Goal: Task Accomplishment & Management: Manage account settings

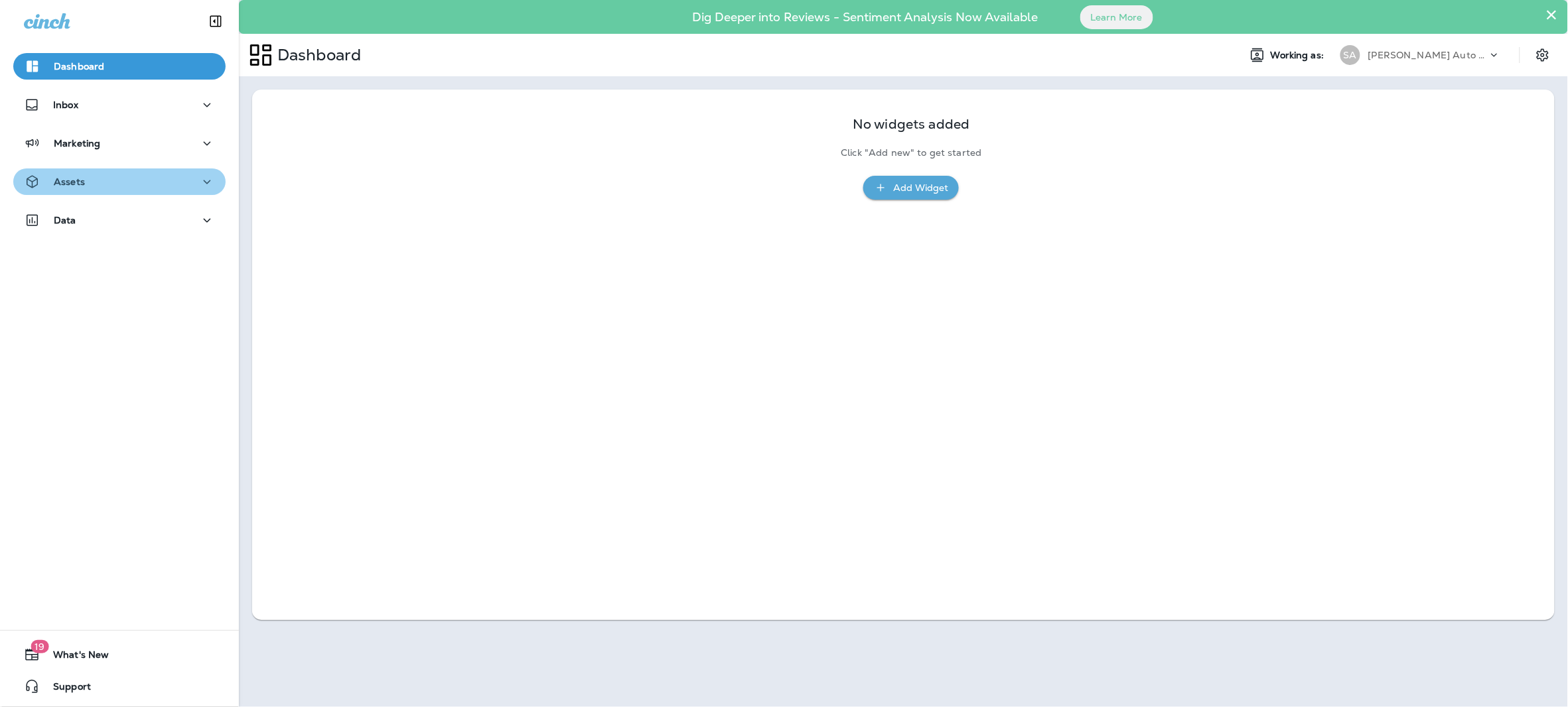
click at [122, 178] on div "Assets" at bounding box center [119, 182] width 191 height 17
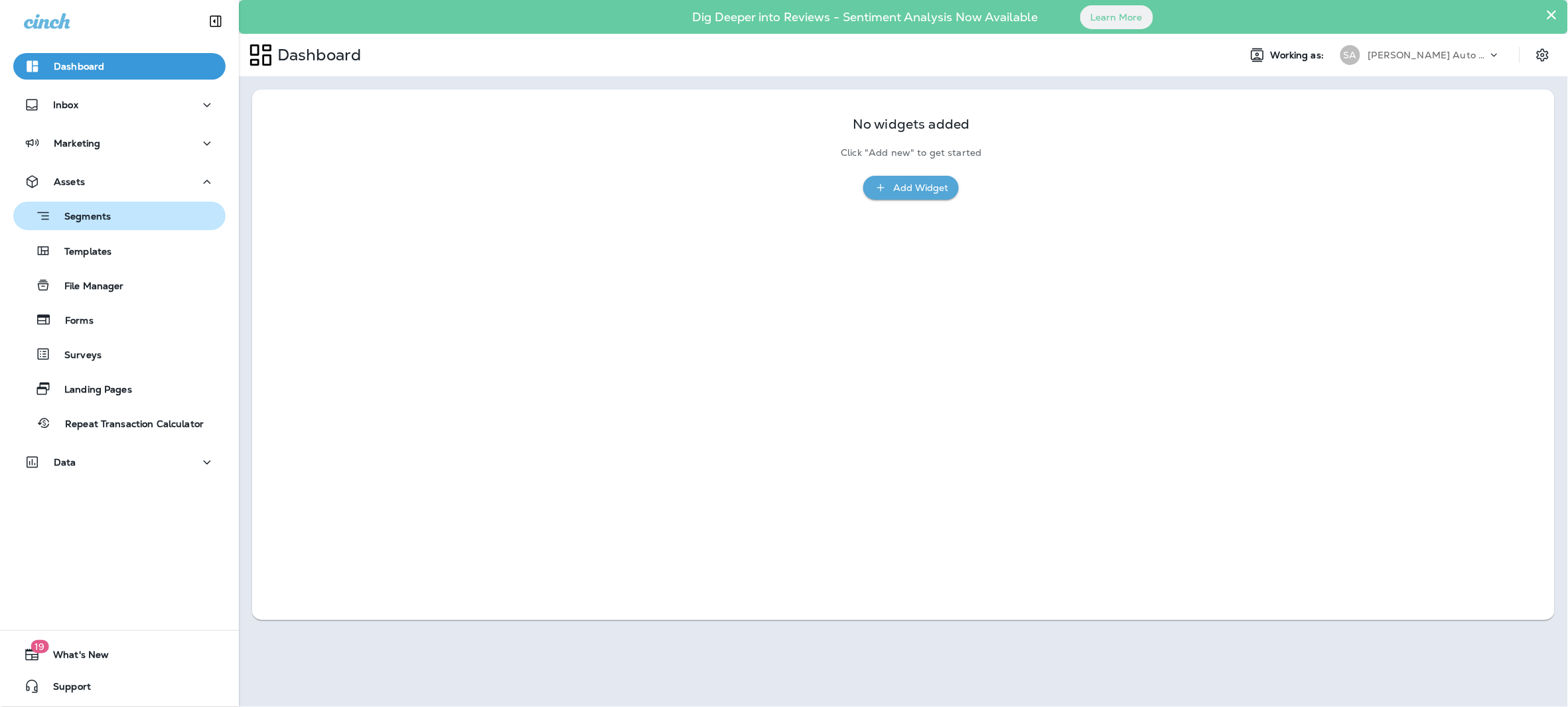
click at [116, 208] on div "Segments" at bounding box center [120, 216] width 202 height 21
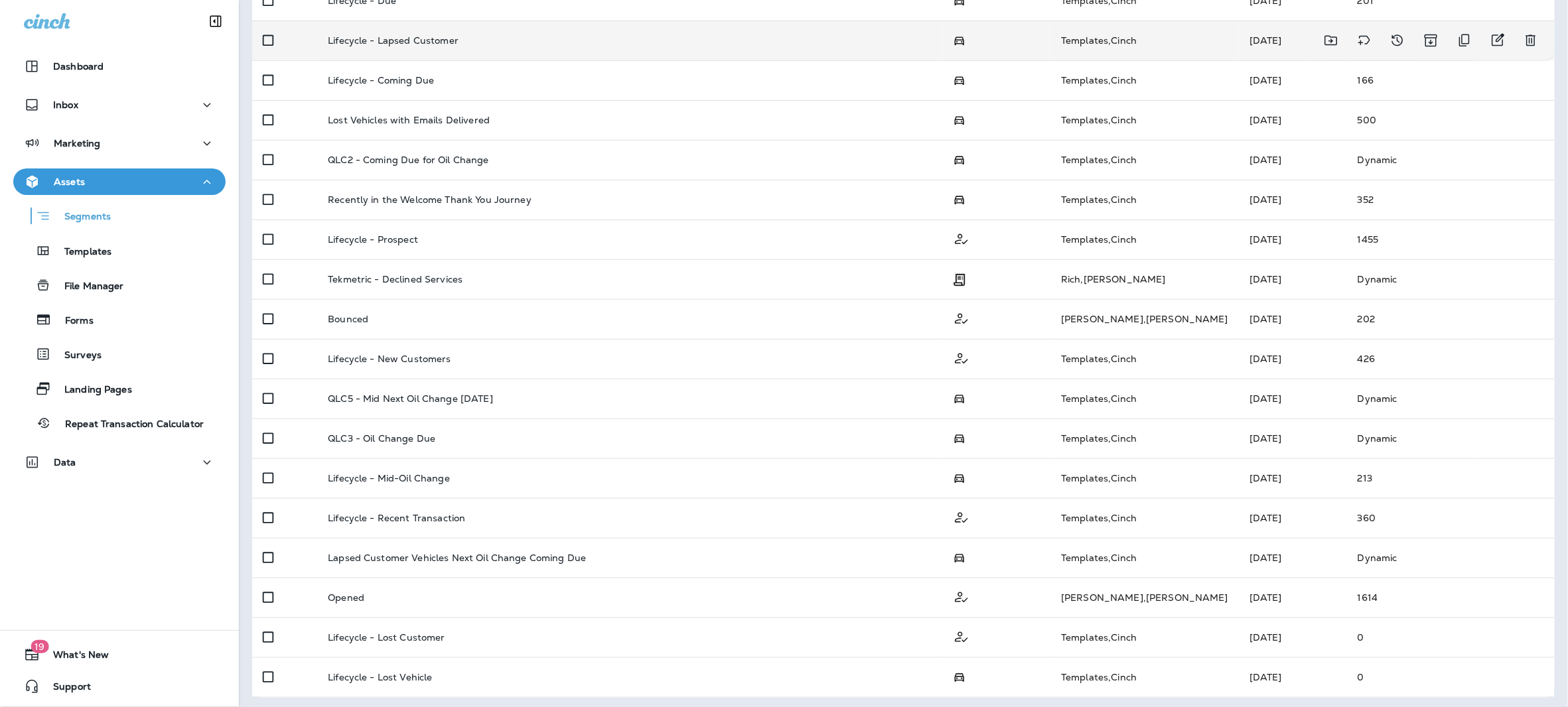
scroll to position [309, 0]
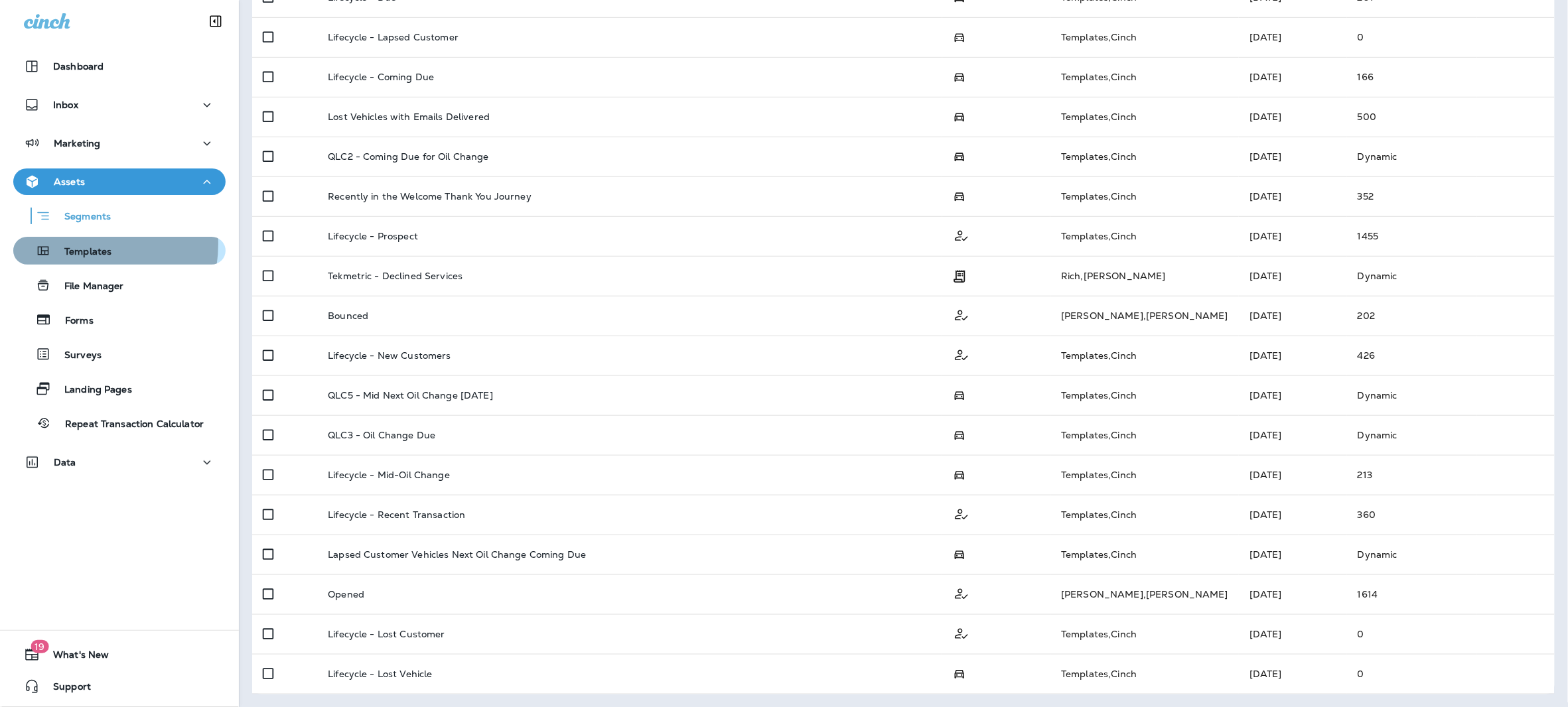
click at [79, 245] on div "Templates" at bounding box center [65, 251] width 93 height 20
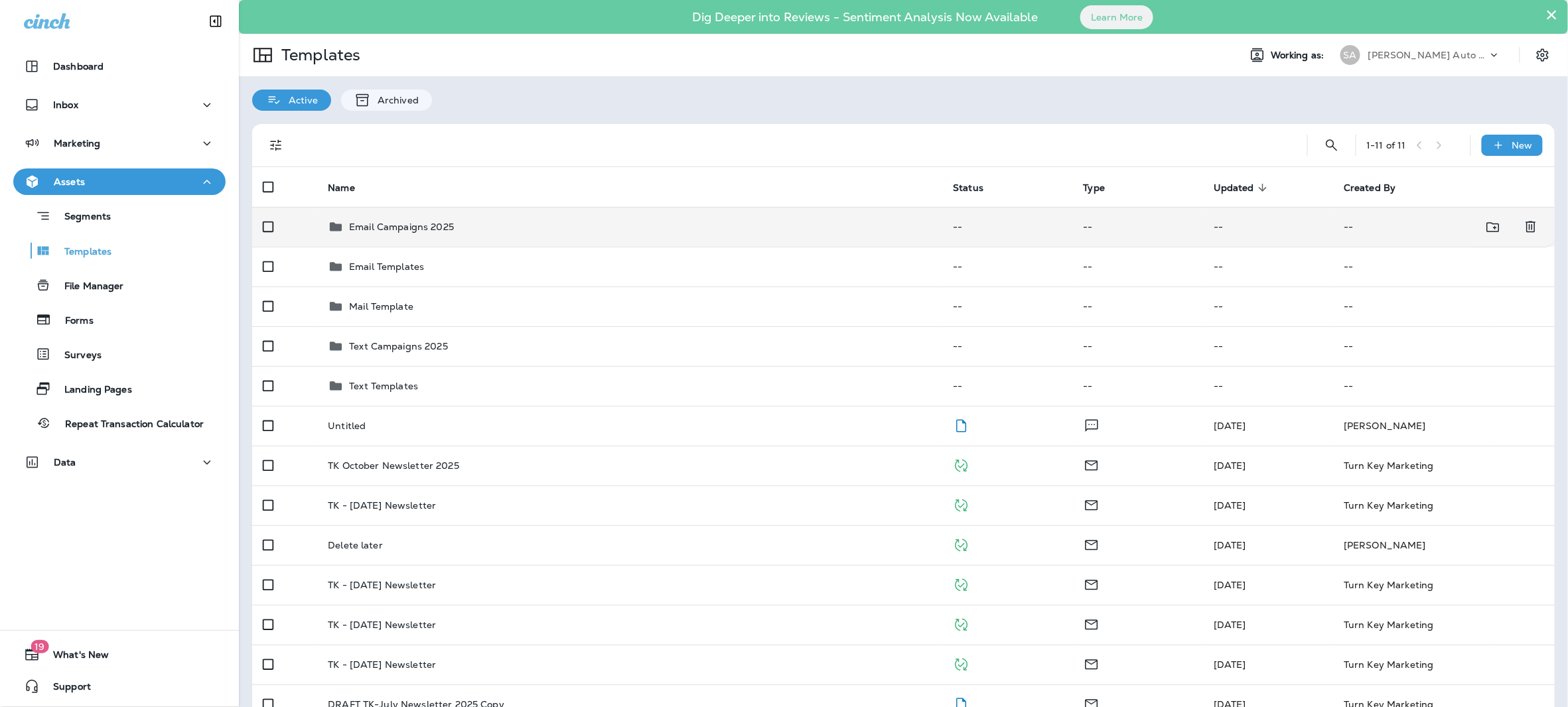
click at [449, 233] on div "Email Campaigns 2025" at bounding box center [401, 227] width 105 height 16
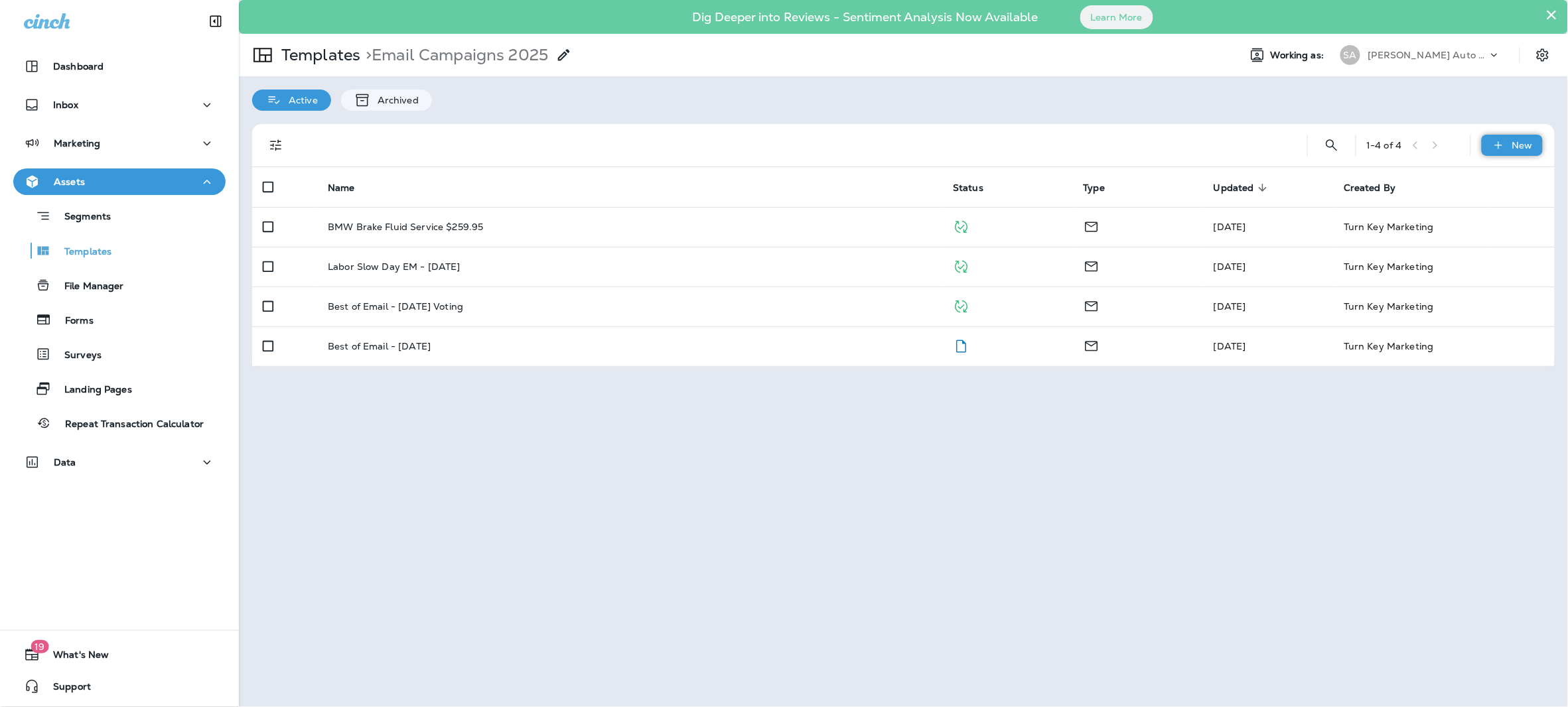
click at [1525, 148] on p "New" at bounding box center [1522, 145] width 21 height 11
click at [1491, 178] on li "New Template" at bounding box center [1503, 179] width 112 height 32
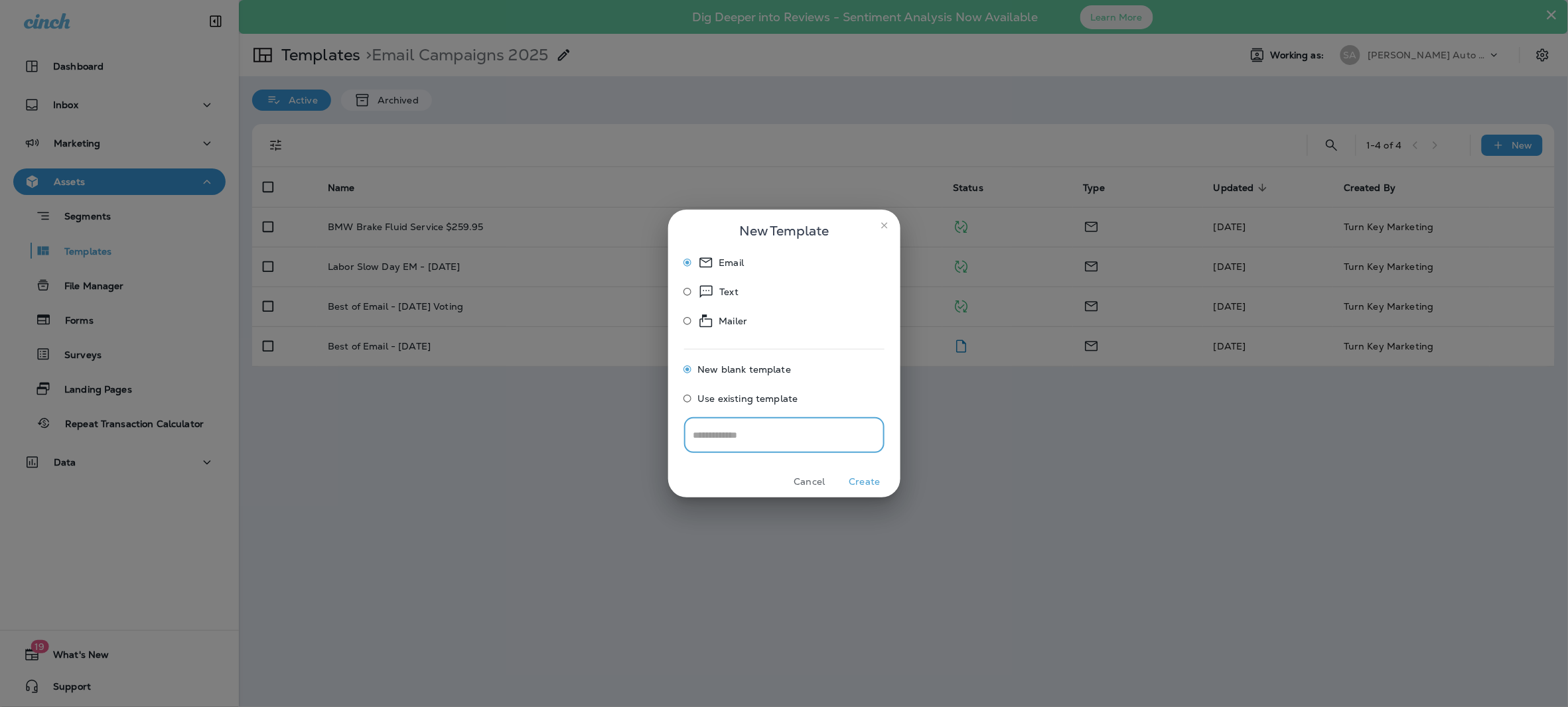
click at [763, 442] on input "text" at bounding box center [784, 435] width 200 height 36
type input "**********"
click at [855, 480] on button "Create" at bounding box center [865, 481] width 50 height 21
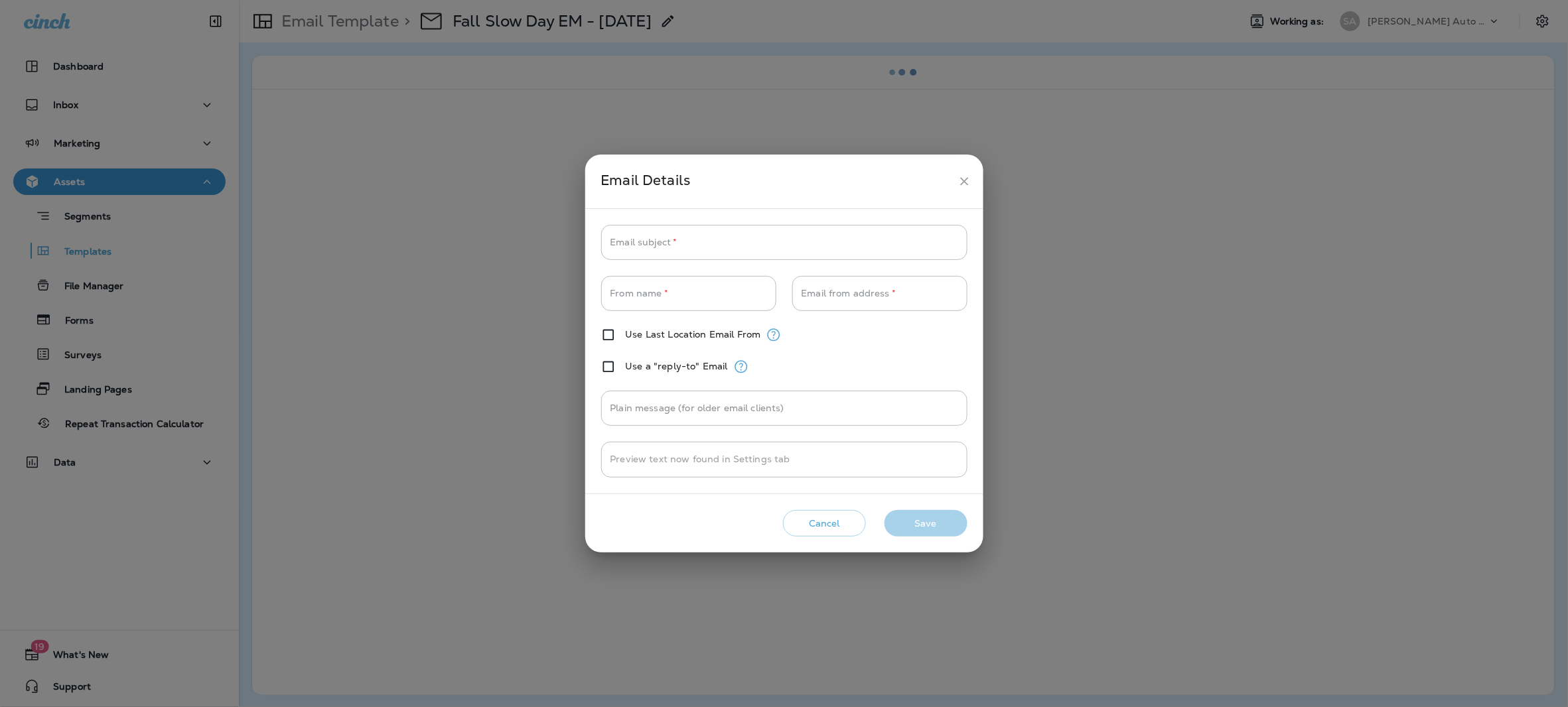
type input "**********"
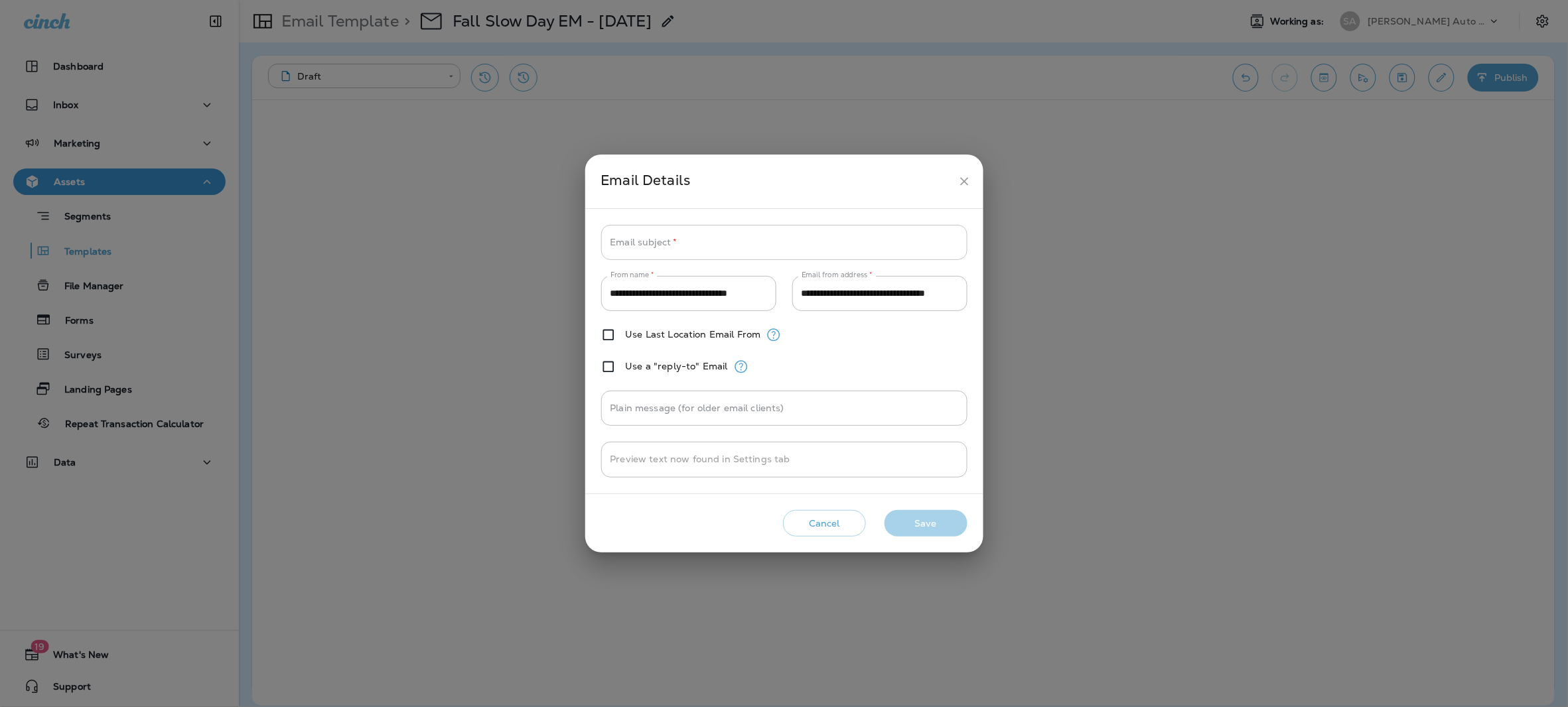
click at [690, 235] on input "Email subject   *" at bounding box center [784, 243] width 366 height 36
paste input "**********"
type input "**********"
click at [915, 526] on button "Save" at bounding box center [926, 523] width 83 height 27
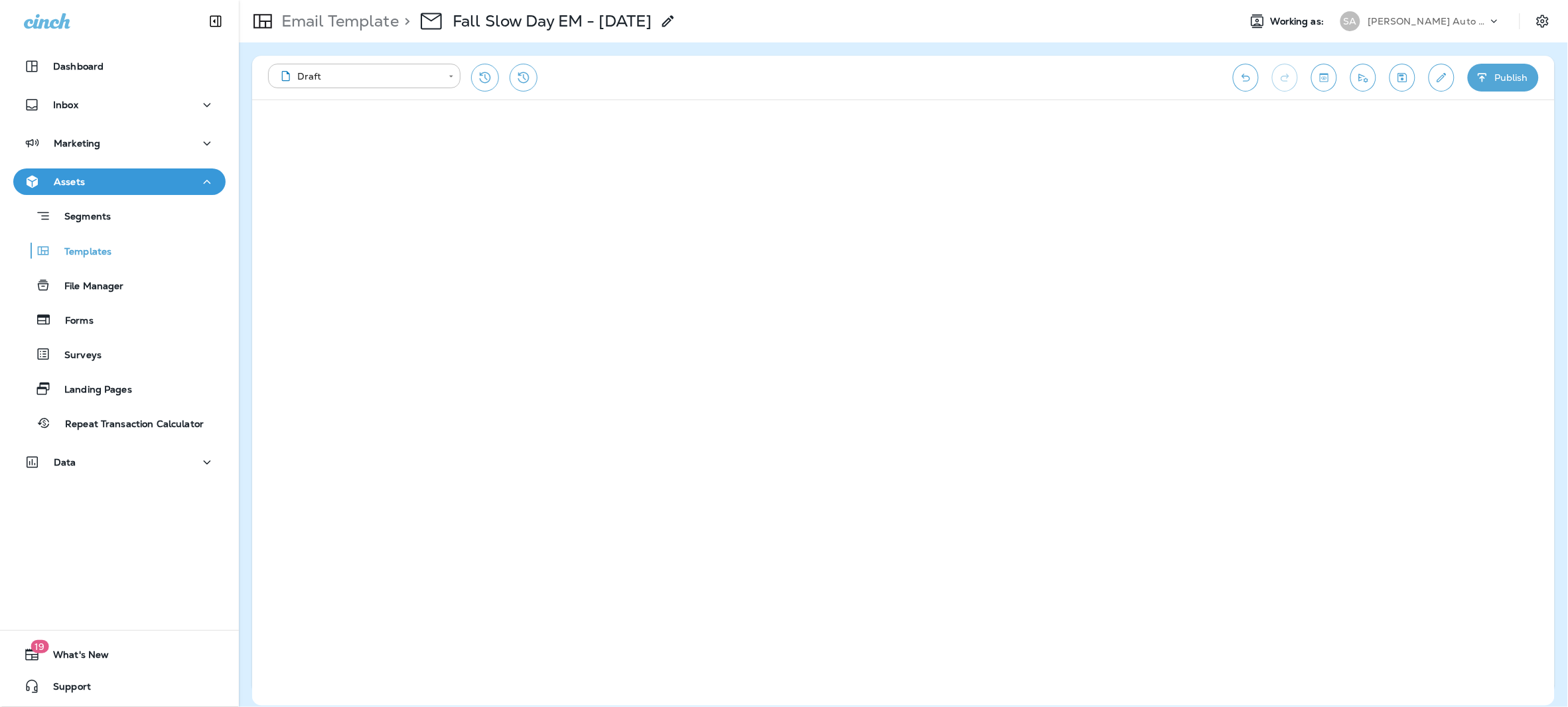
click at [1489, 81] on icon "button" at bounding box center [1483, 77] width 14 height 13
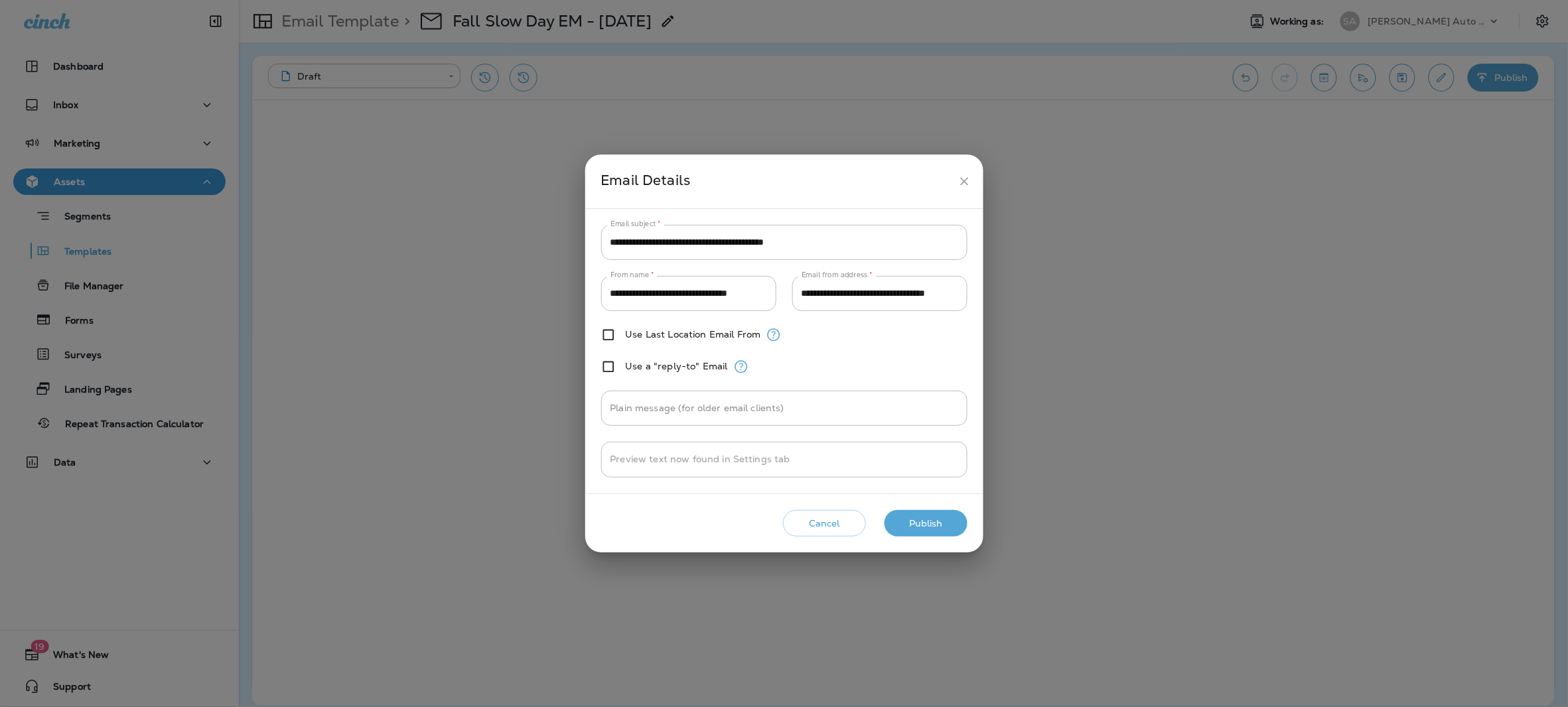
click at [911, 517] on button "Publish" at bounding box center [926, 523] width 83 height 27
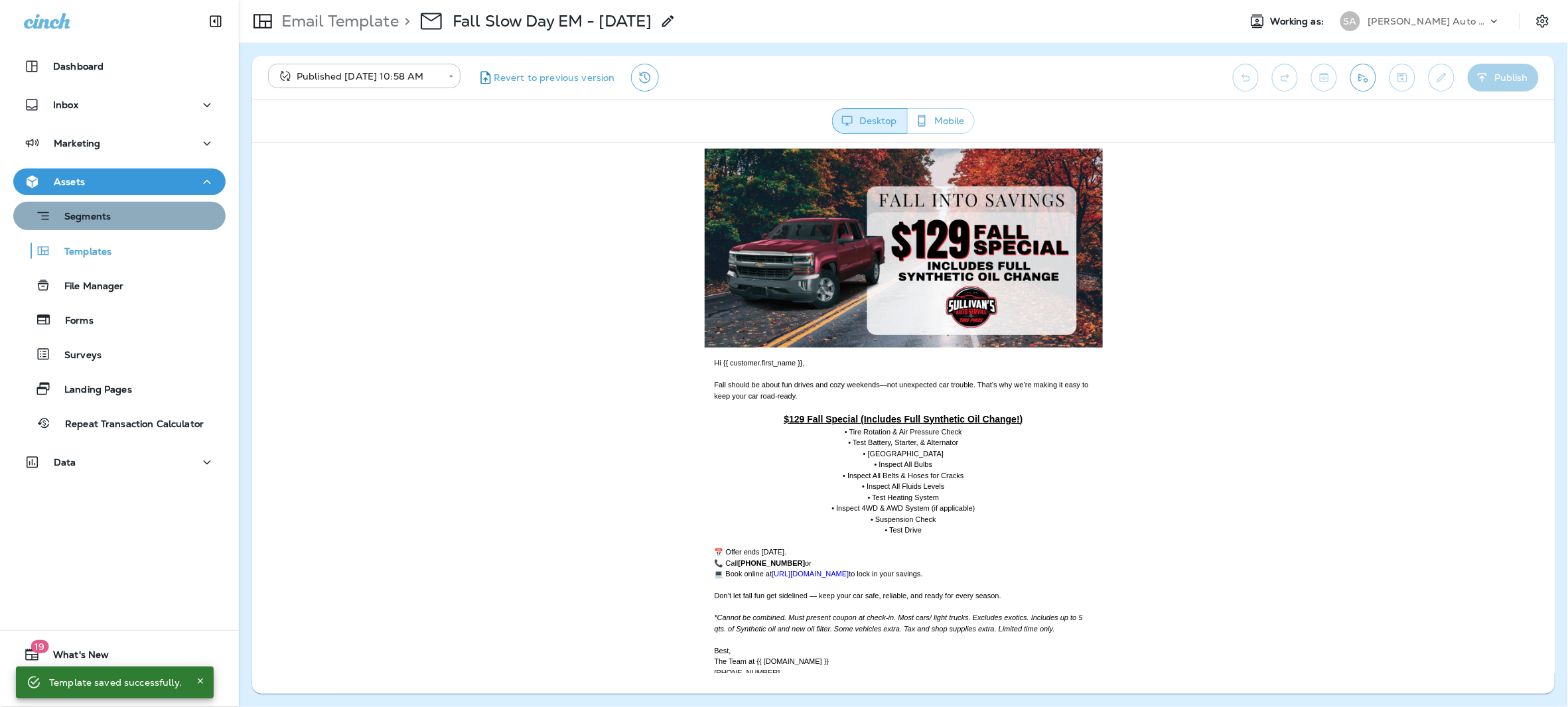
click at [136, 222] on div "Segments" at bounding box center [120, 216] width 202 height 21
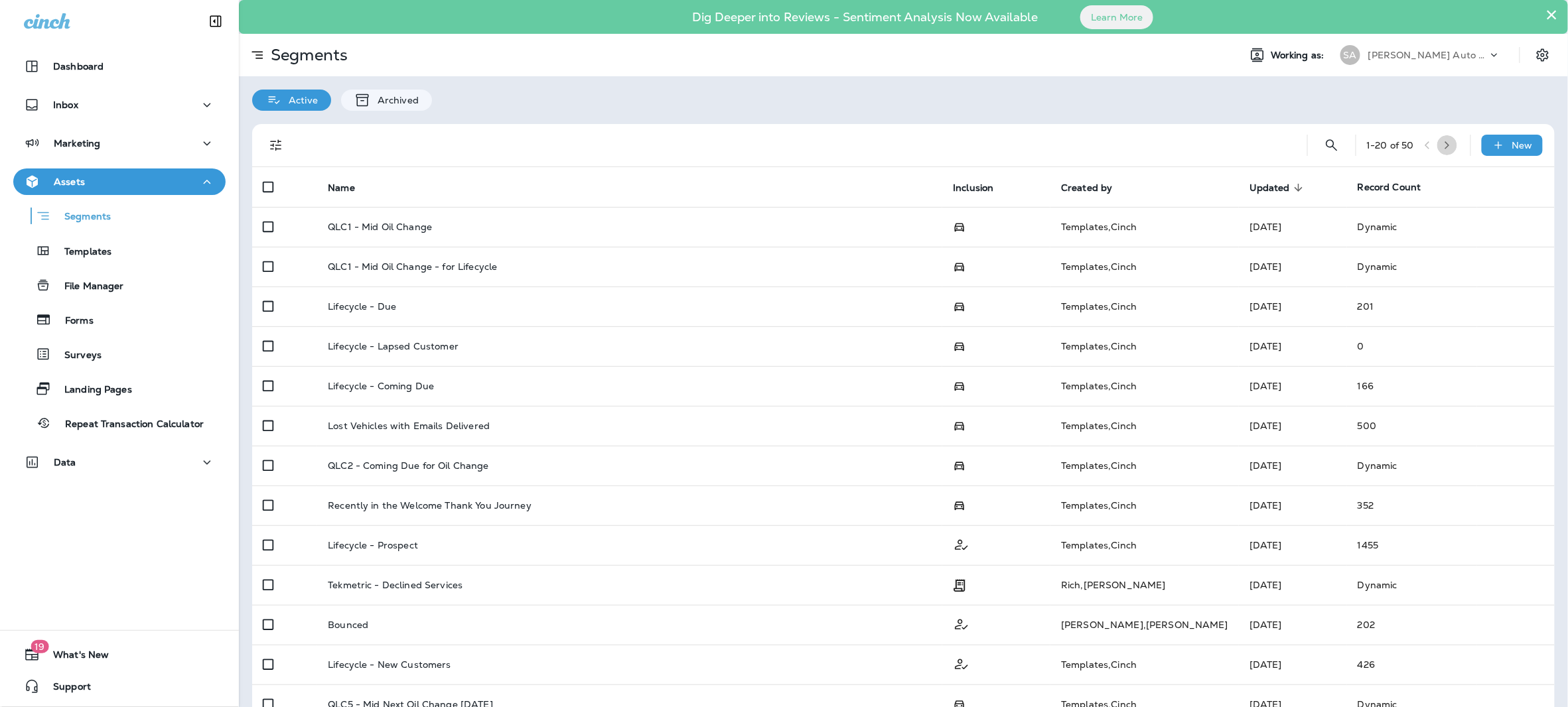
click at [1445, 142] on button "button" at bounding box center [1447, 146] width 20 height 20
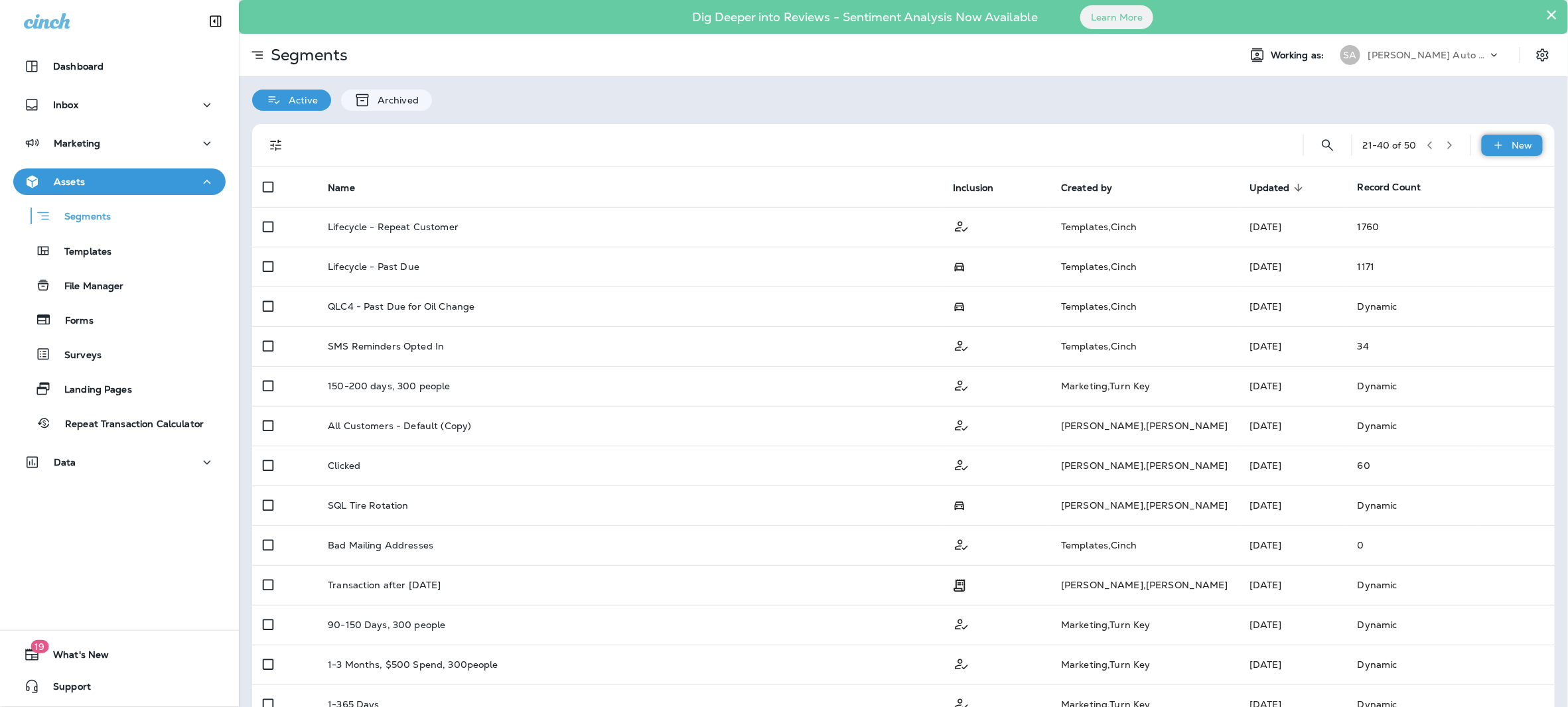
click at [1513, 149] on p "New" at bounding box center [1522, 145] width 21 height 11
click at [1495, 146] on icon at bounding box center [1498, 145] width 7 height 7
click at [1477, 174] on p "New Segment" at bounding box center [1461, 177] width 71 height 11
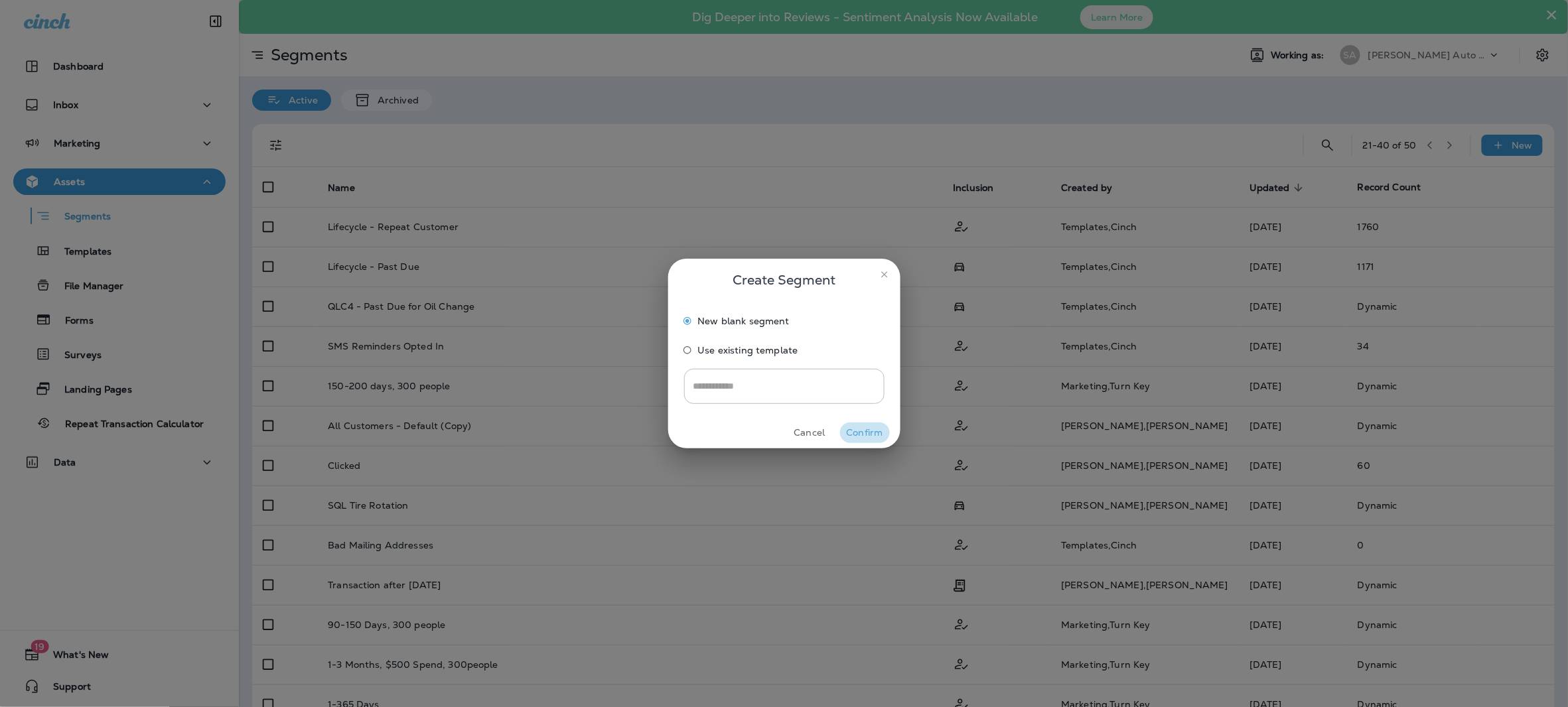
click at [868, 429] on button "Confirm" at bounding box center [865, 433] width 50 height 21
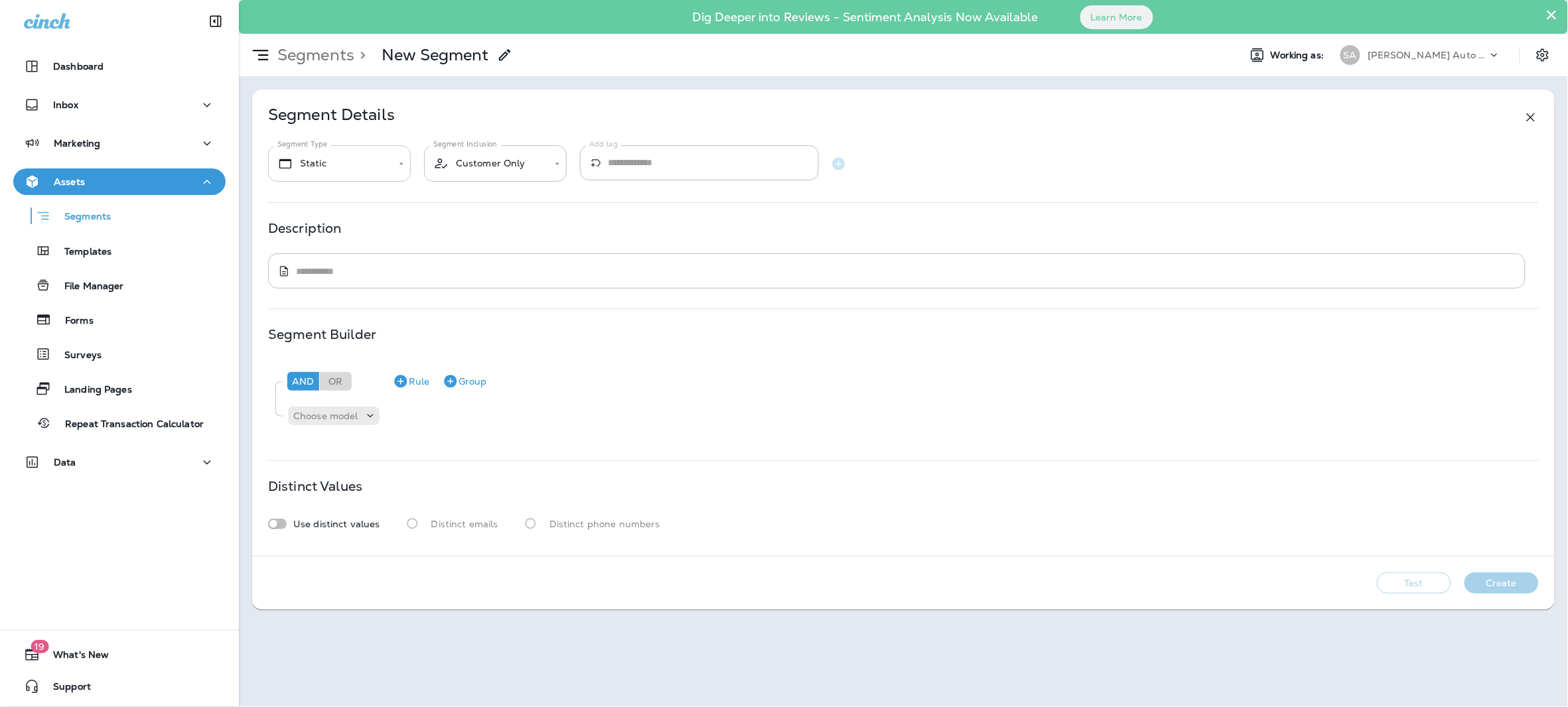
click at [409, 0] on body "**********" at bounding box center [784, 0] width 1568 height 0
click at [349, 234] on li "Dynamic" at bounding box center [340, 238] width 143 height 32
type input "*******"
click at [361, 262] on div "​ * ​" at bounding box center [897, 271] width 1258 height 36
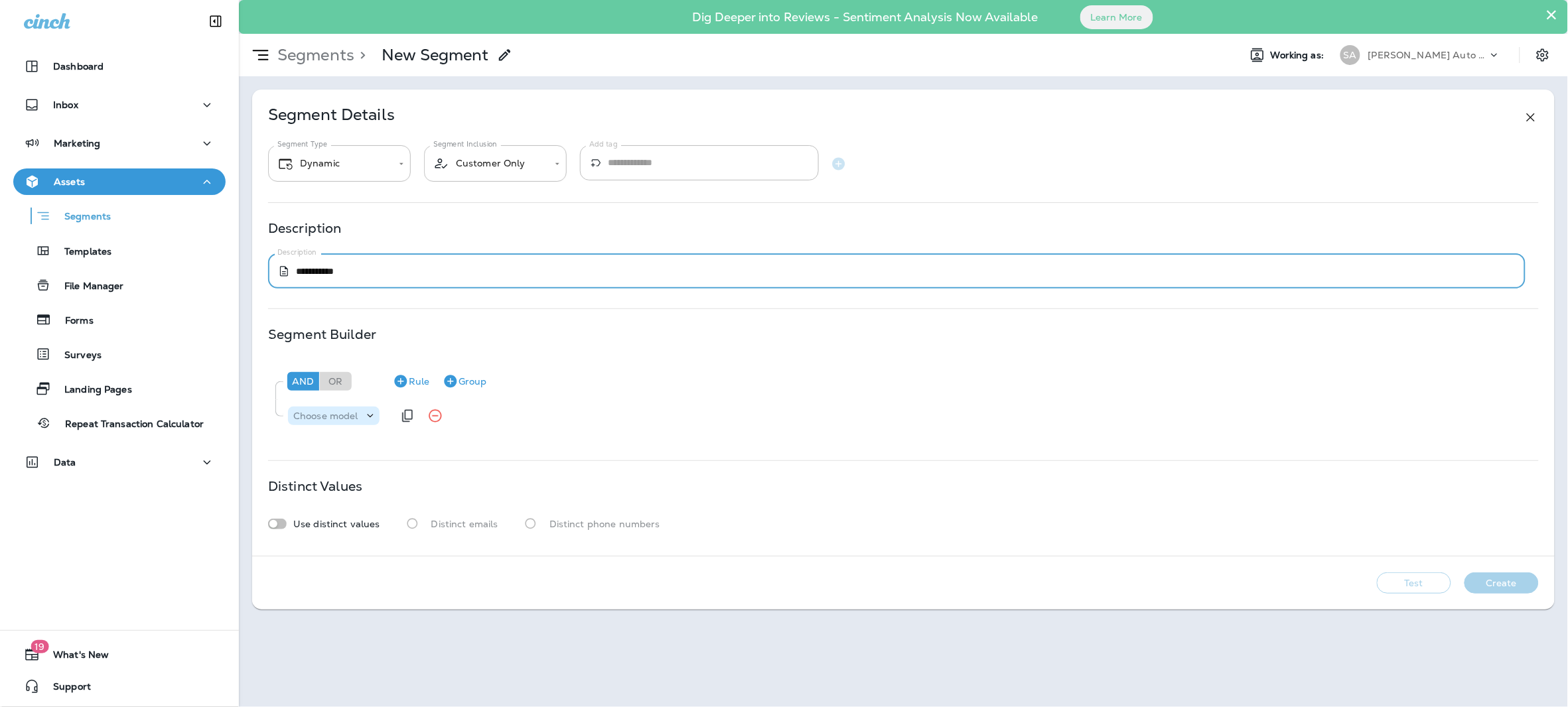
type textarea "**********"
click at [371, 419] on icon at bounding box center [369, 415] width 13 height 13
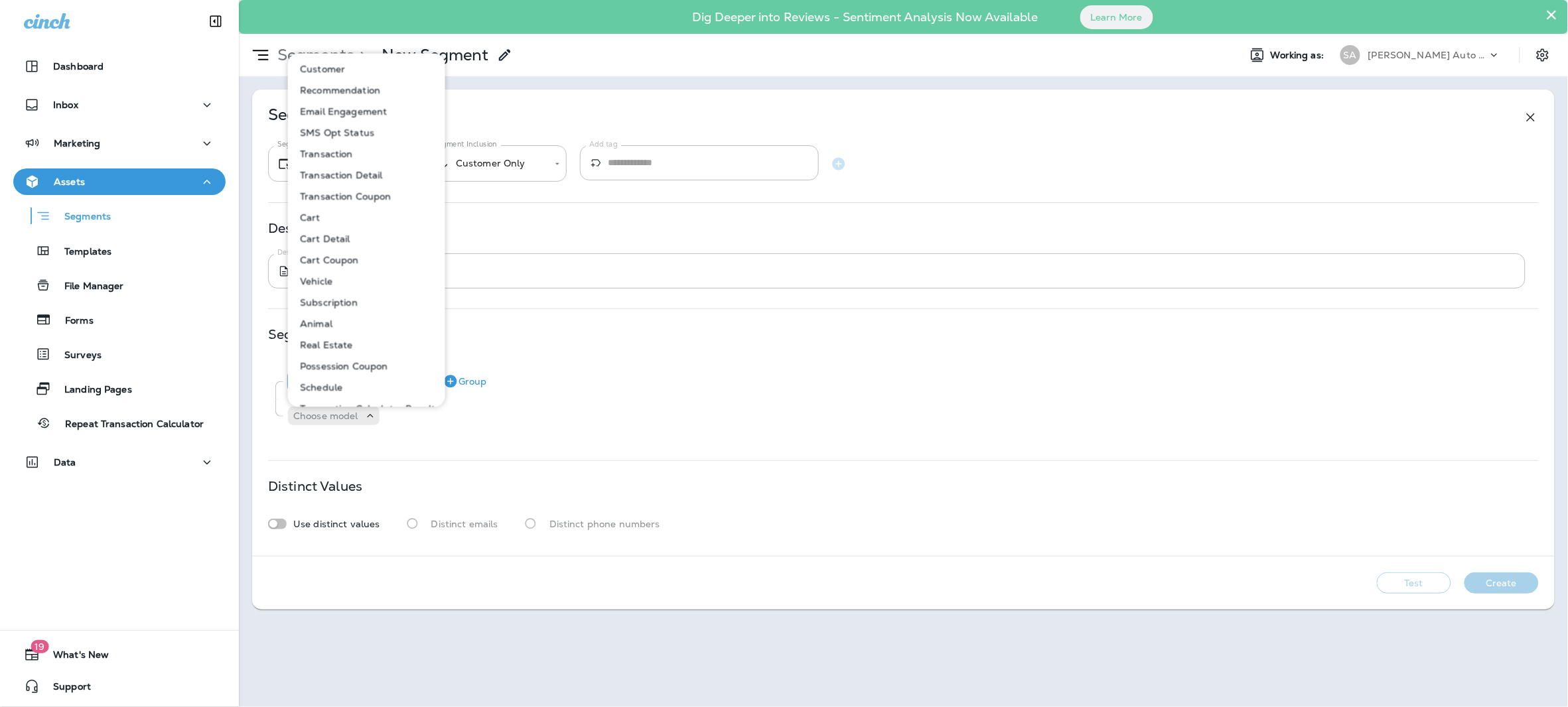
click at [327, 64] on p "Customer" at bounding box center [319, 69] width 51 height 11
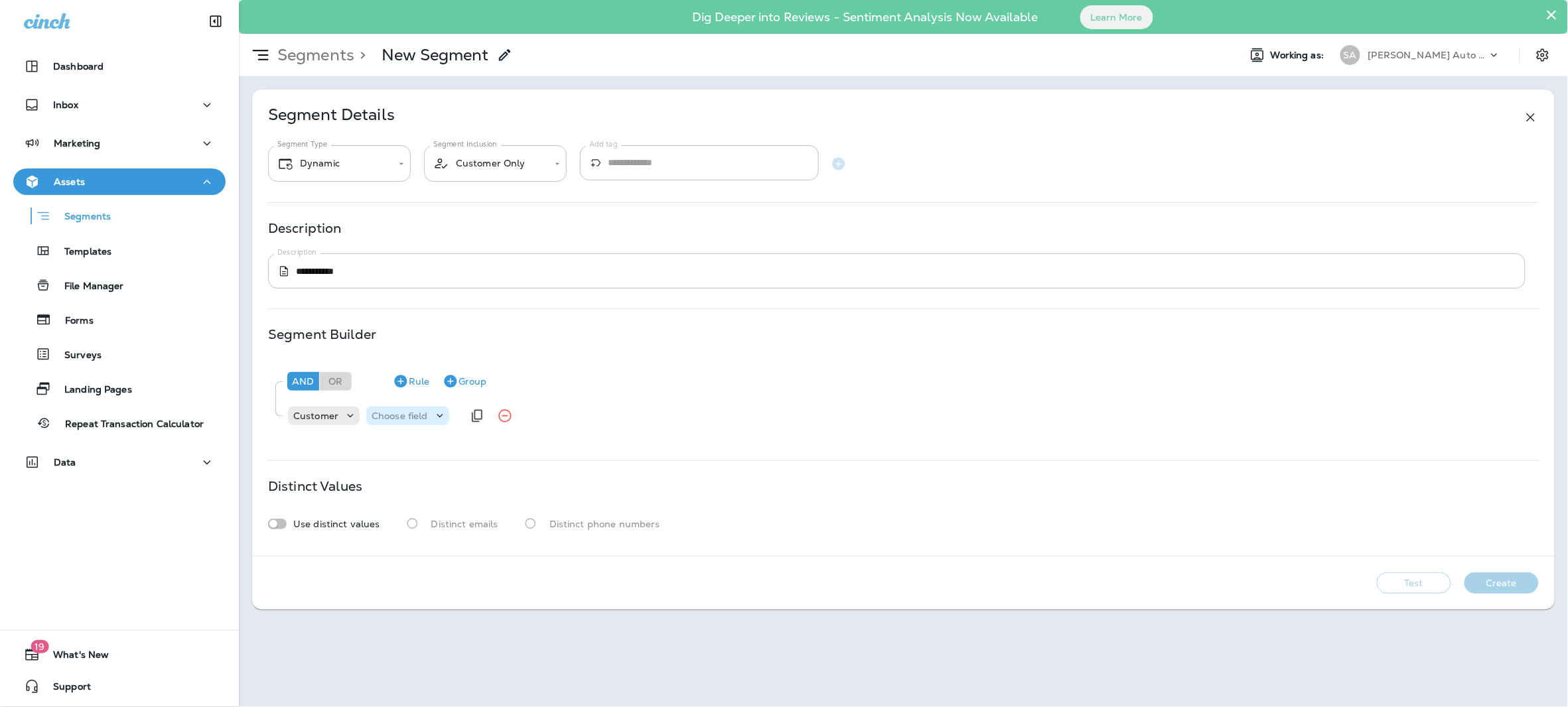
click at [419, 425] on div "Choose field" at bounding box center [408, 416] width 83 height 19
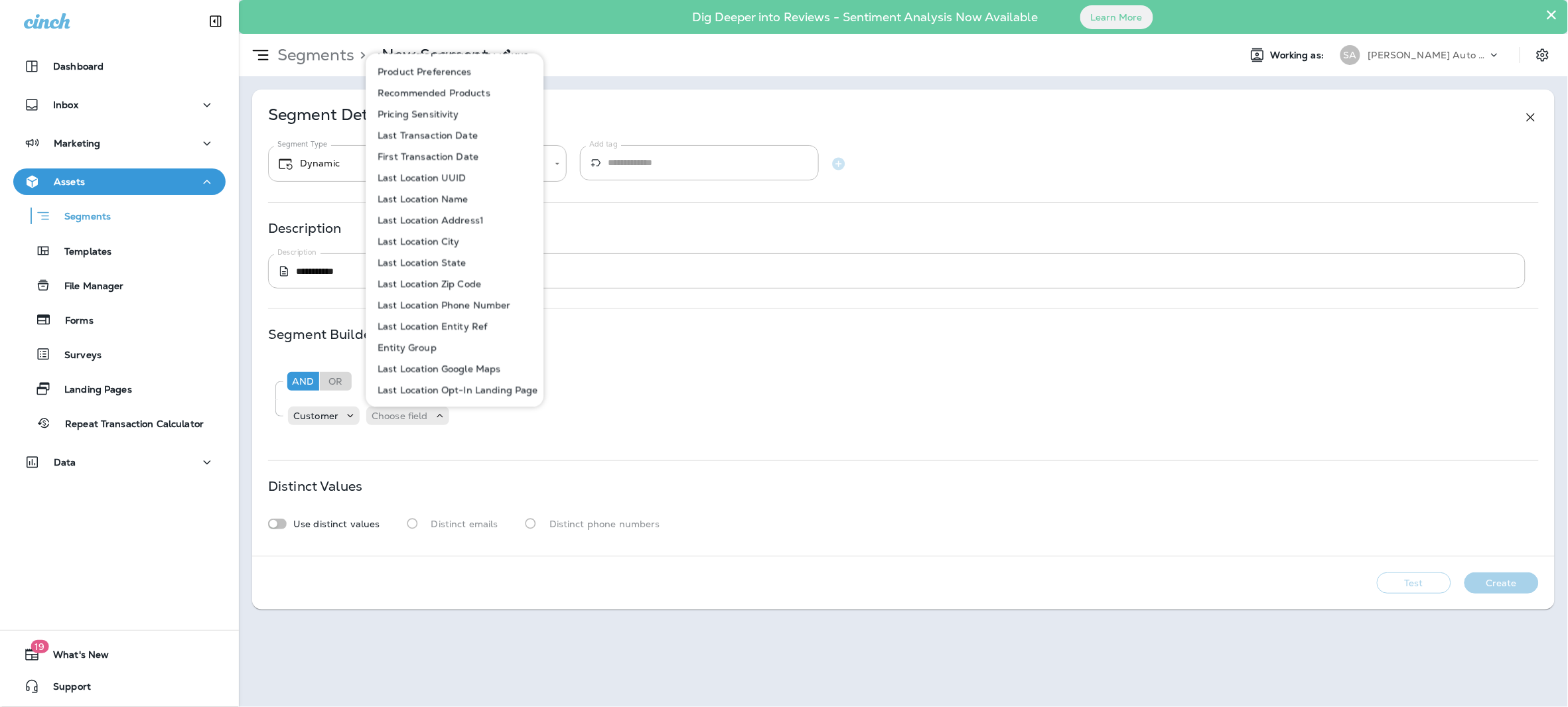
scroll to position [694, 0]
click at [465, 144] on button "Last Transaction Date" at bounding box center [456, 139] width 176 height 21
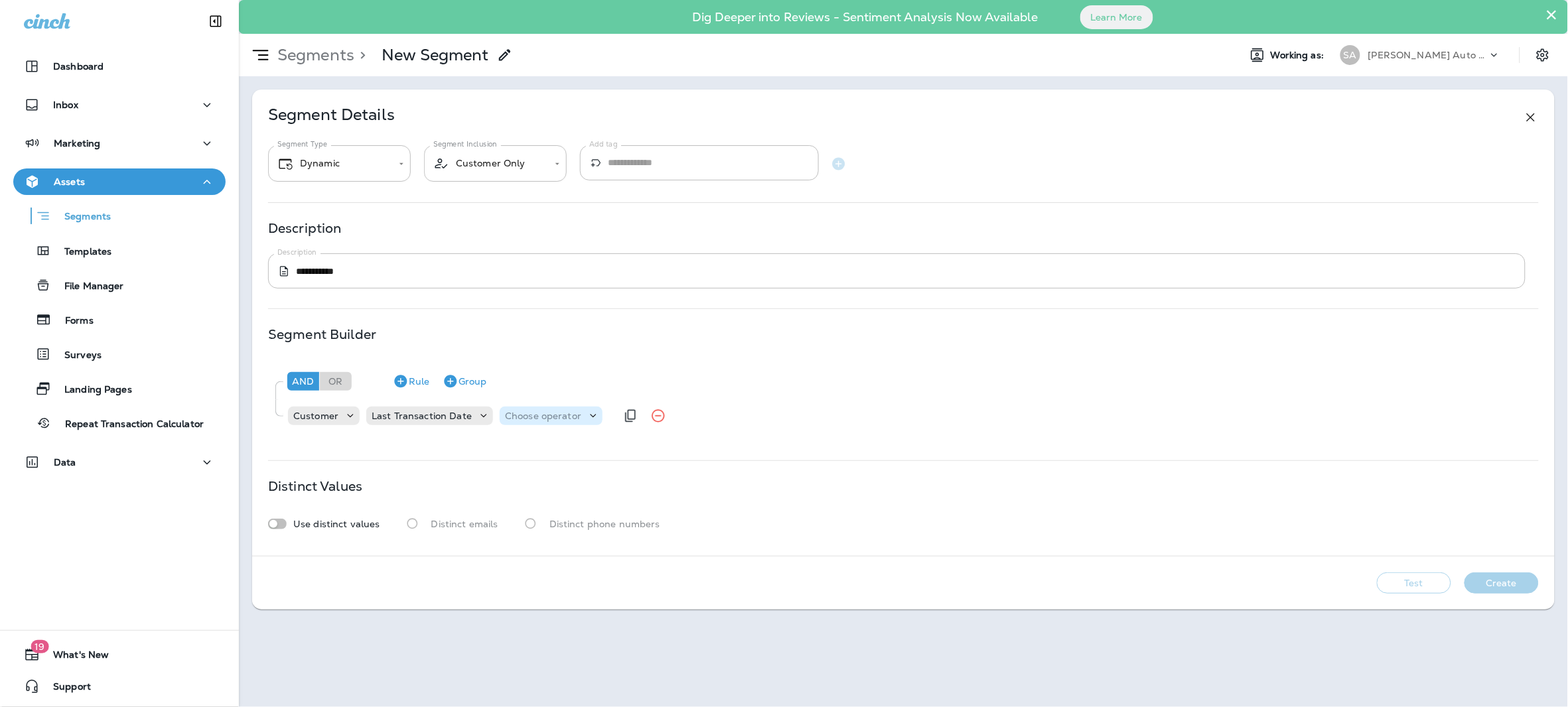
click at [586, 417] on icon at bounding box center [592, 415] width 13 height 13
click at [542, 493] on button "is after" at bounding box center [546, 491] width 96 height 21
click at [638, 420] on p "Choose query type" at bounding box center [614, 416] width 87 height 11
click at [613, 448] on p "Date+Time" at bounding box center [594, 449] width 53 height 11
click at [701, 411] on p "Choose Date" at bounding box center [700, 416] width 59 height 11
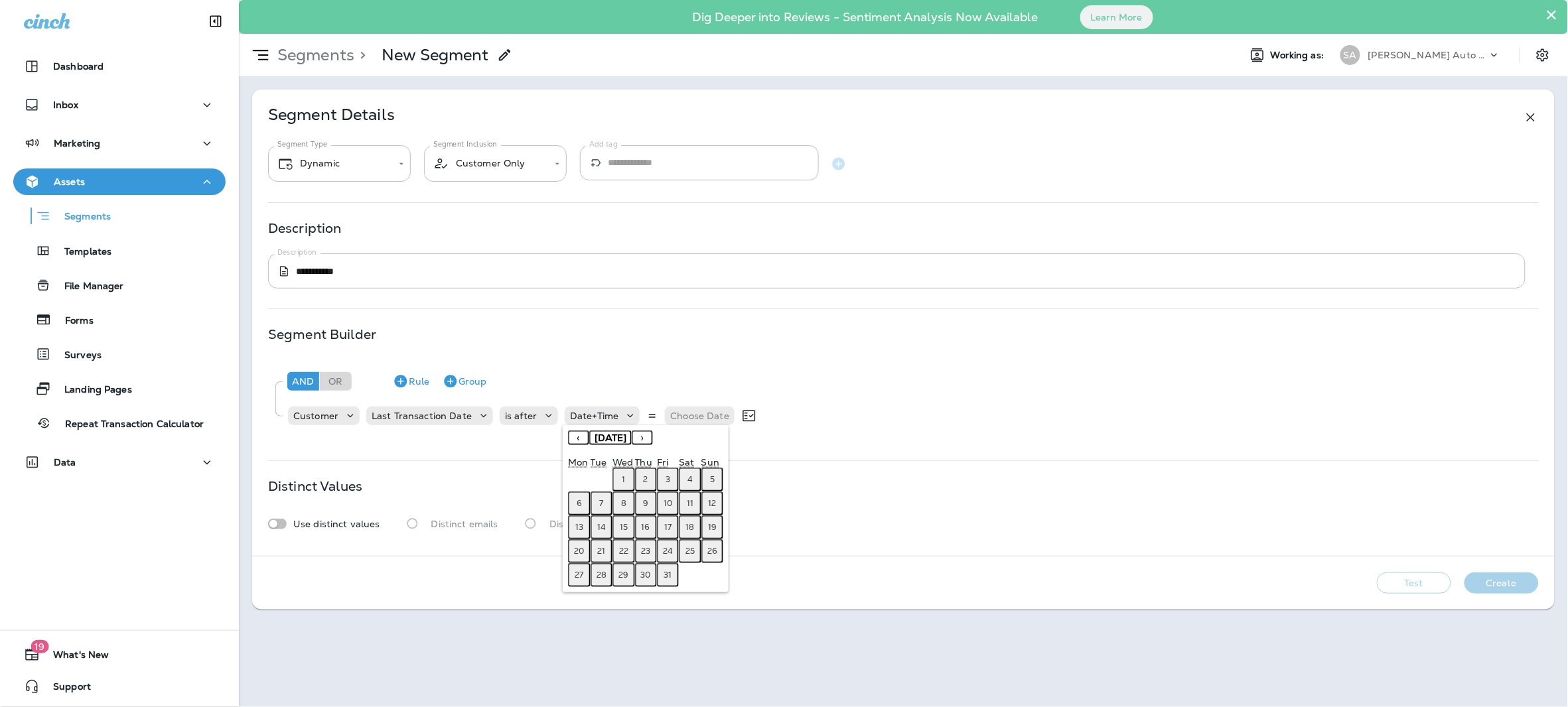
click at [578, 440] on button "‹" at bounding box center [578, 438] width 21 height 15
click at [644, 502] on abbr "10" at bounding box center [646, 503] width 9 height 11
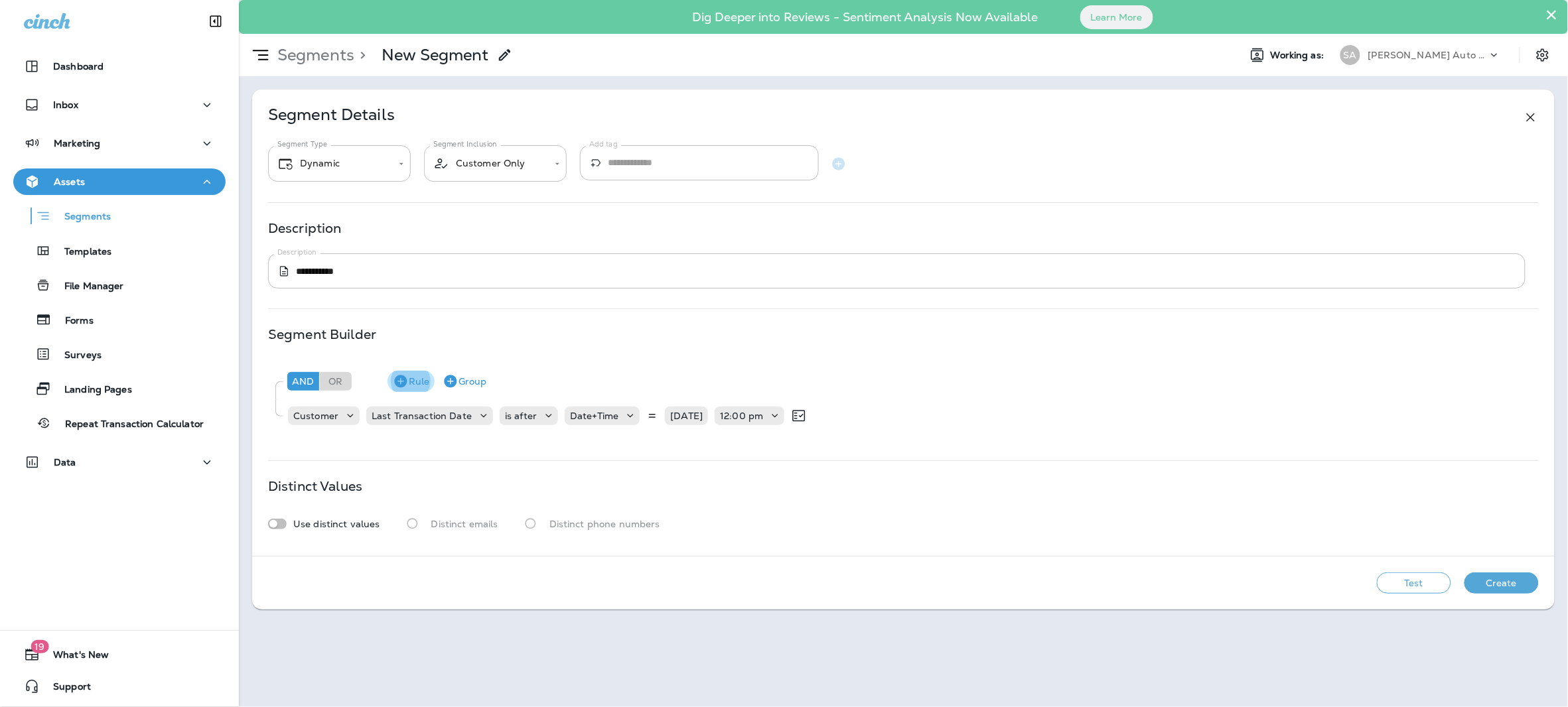
click at [405, 379] on icon "button" at bounding box center [400, 381] width 13 height 13
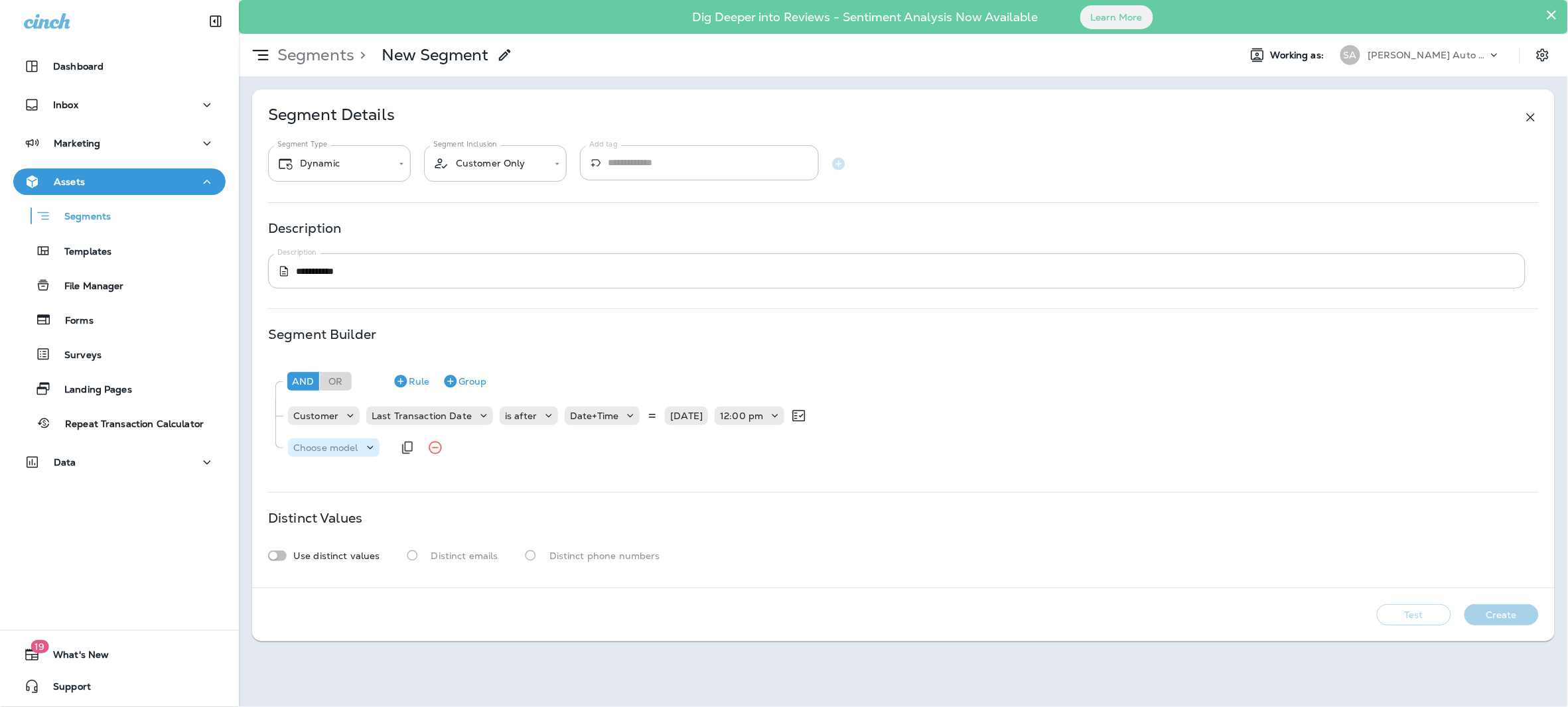
click at [366, 450] on icon at bounding box center [369, 448] width 13 height 13
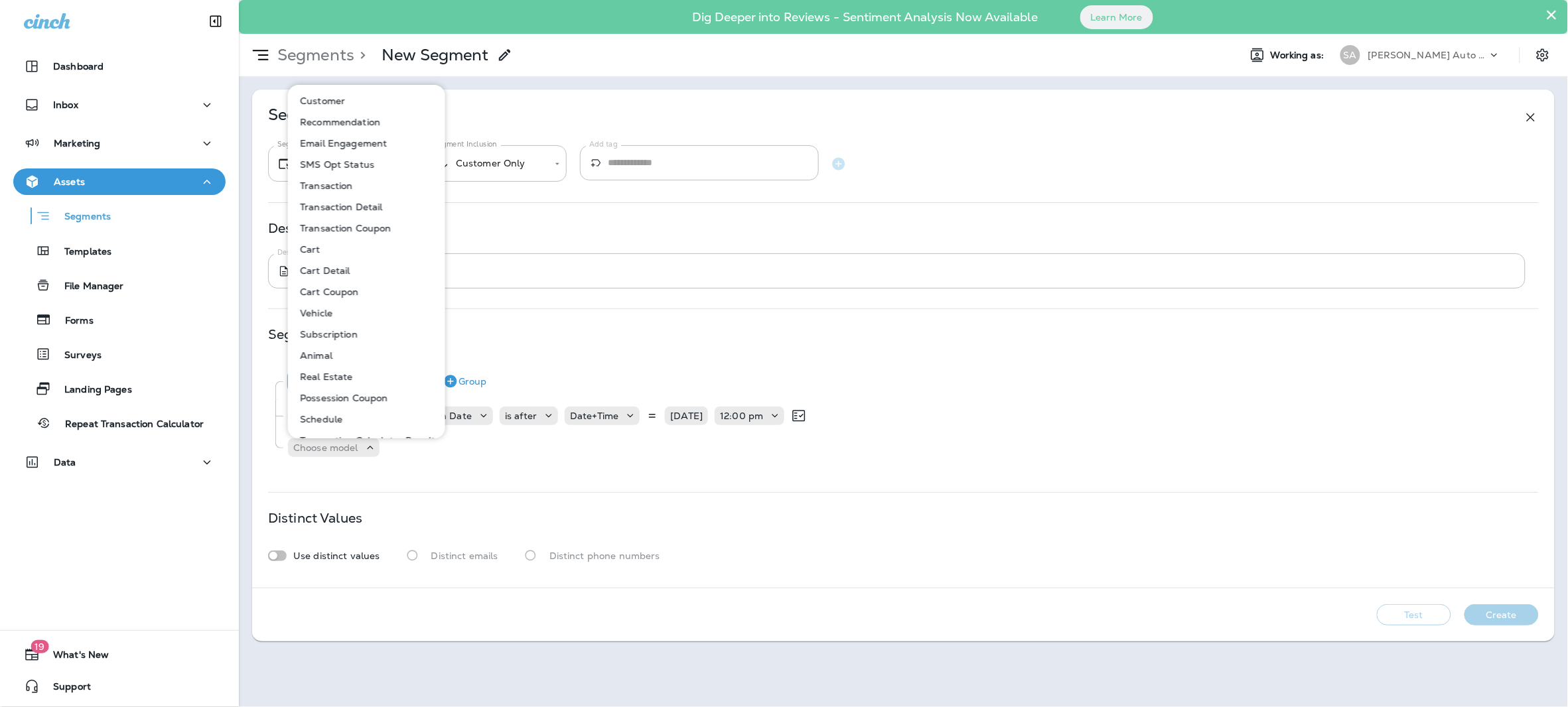
scroll to position [3, 0]
click at [341, 92] on p "Customer" at bounding box center [319, 97] width 51 height 11
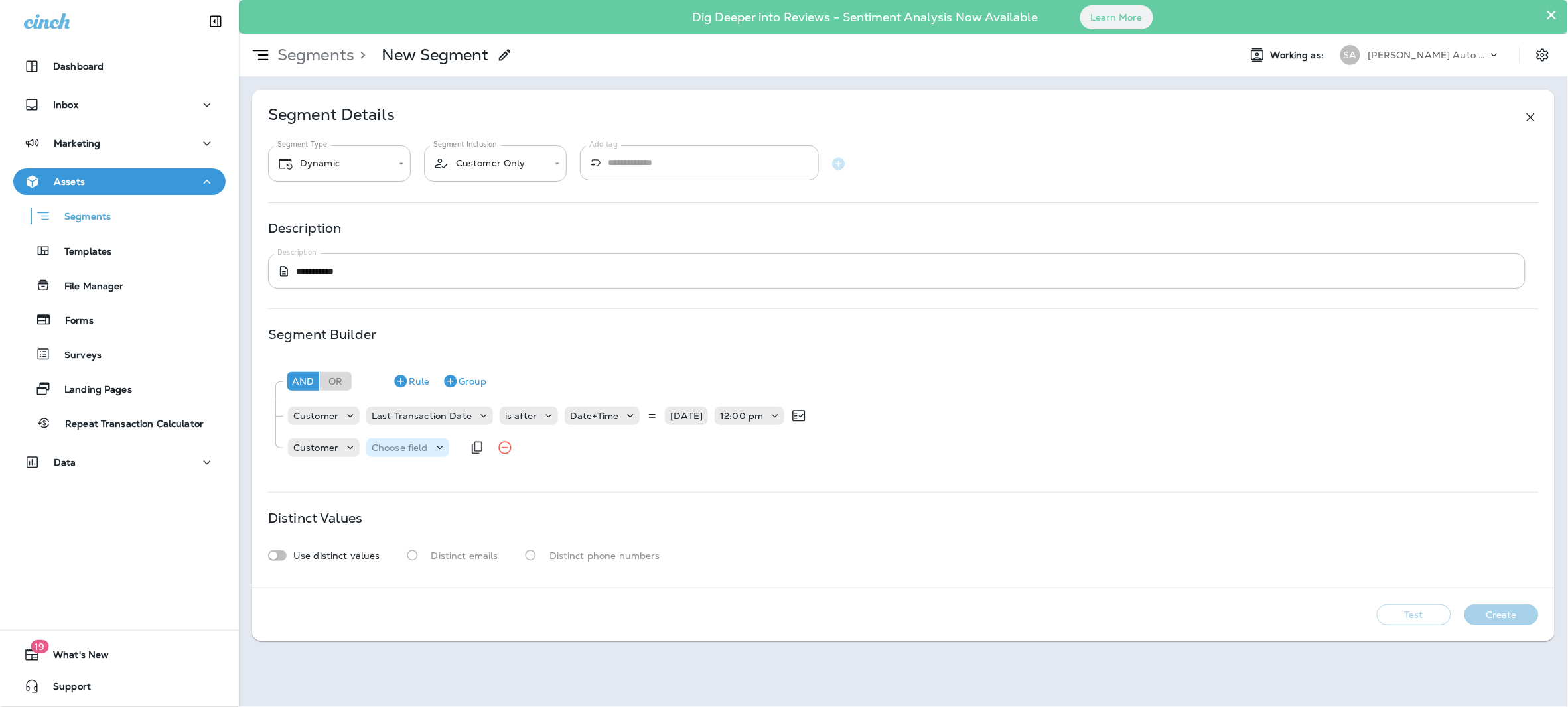
click at [431, 445] on div "Choose field" at bounding box center [400, 448] width 67 height 11
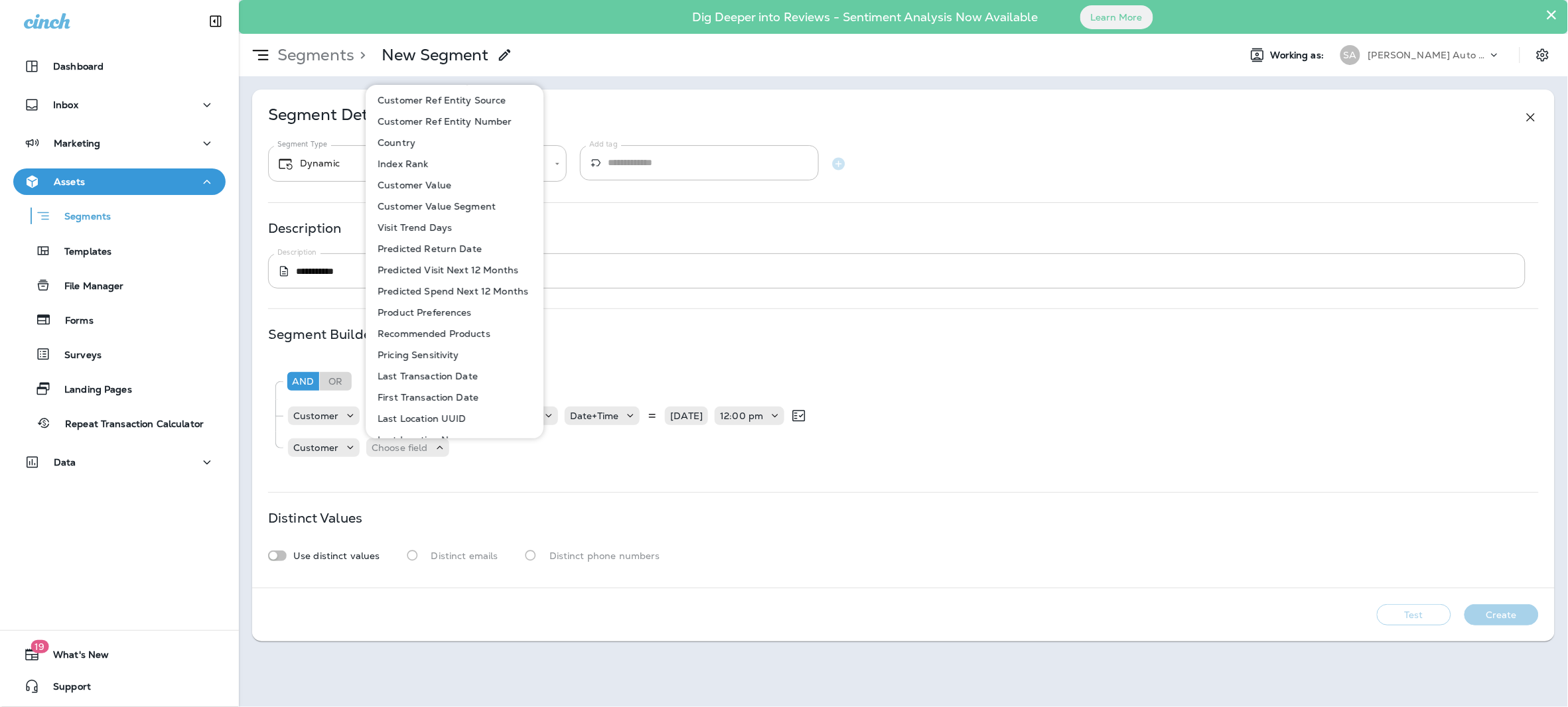
scroll to position [491, 0]
click at [458, 378] on p "Last Transaction Date" at bounding box center [425, 374] width 106 height 11
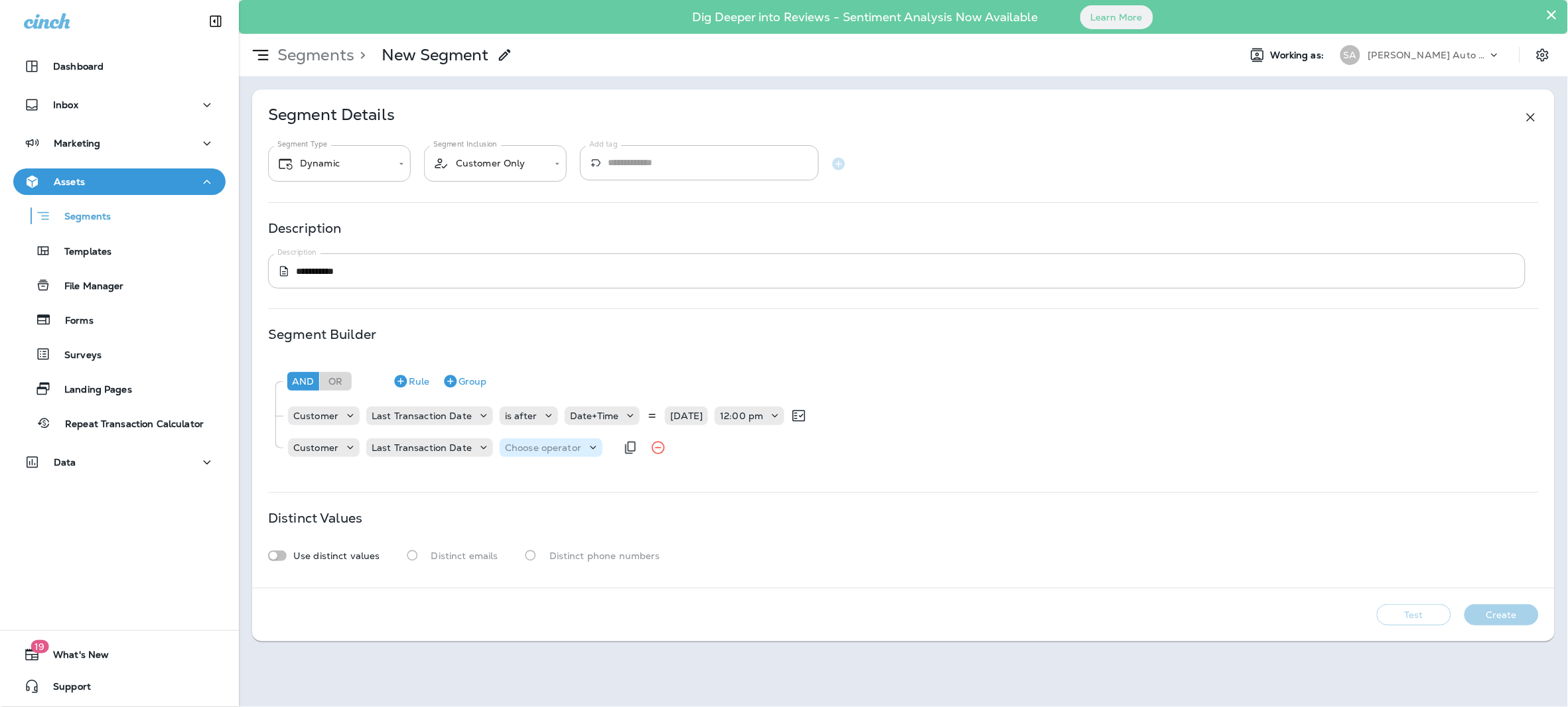
click at [569, 454] on div "Choose operator" at bounding box center [552, 448] width 103 height 13
click at [551, 477] on button "is before" at bounding box center [546, 481] width 96 height 21
click at [611, 444] on p "Choose query type" at bounding box center [621, 448] width 87 height 11
click at [614, 477] on p "Date+Time" at bounding box center [601, 481] width 53 height 11
click at [683, 453] on p "Choose Date" at bounding box center [708, 448] width 59 height 11
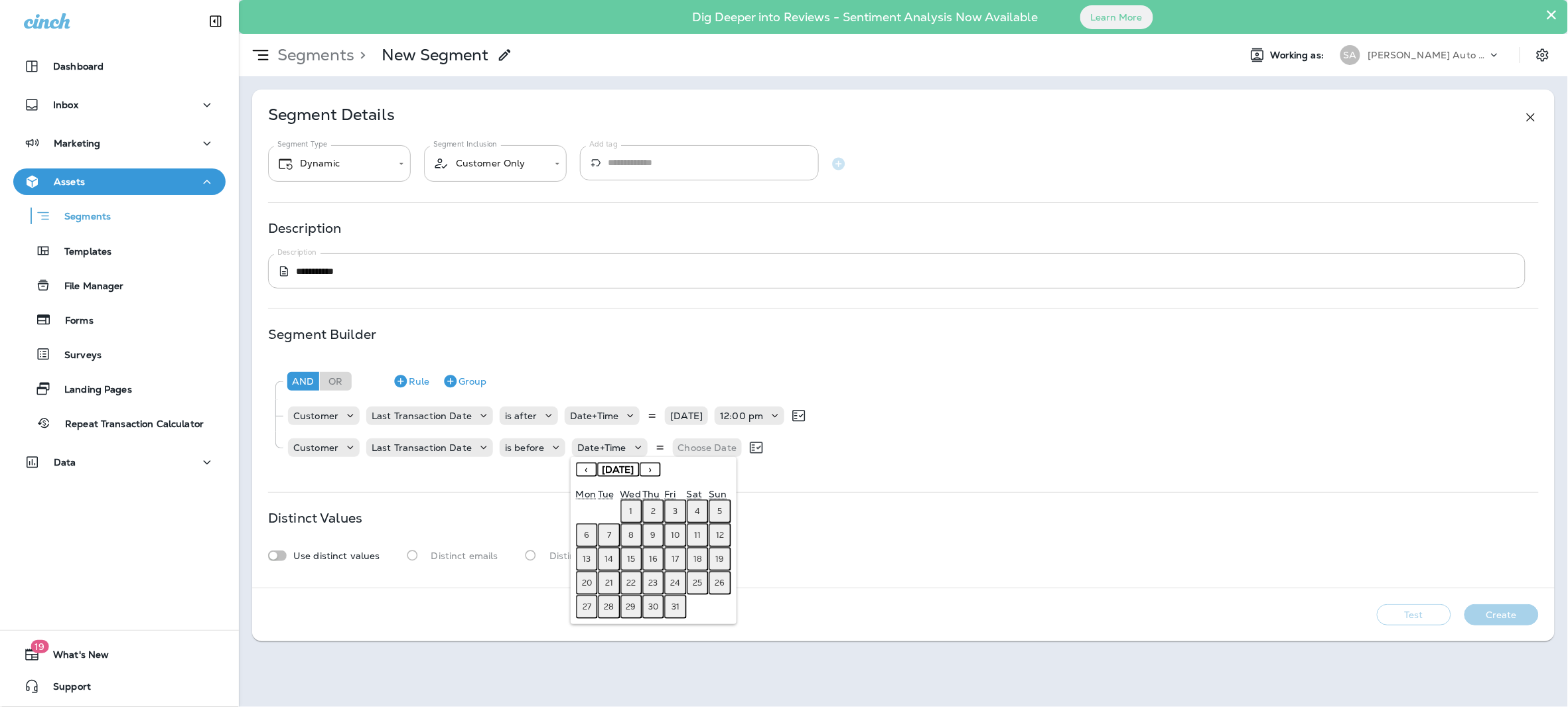
click at [592, 469] on button "‹" at bounding box center [586, 469] width 21 height 15
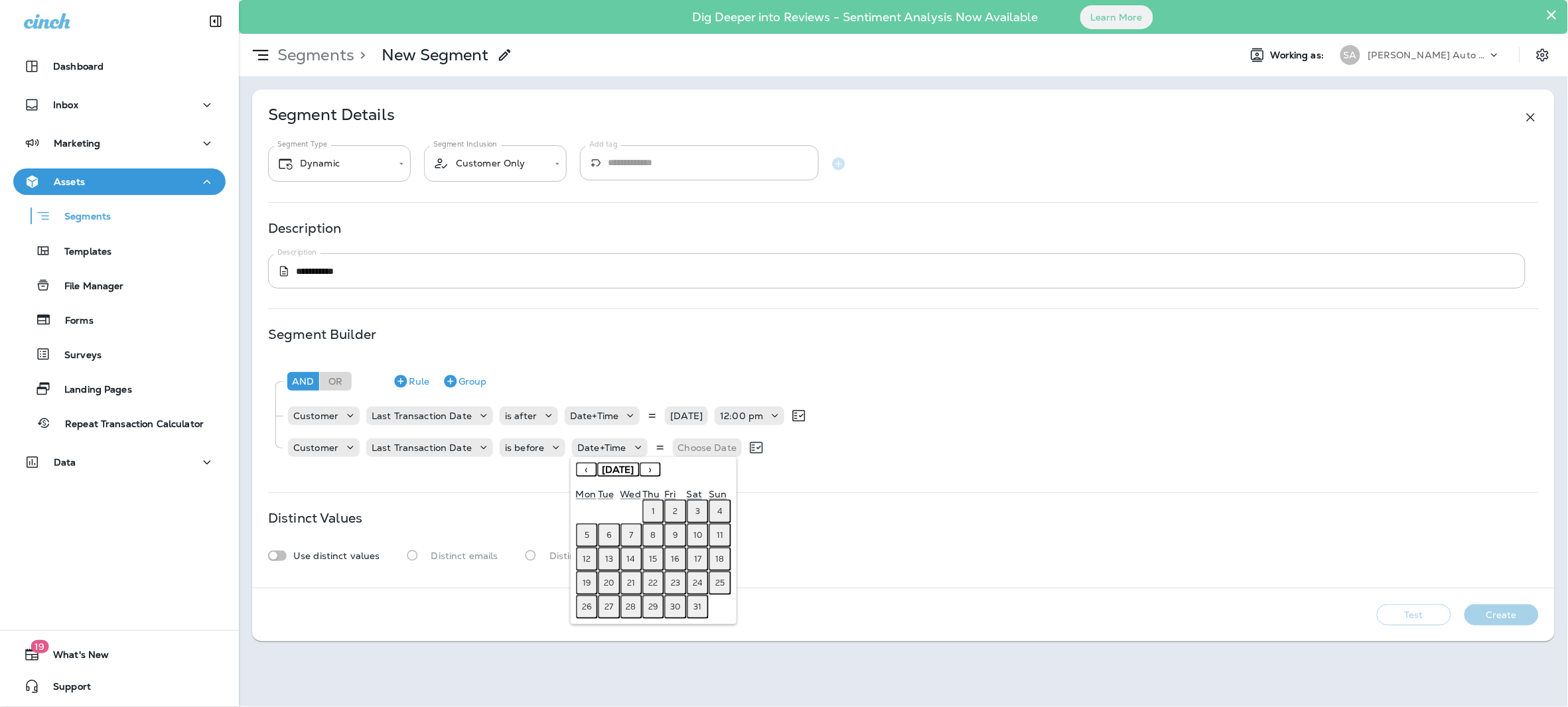
click at [592, 469] on button "‹" at bounding box center [586, 469] width 21 height 15
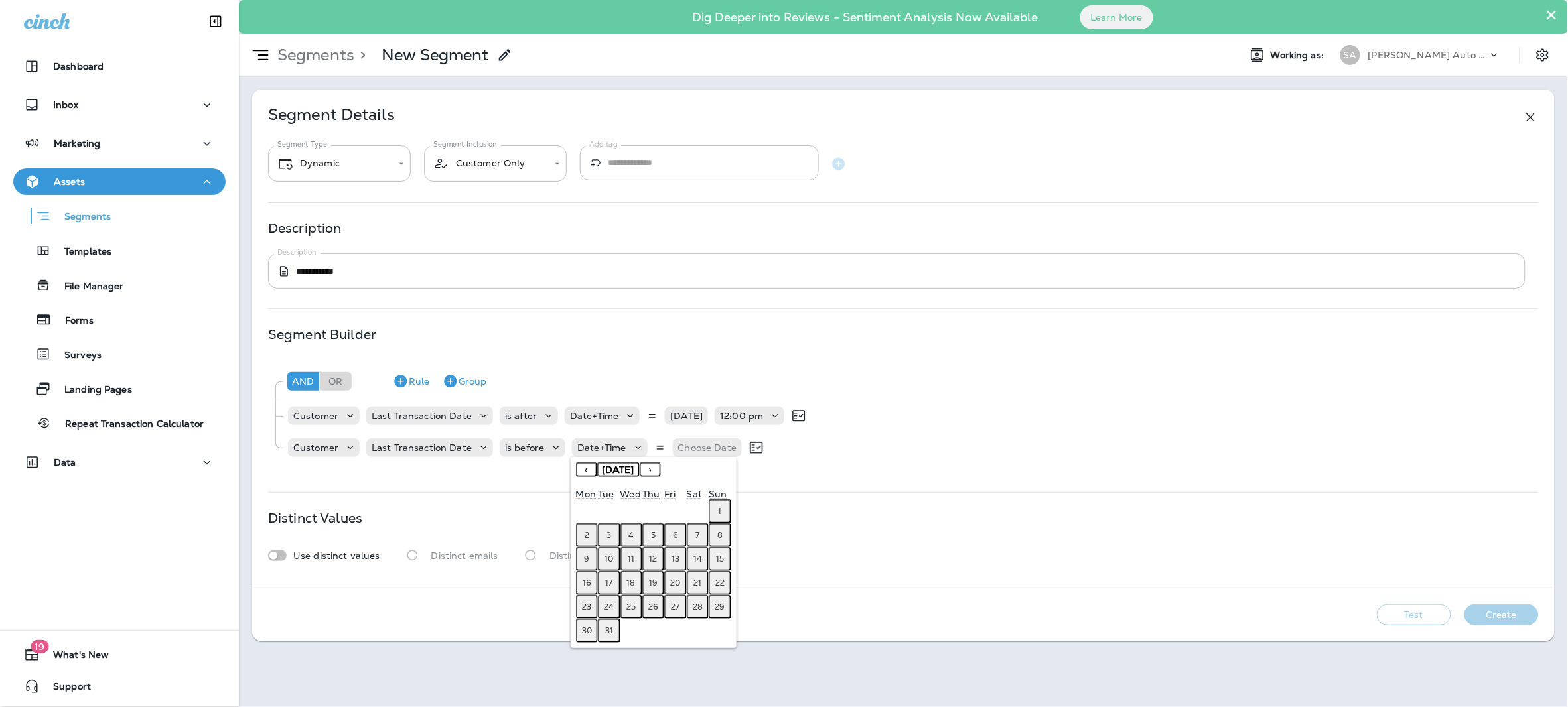
click at [592, 469] on button "‹" at bounding box center [586, 469] width 21 height 15
click at [698, 535] on abbr "10" at bounding box center [697, 535] width 9 height 11
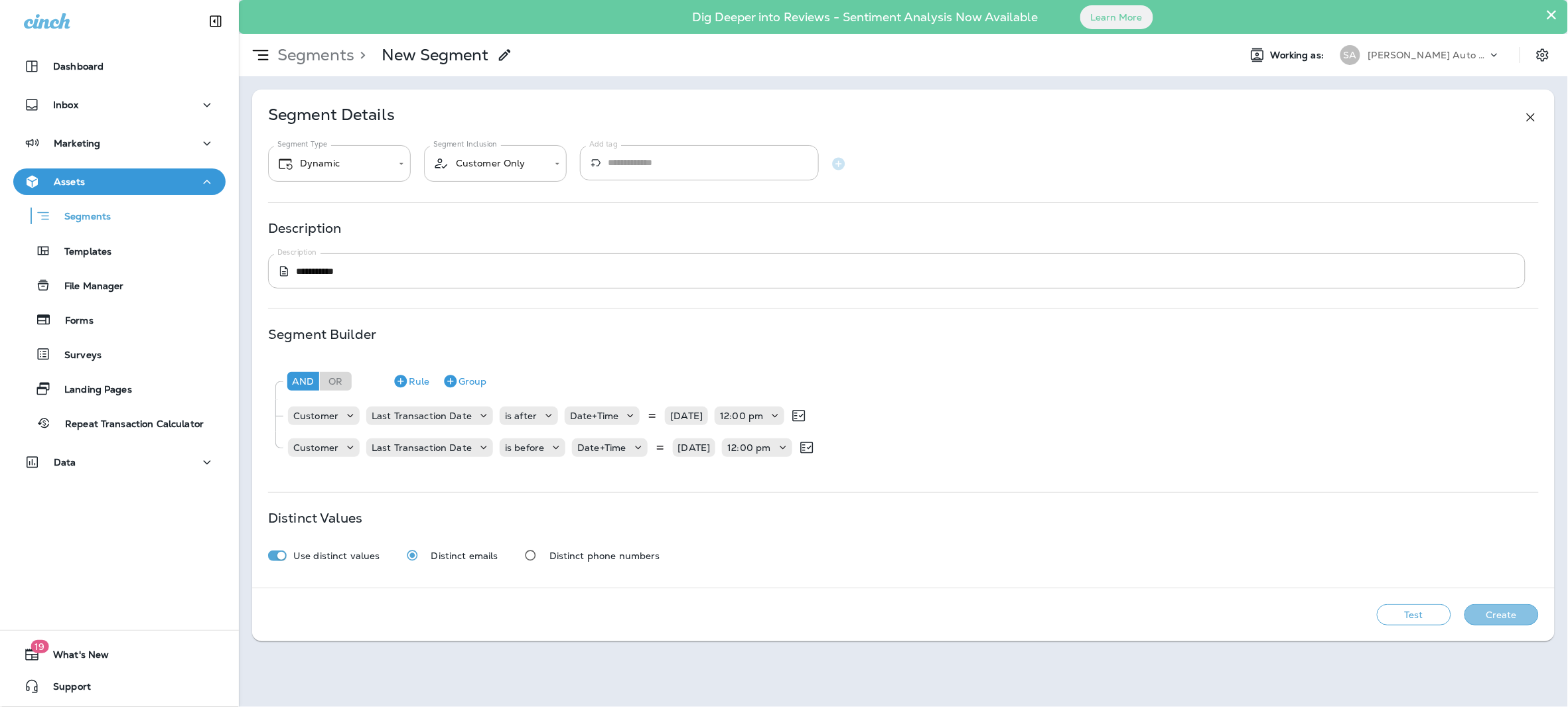
click at [1485, 612] on button "Create" at bounding box center [1502, 614] width 74 height 21
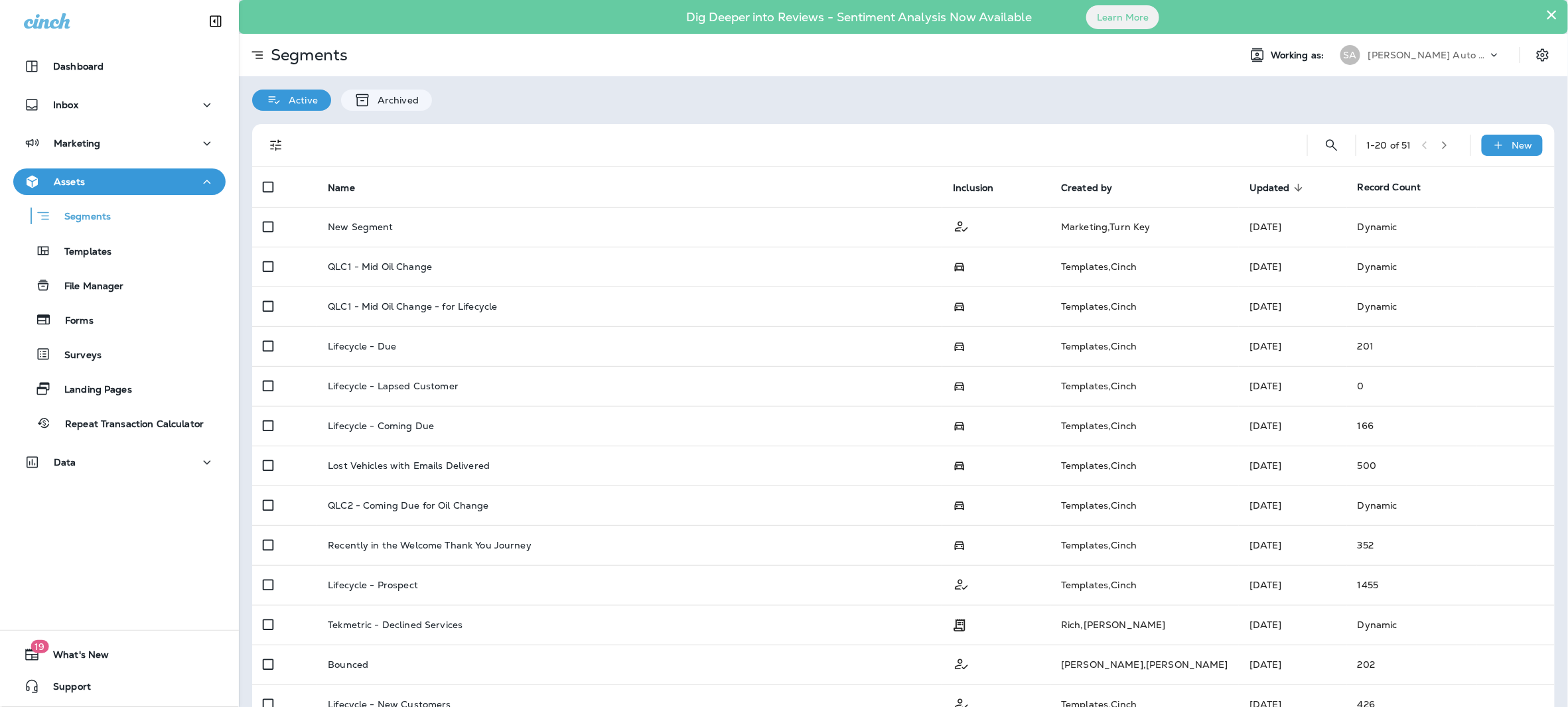
click at [1440, 141] on icon "button" at bounding box center [1444, 145] width 9 height 9
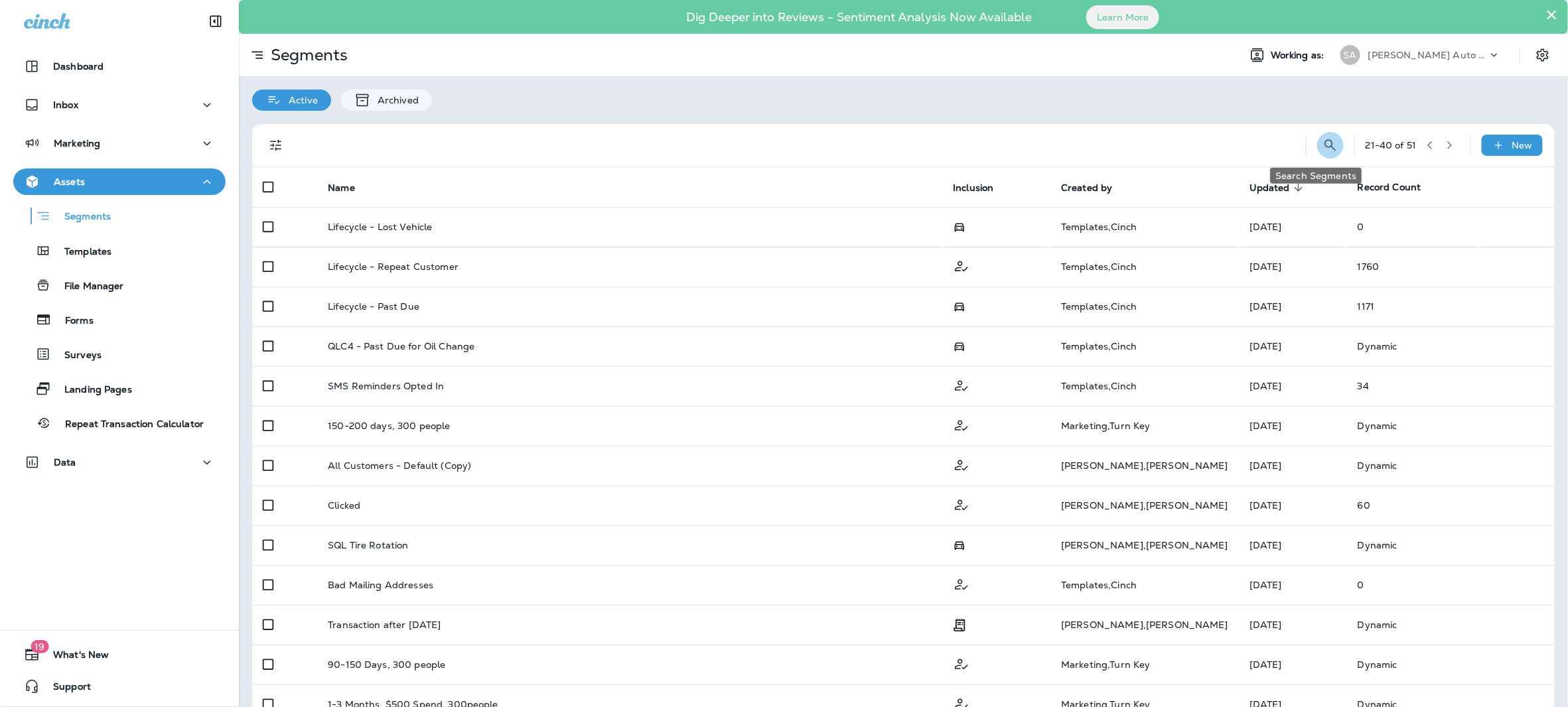
click at [1322, 142] on icon "Search Segments" at bounding box center [1330, 146] width 16 height 16
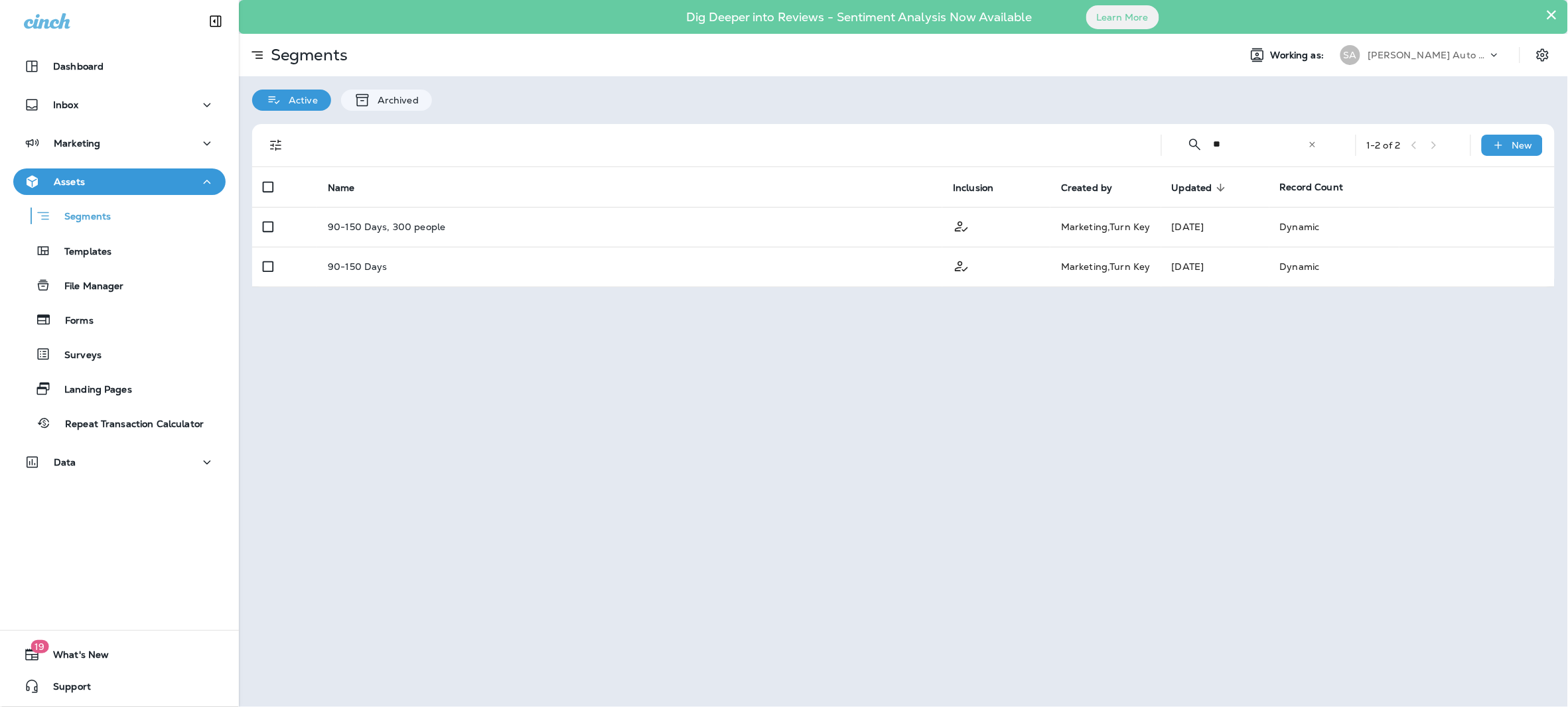
click at [1306, 144] on input "**" at bounding box center [1260, 145] width 94 height 36
type input "**"
click at [1309, 145] on icon at bounding box center [1312, 144] width 9 height 9
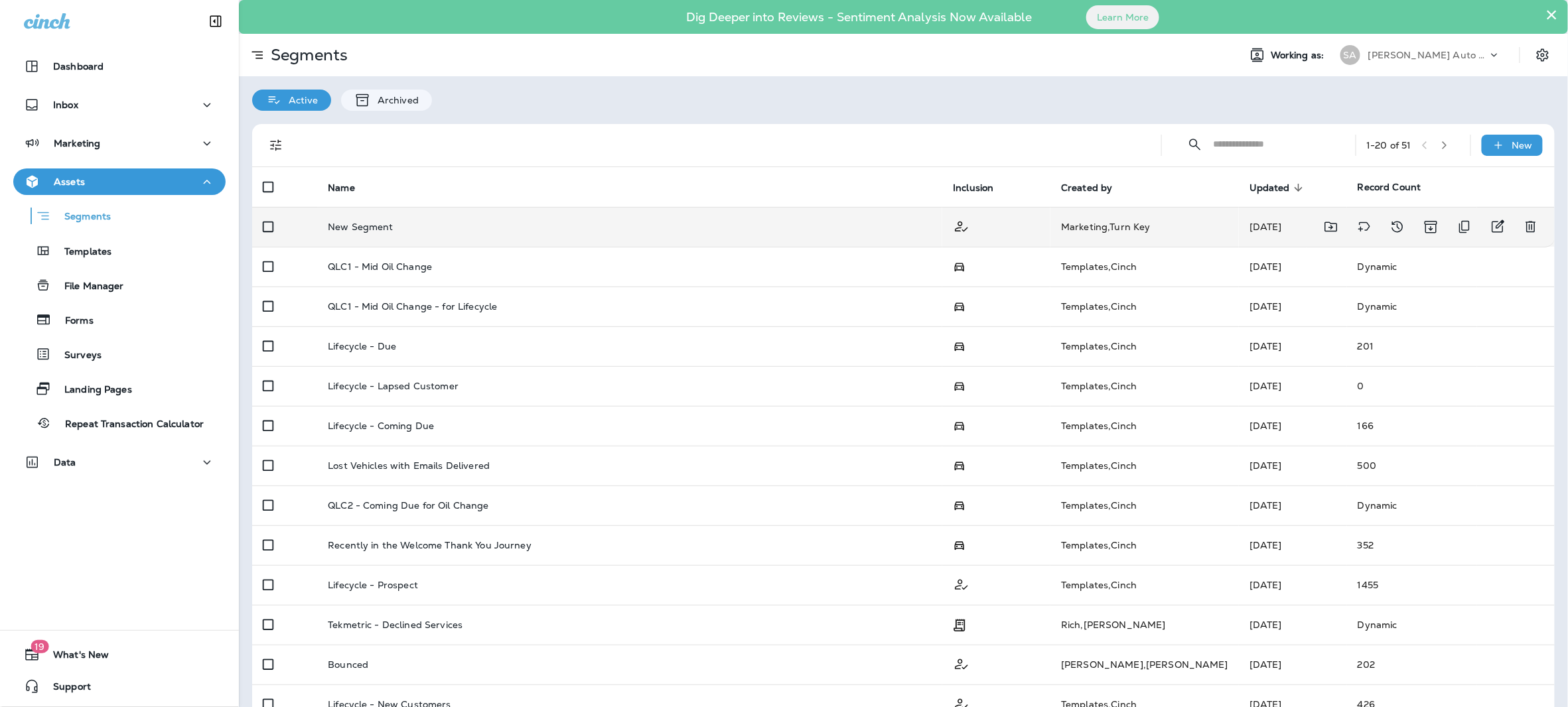
click at [549, 243] on td "New Segment" at bounding box center [629, 227] width 625 height 40
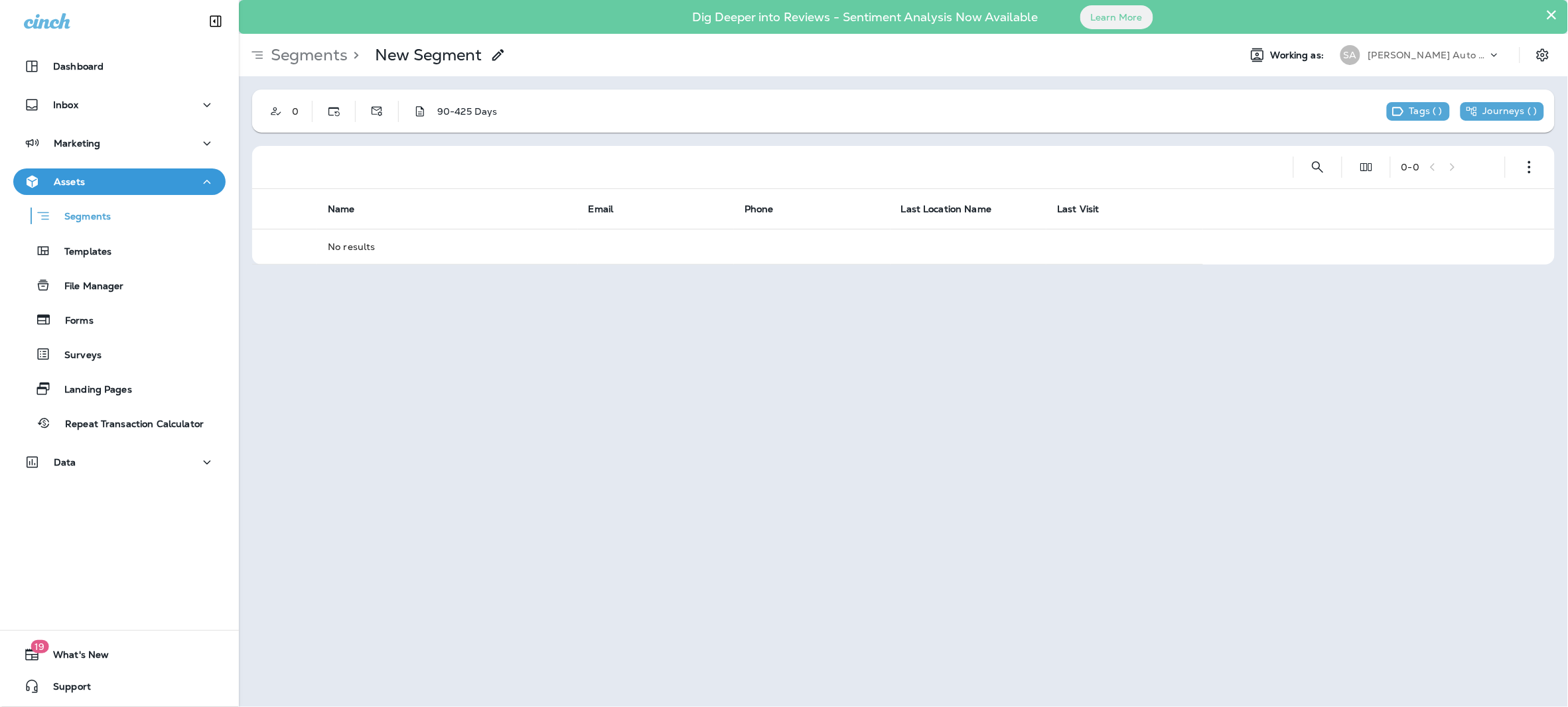
click at [491, 53] on icon at bounding box center [498, 55] width 16 height 16
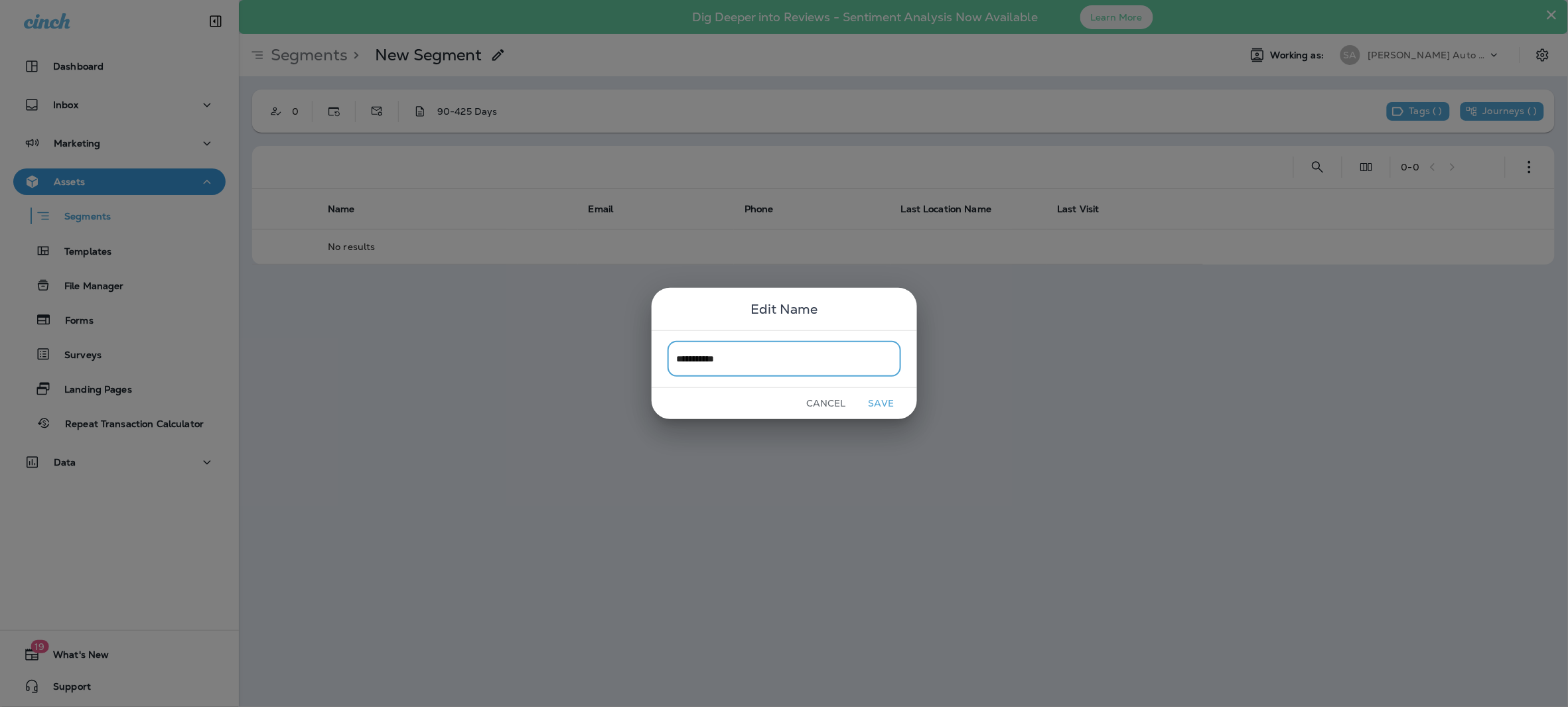
type input "**********"
click at [887, 405] on button "Save" at bounding box center [882, 403] width 50 height 21
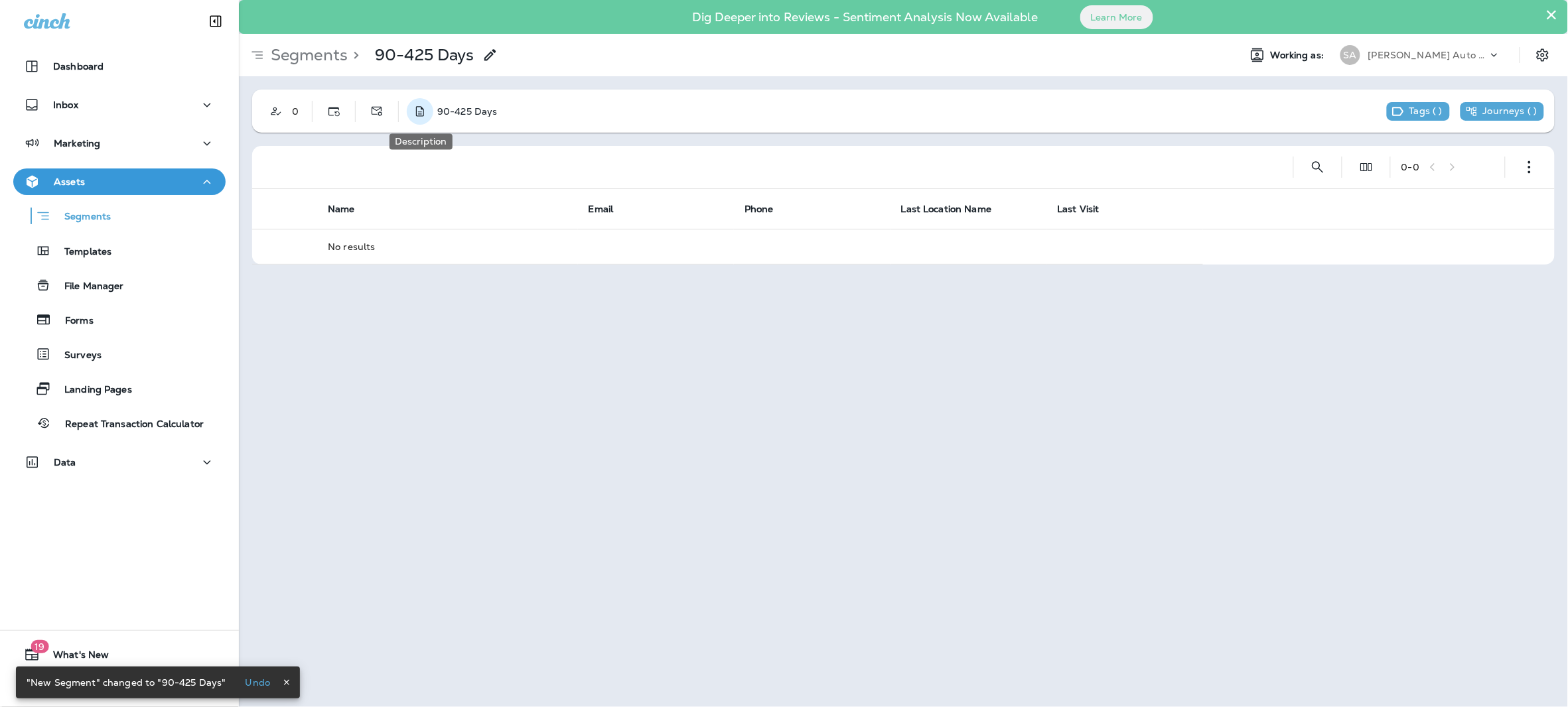
click at [416, 106] on icon "Description" at bounding box center [419, 111] width 13 height 13
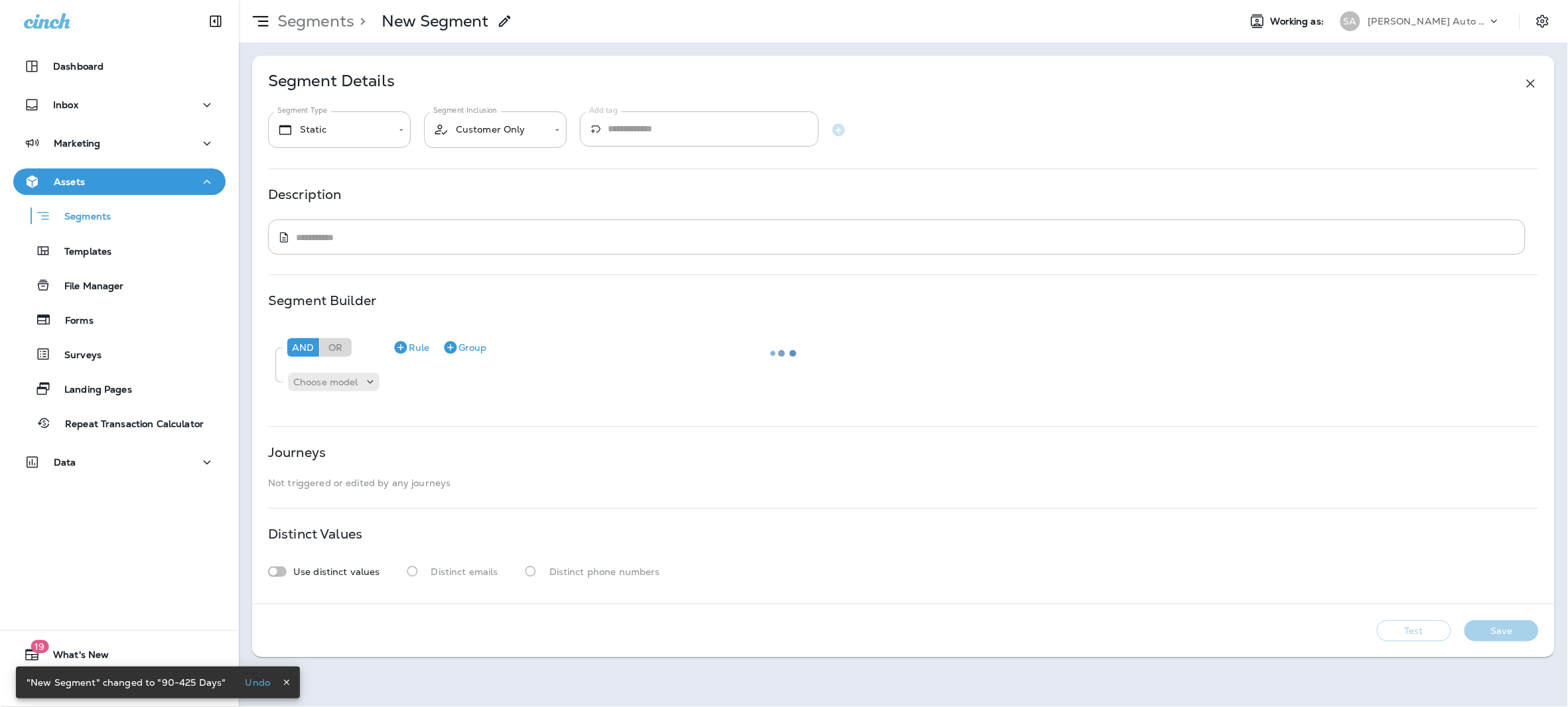
type input "*******"
type textarea "**********"
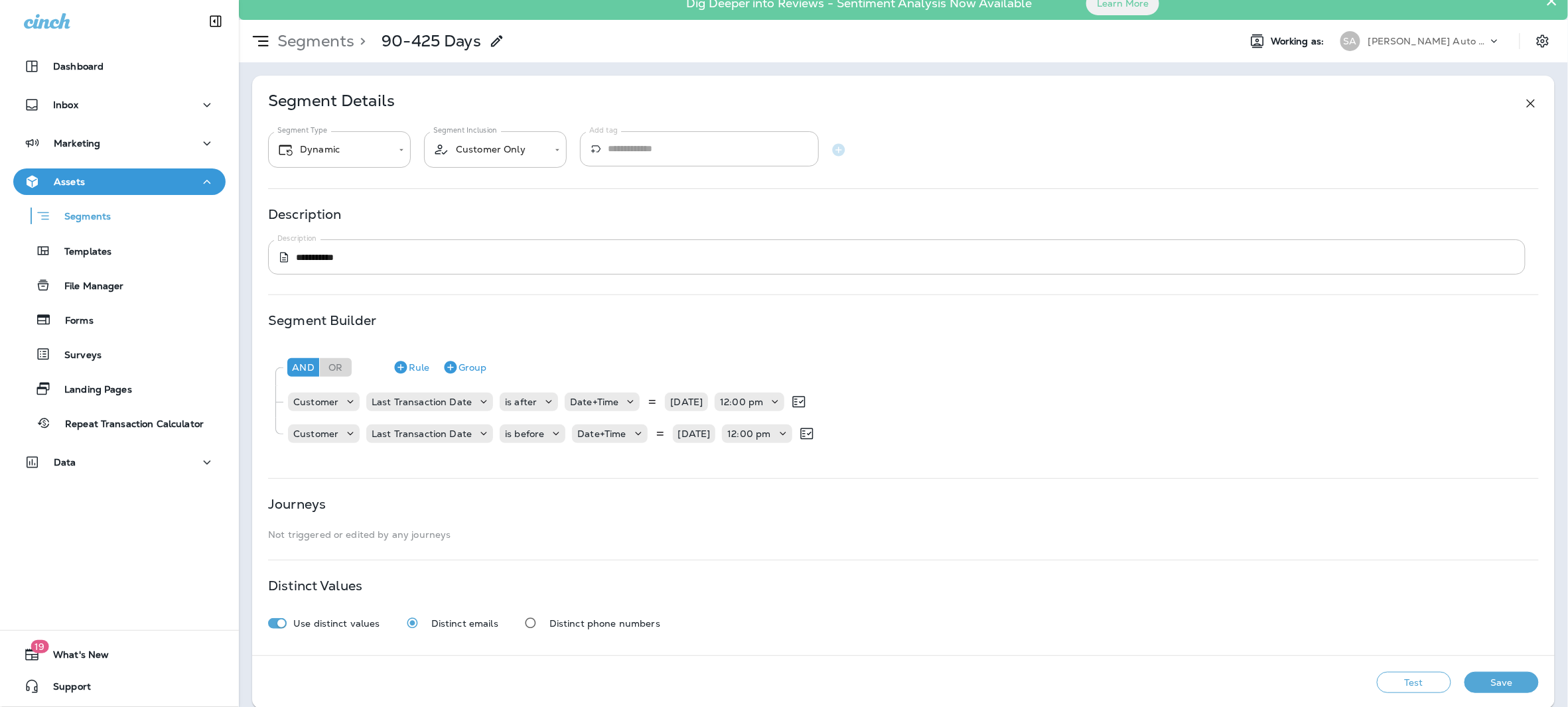
scroll to position [30, 0]
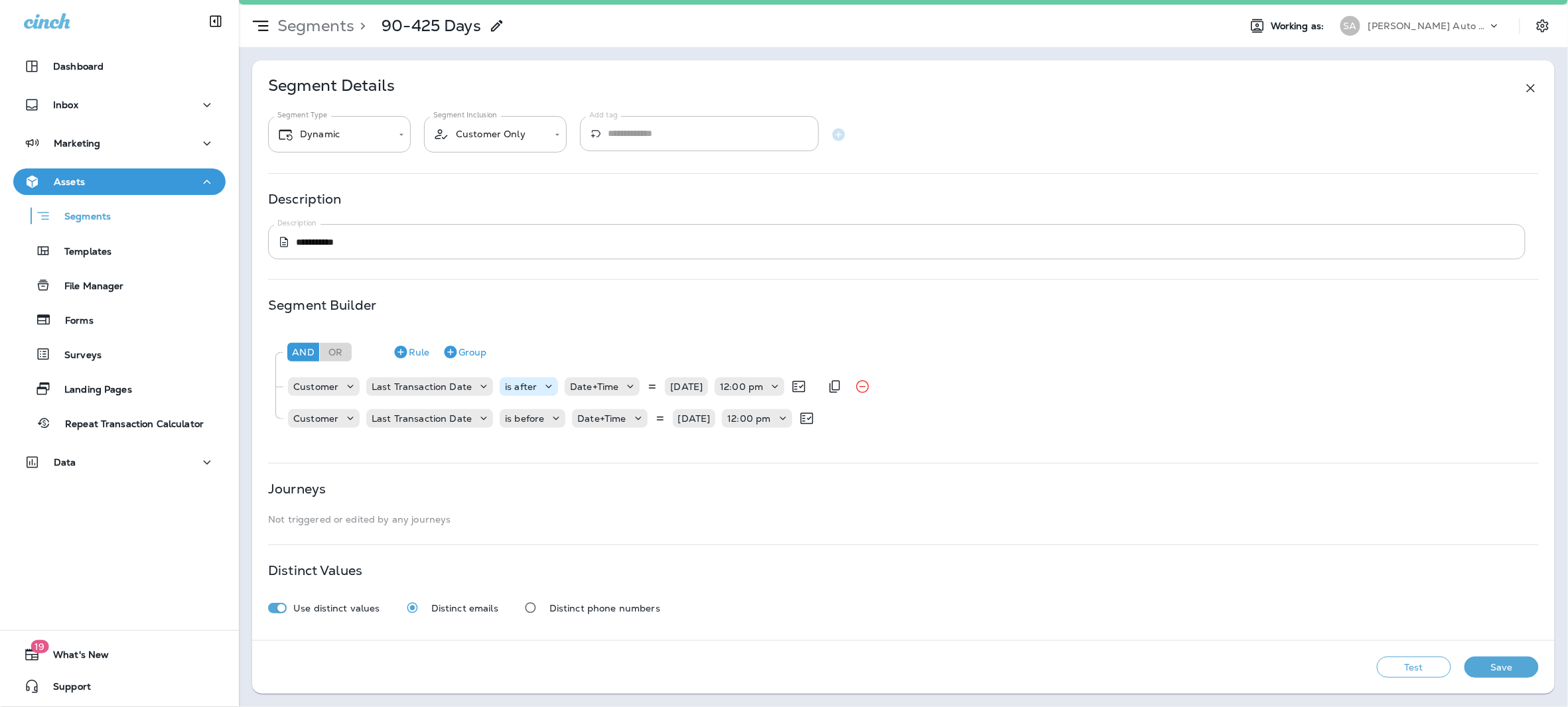
click at [528, 388] on p "is after" at bounding box center [521, 386] width 32 height 11
click at [554, 589] on p "is between" at bounding box center [531, 589] width 55 height 11
click at [874, 421] on icon "Remove Rule" at bounding box center [871, 419] width 16 height 16
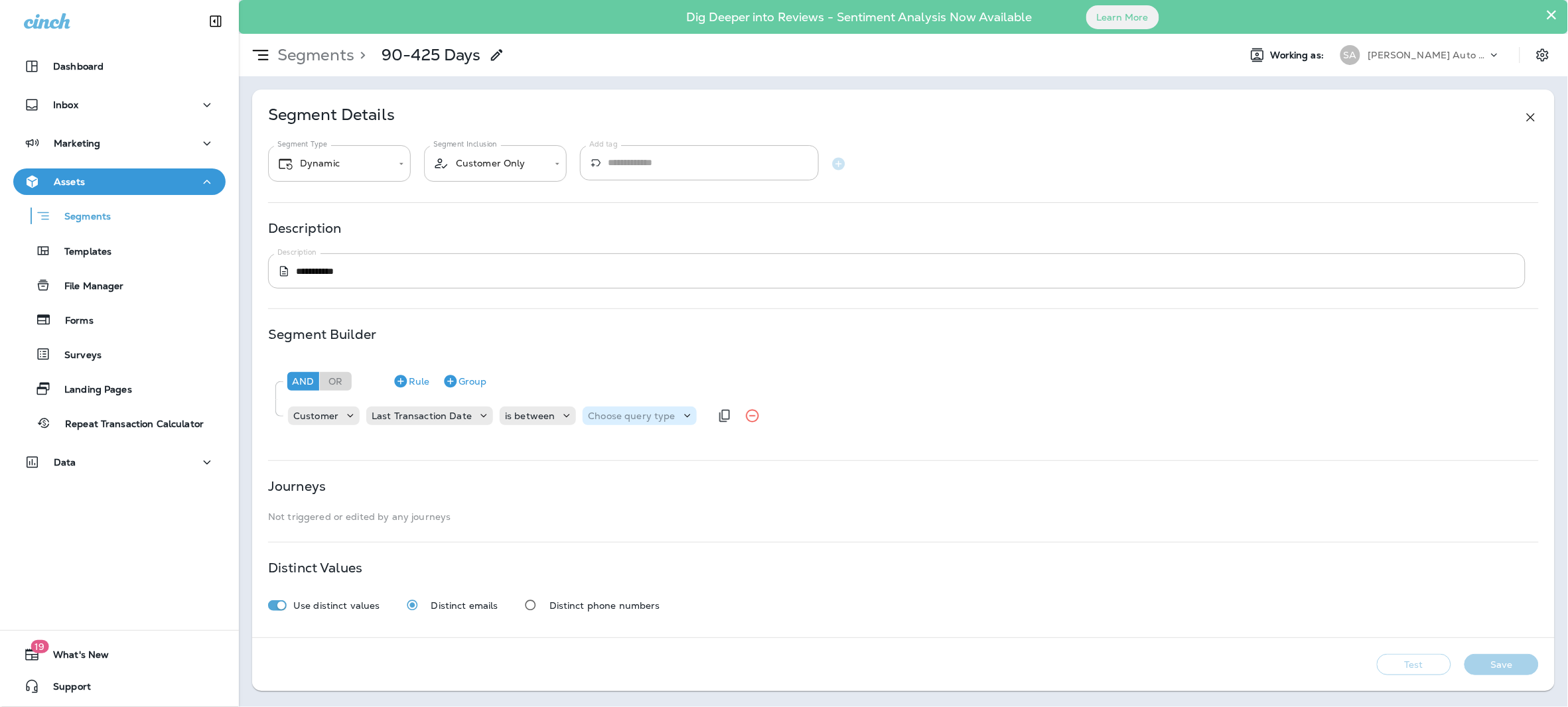
click at [661, 416] on p "Choose query type" at bounding box center [632, 416] width 87 height 11
click at [633, 467] on button "Dates" at bounding box center [620, 469] width 82 height 21
click at [698, 416] on p "Choose Date" at bounding box center [696, 416] width 59 height 11
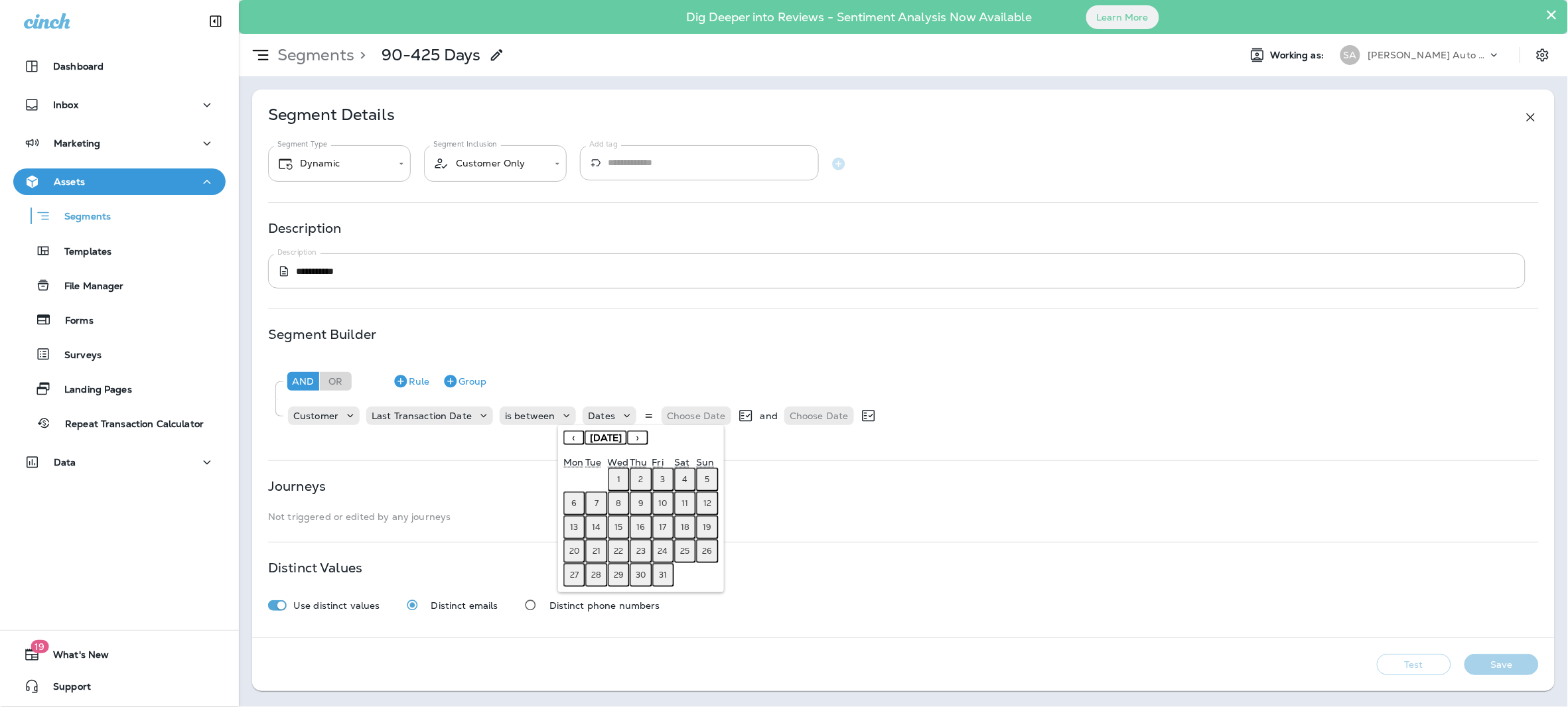
click at [573, 440] on button "‹" at bounding box center [574, 438] width 21 height 15
click at [639, 500] on abbr "10" at bounding box center [641, 503] width 9 height 11
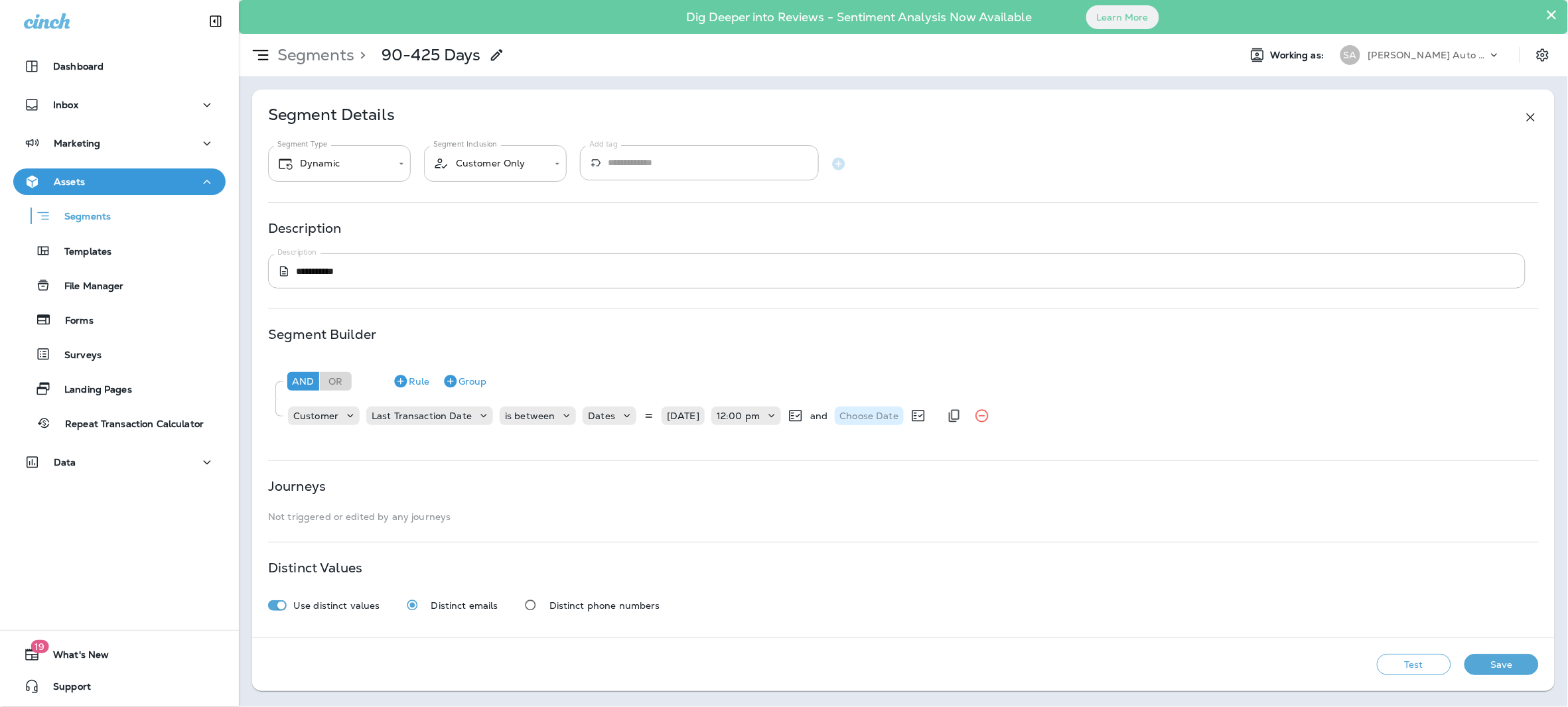
click at [877, 418] on p "Choose Date" at bounding box center [870, 416] width 59 height 11
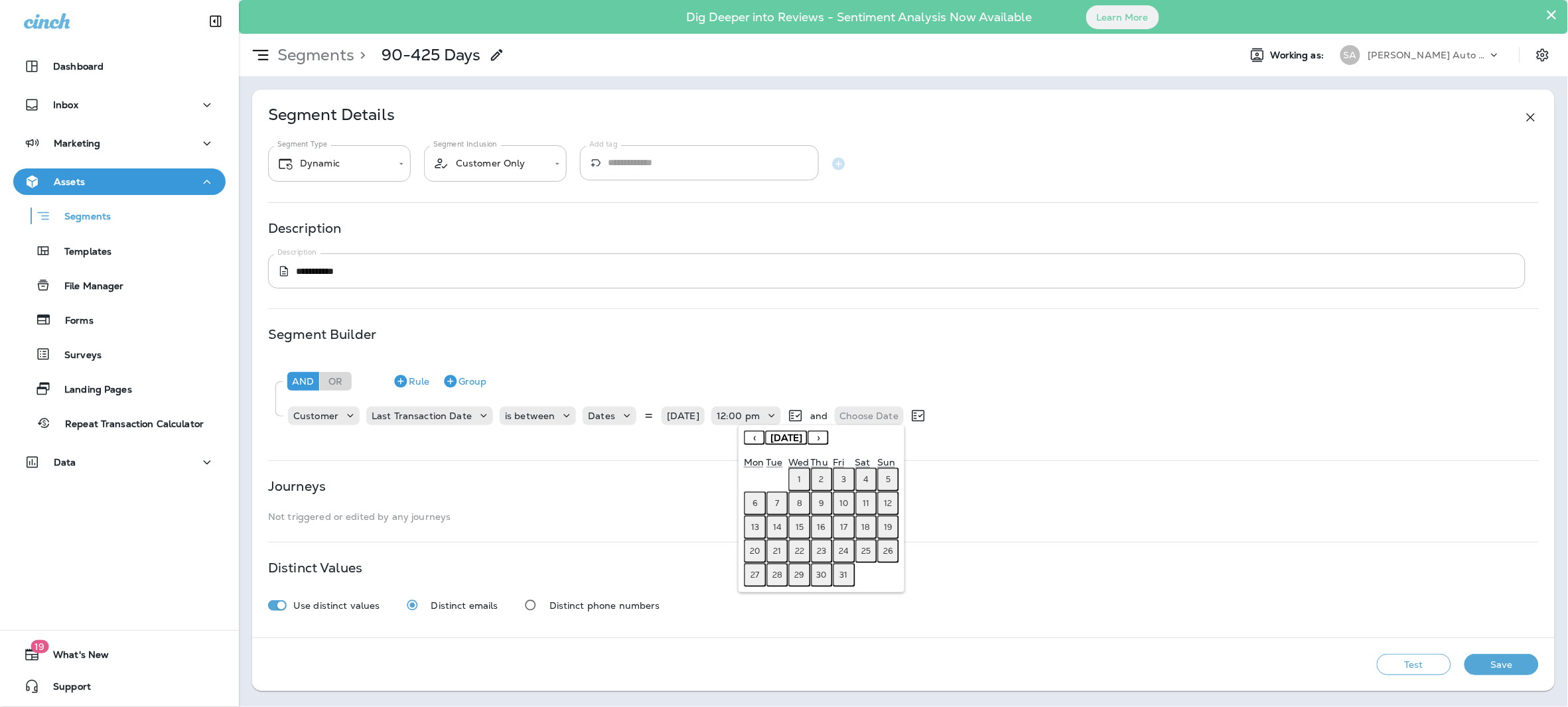
click at [749, 440] on button "‹" at bounding box center [754, 438] width 21 height 15
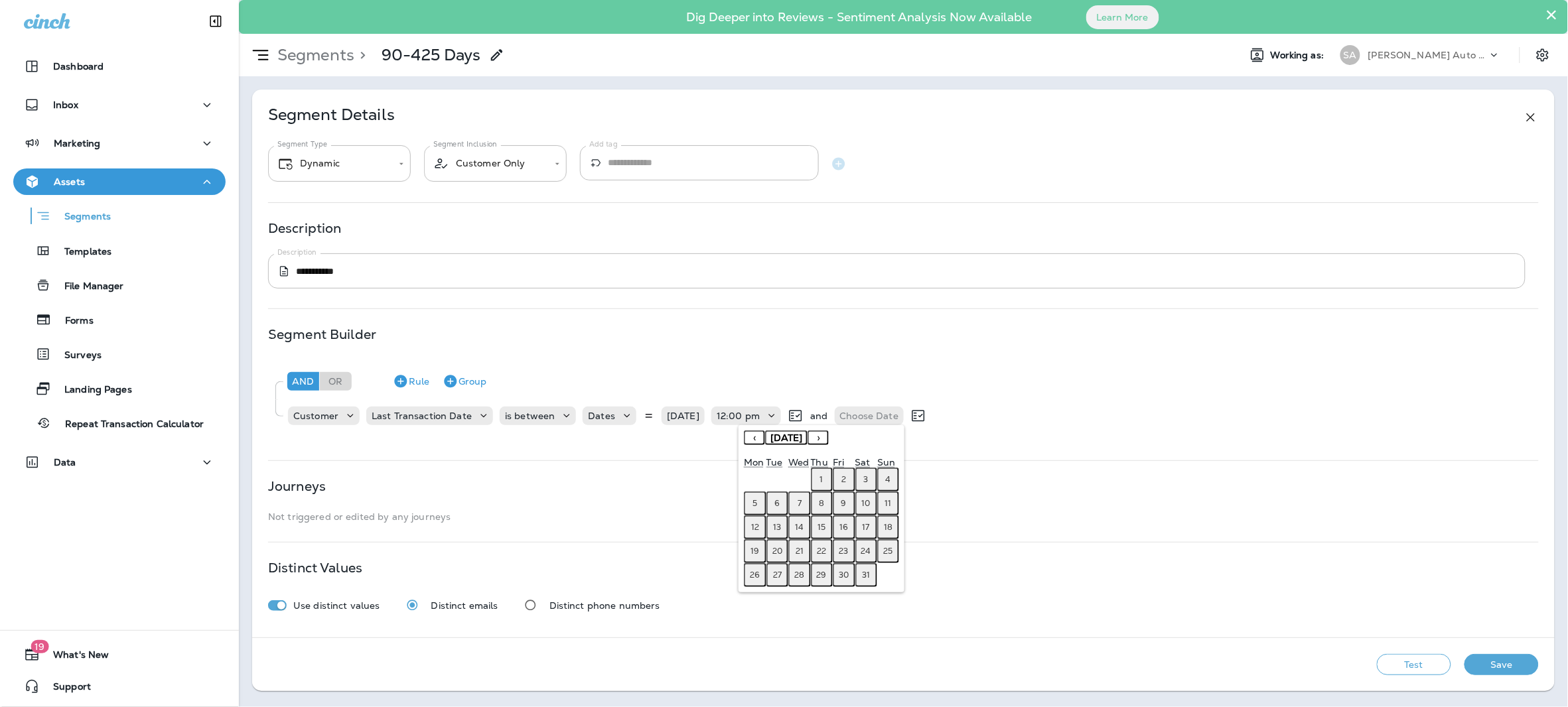
click at [749, 440] on button "‹" at bounding box center [754, 438] width 21 height 15
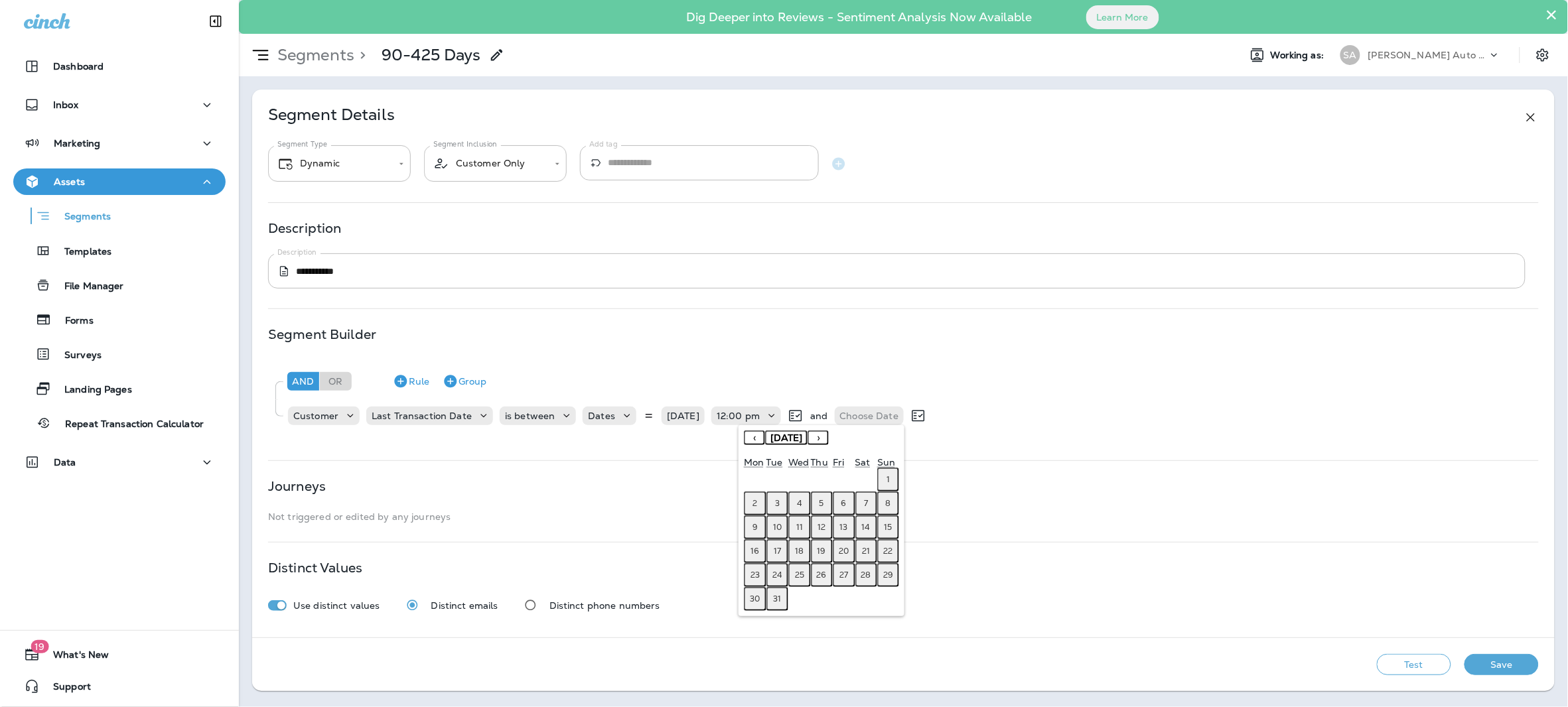
click at [749, 440] on button "‹" at bounding box center [754, 438] width 21 height 15
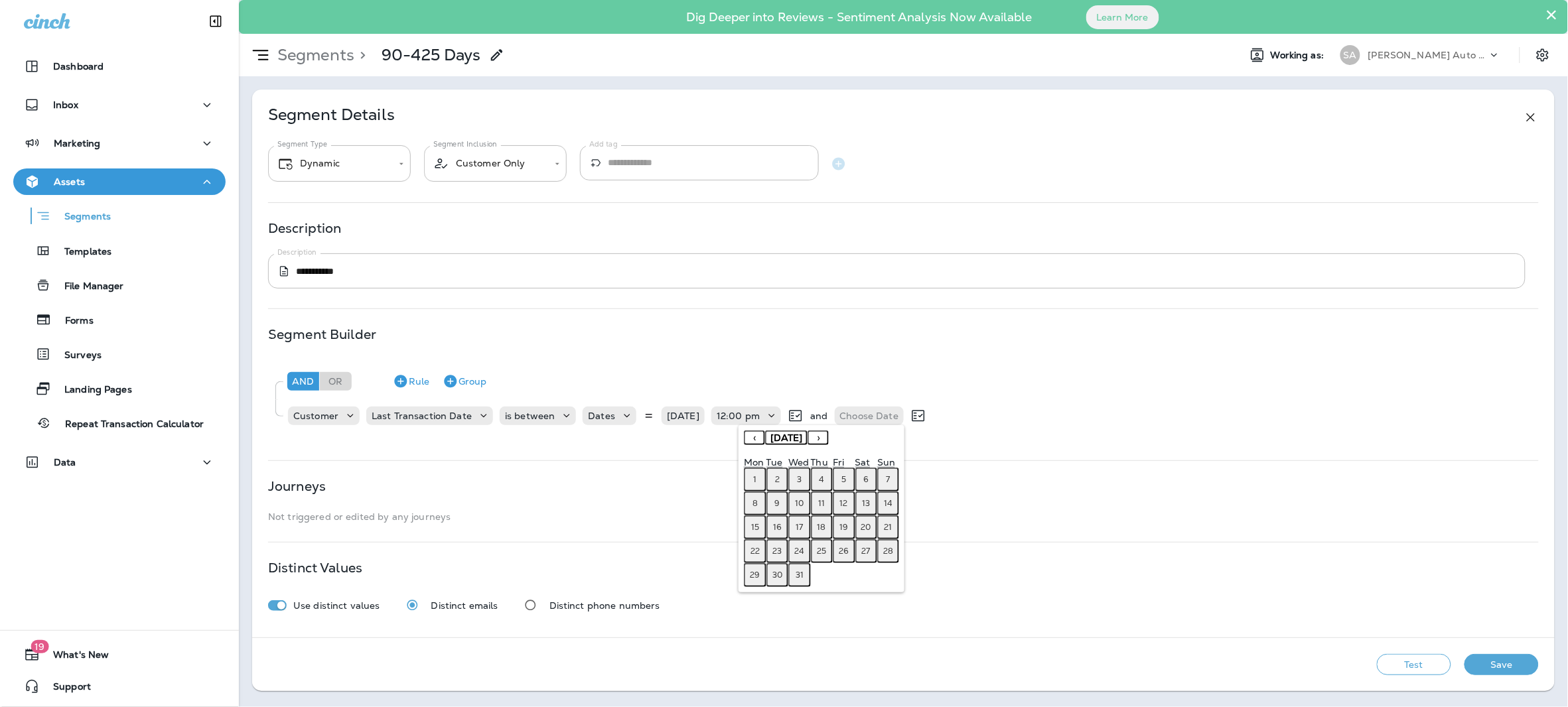
click at [829, 440] on button "›" at bounding box center [817, 438] width 21 height 15
click at [872, 498] on button "10" at bounding box center [867, 503] width 22 height 24
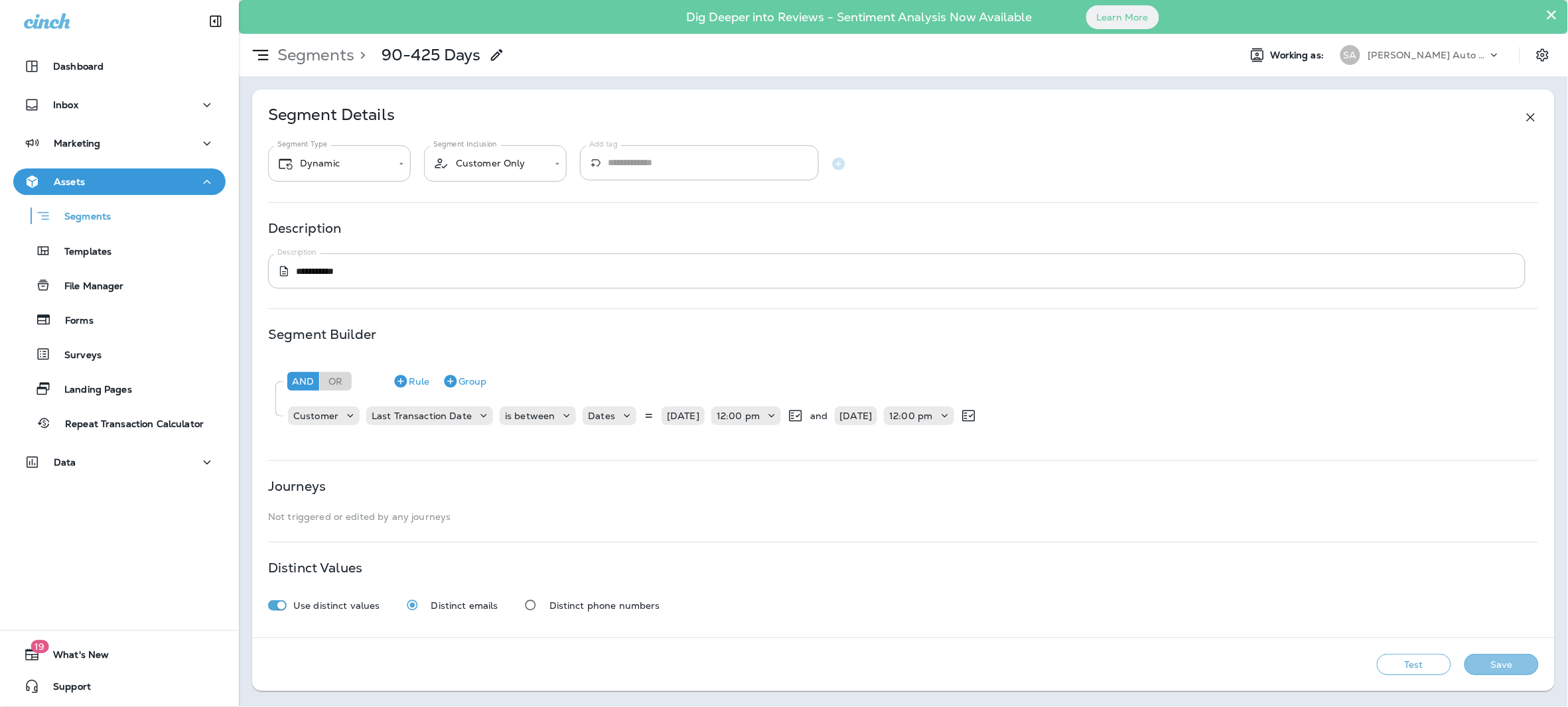
click at [1505, 666] on button "Save" at bounding box center [1502, 664] width 74 height 21
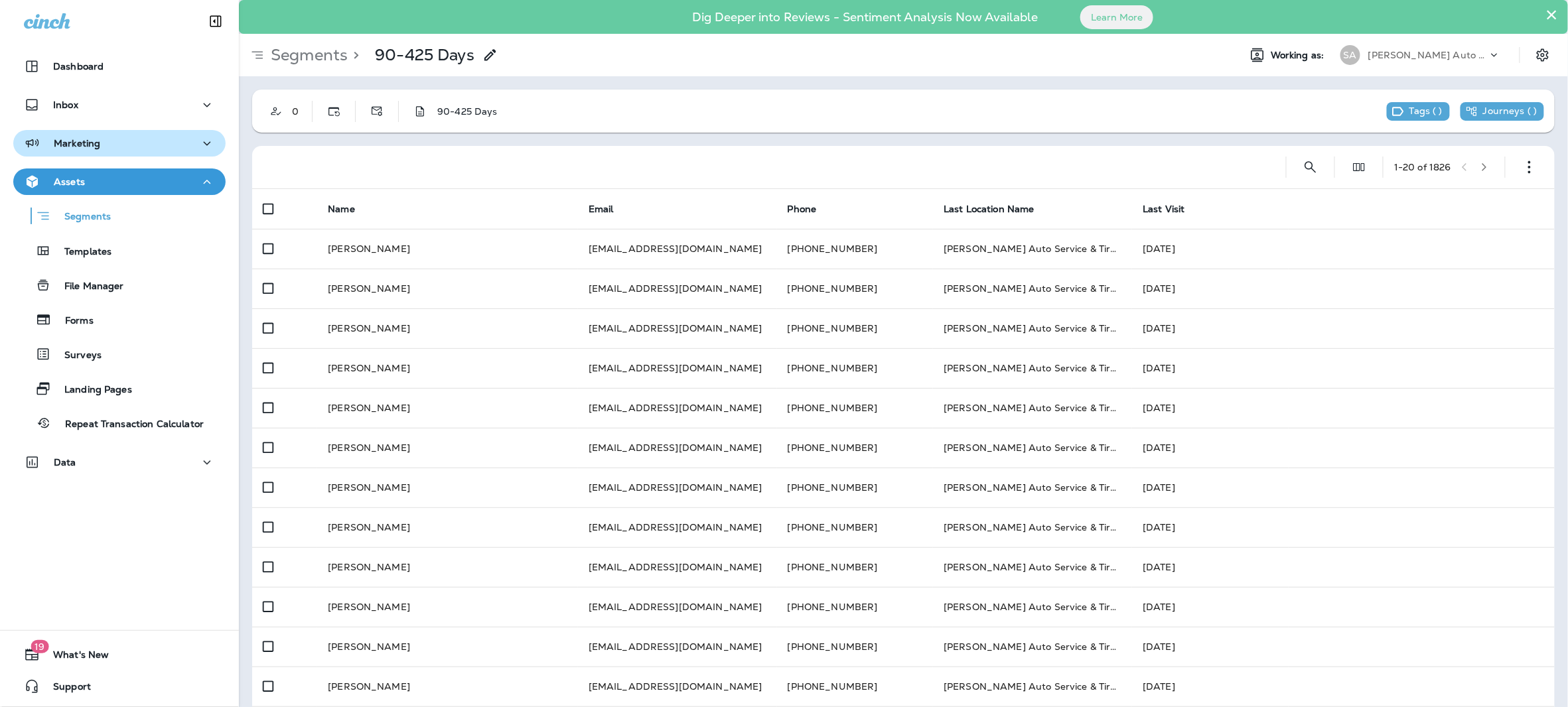
click at [94, 138] on p "Marketing" at bounding box center [76, 143] width 47 height 11
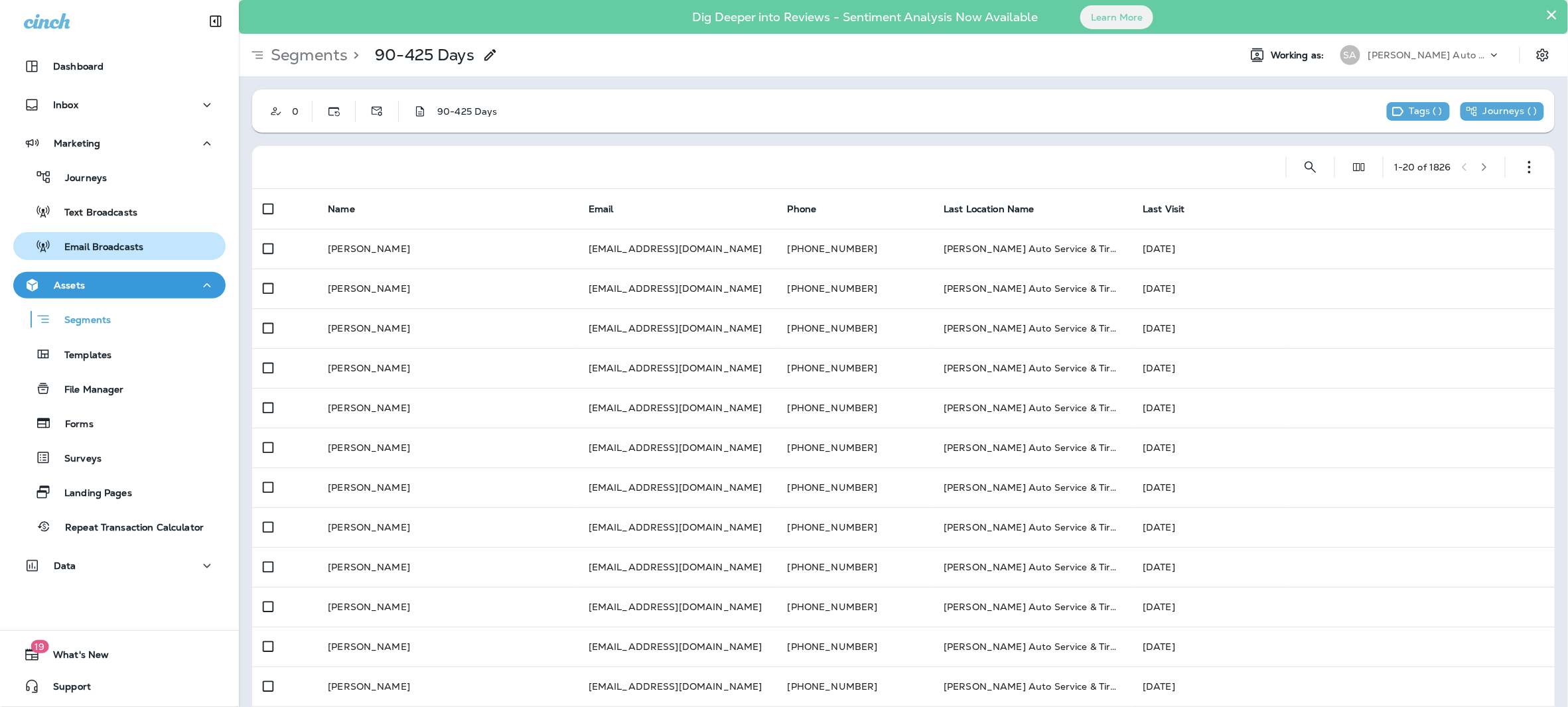
click at [106, 242] on p "Email Broadcasts" at bounding box center [97, 248] width 92 height 13
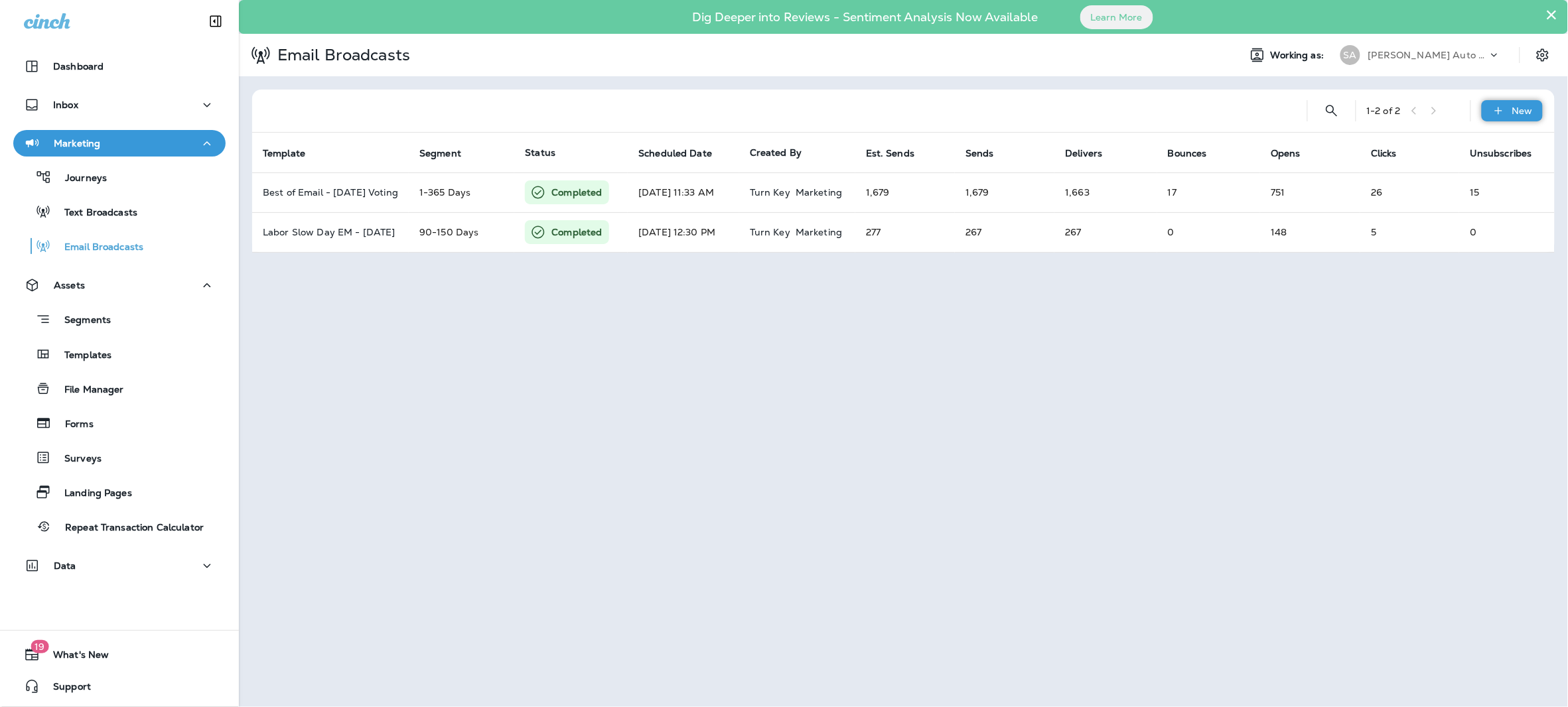
click at [1508, 111] on div "New" at bounding box center [1513, 110] width 61 height 21
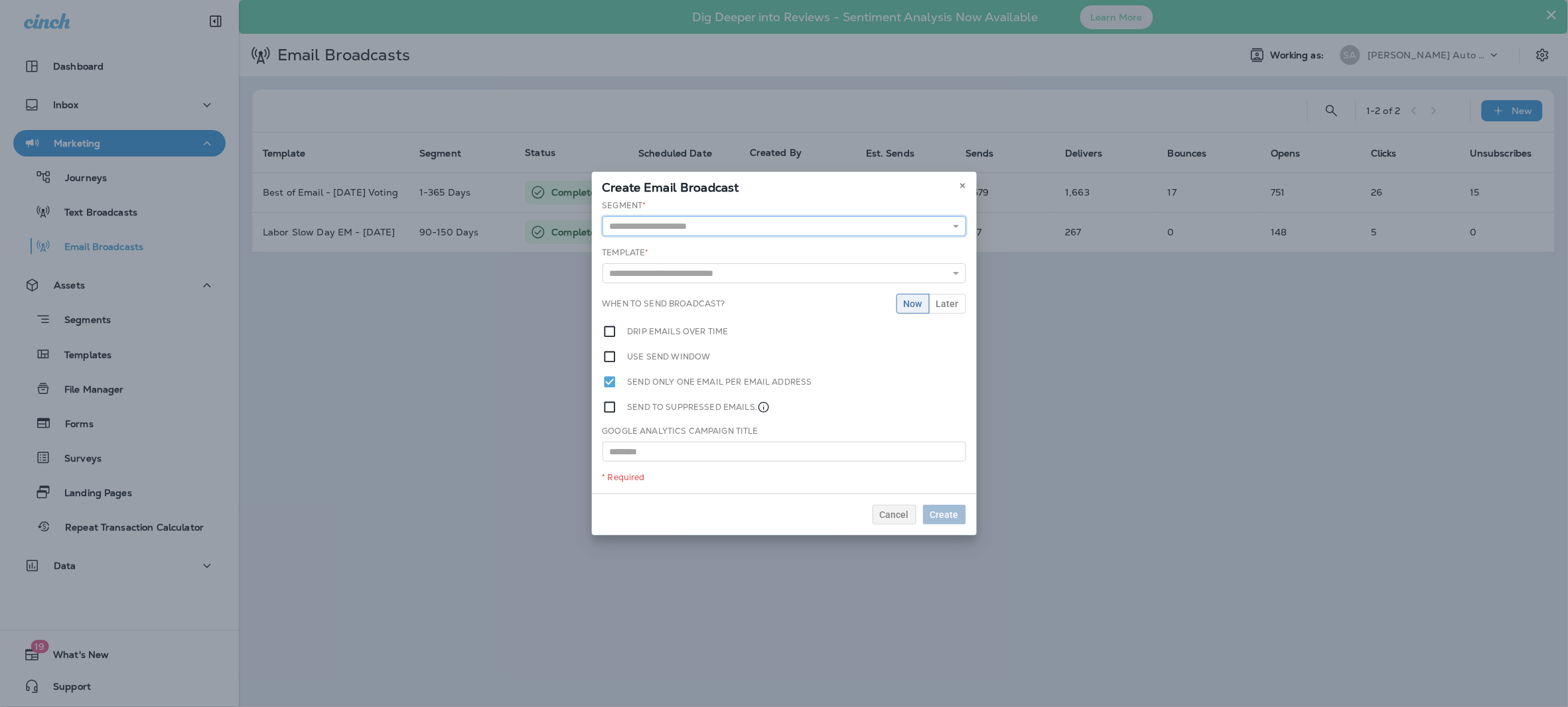
click at [747, 232] on input "text" at bounding box center [784, 226] width 364 height 20
type input "**********"
click at [657, 320] on div "**********" at bounding box center [784, 347] width 385 height 298
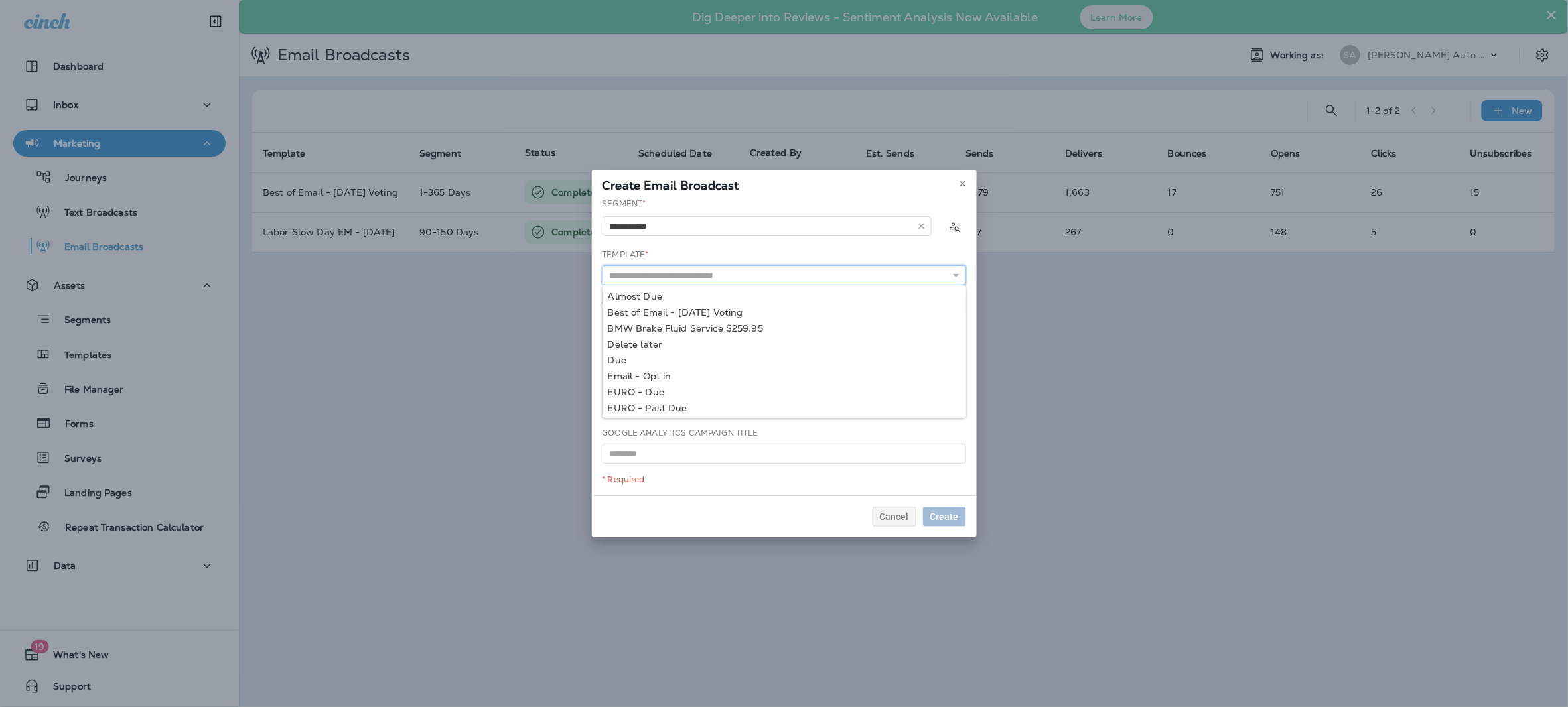
click at [916, 276] on input "text" at bounding box center [784, 275] width 364 height 20
type input "**********"
click at [675, 406] on div "**********" at bounding box center [784, 347] width 385 height 298
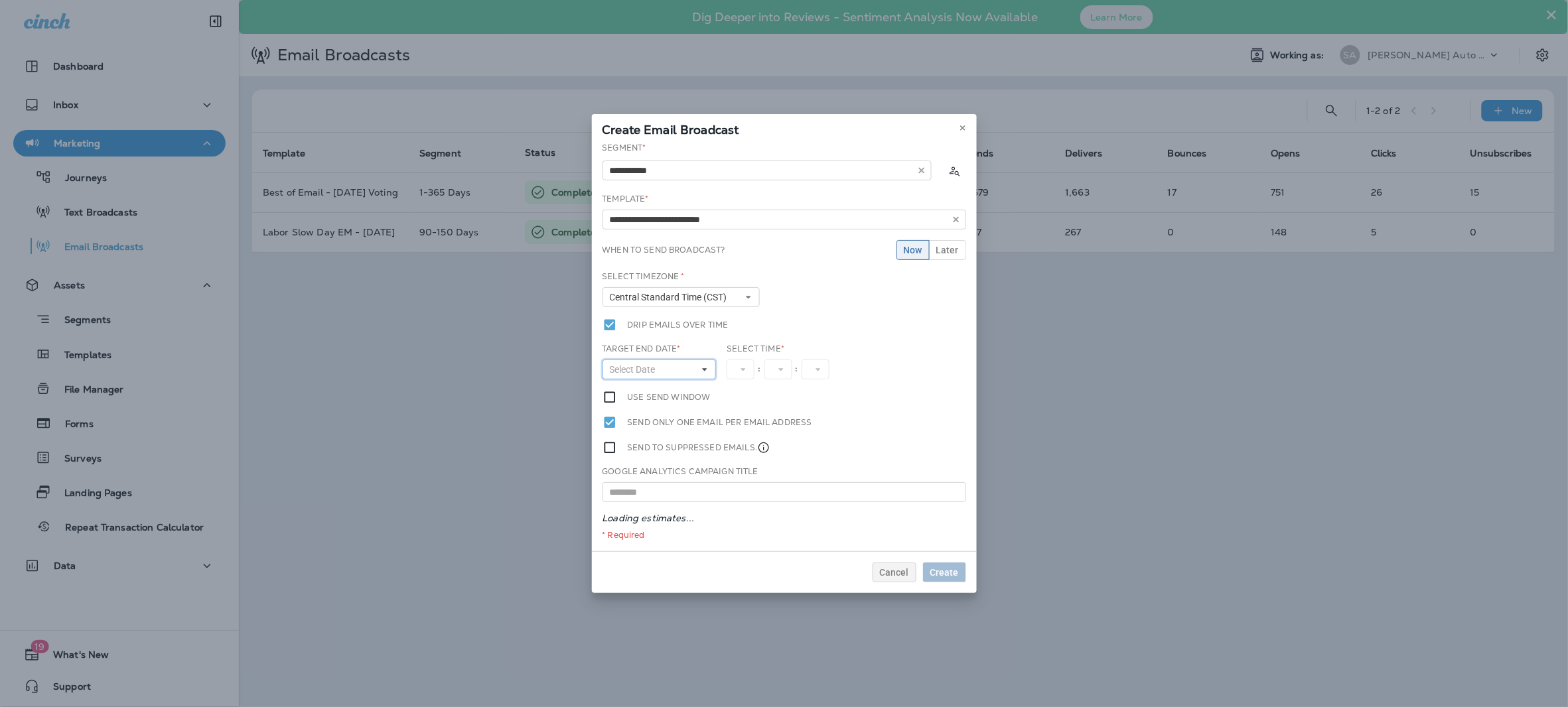
click at [709, 367] on button "Select Date" at bounding box center [659, 369] width 114 height 20
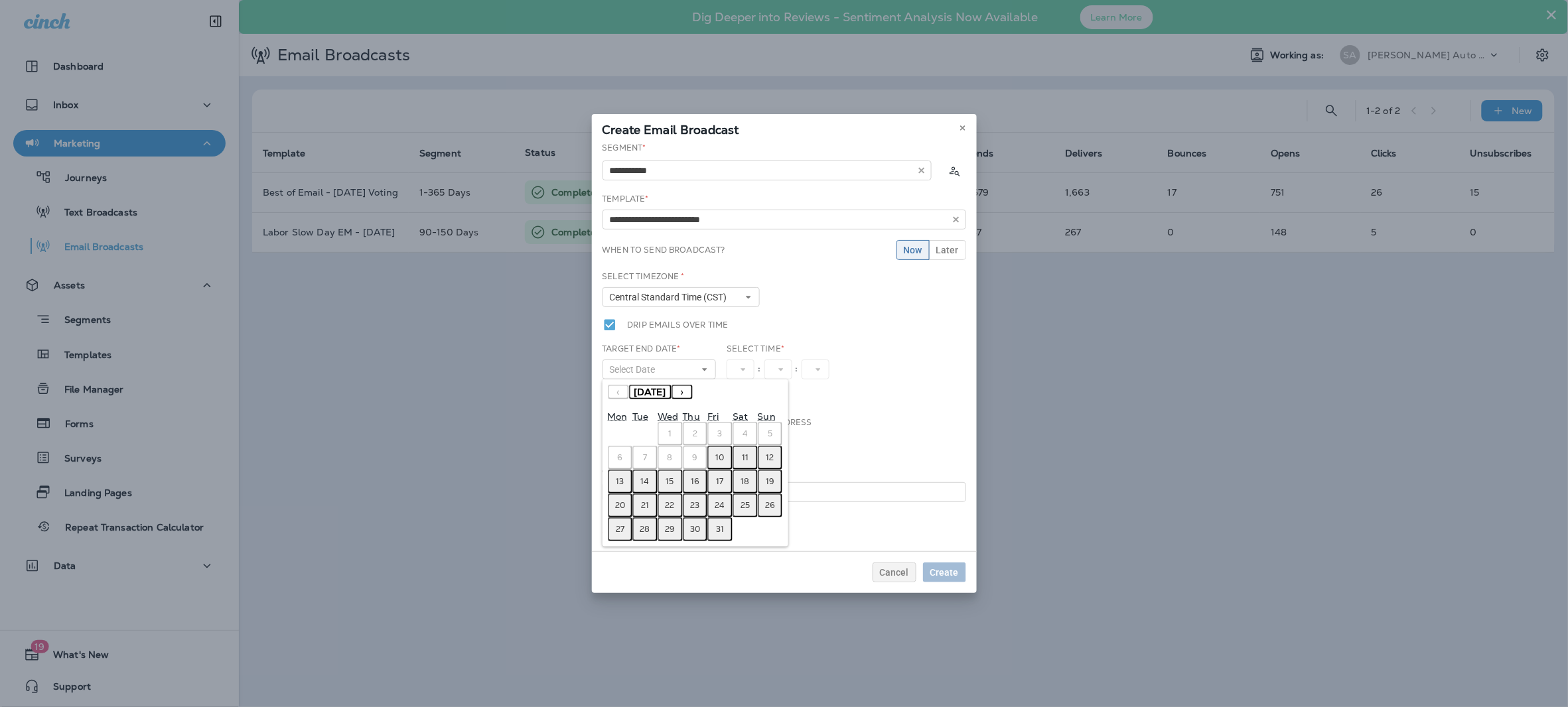
click at [727, 453] on button "10" at bounding box center [719, 457] width 25 height 24
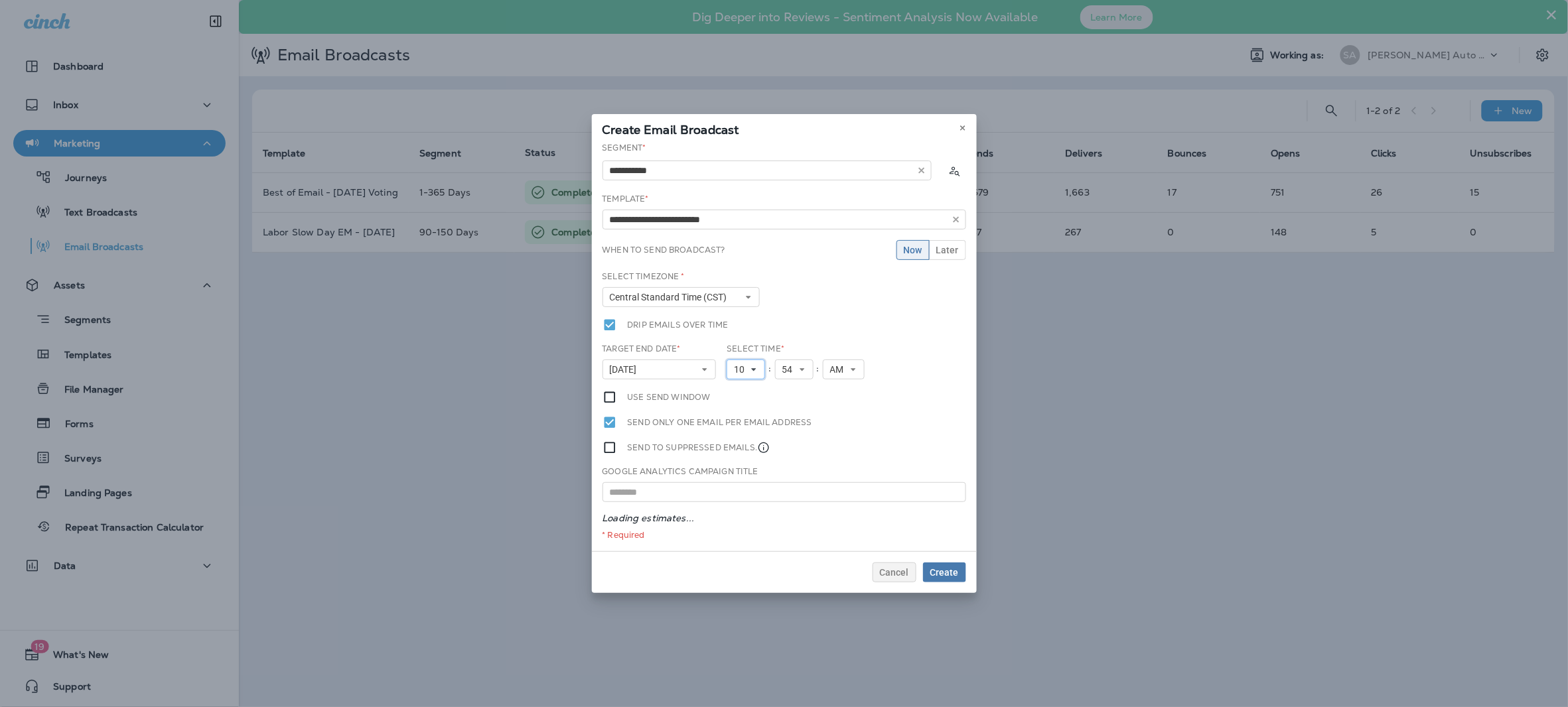
click at [749, 370] on span "10" at bounding box center [742, 369] width 16 height 11
click at [737, 535] on link "11" at bounding box center [746, 540] width 39 height 16
click at [759, 368] on button "11" at bounding box center [746, 369] width 39 height 20
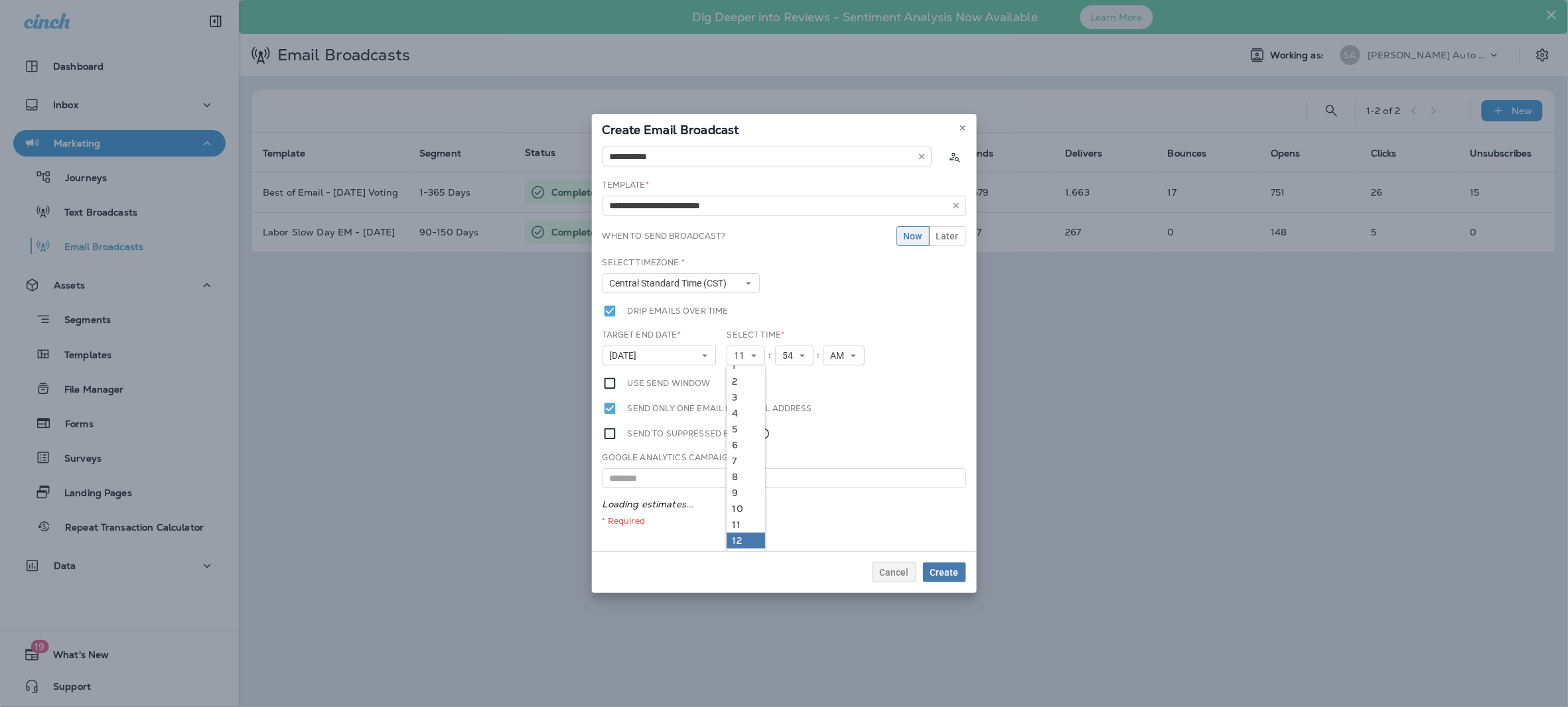
click at [740, 538] on link "12" at bounding box center [746, 541] width 39 height 16
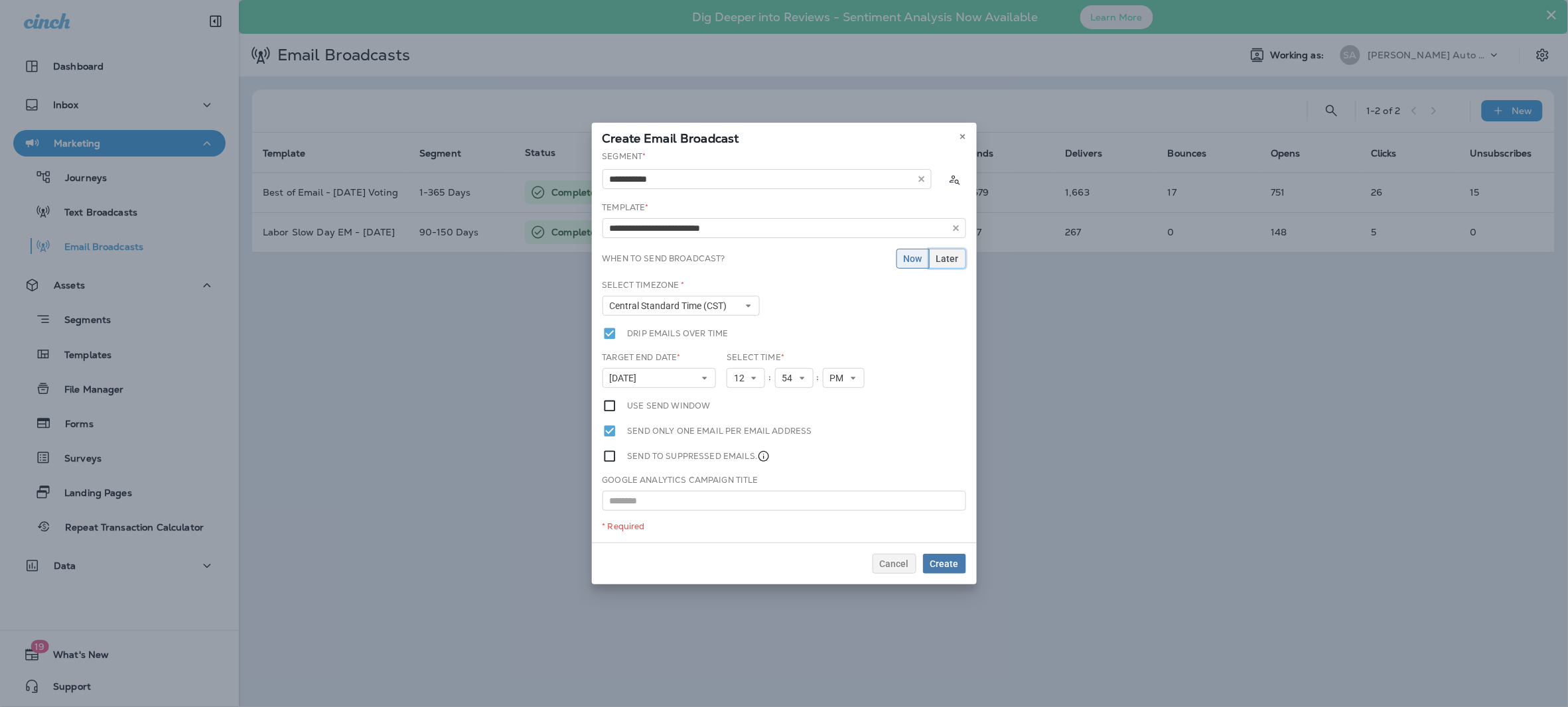
click at [956, 254] on span "Later" at bounding box center [947, 258] width 23 height 9
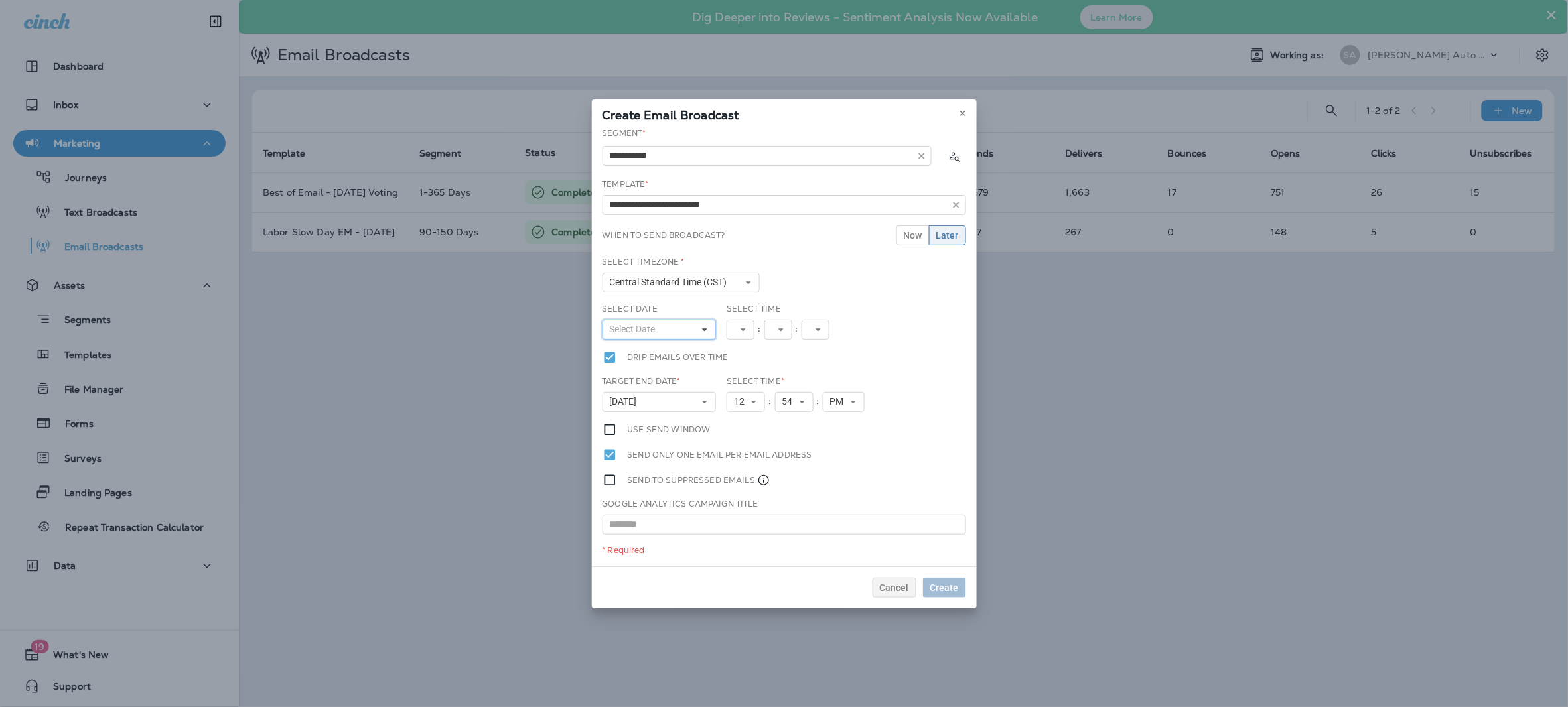
click at [694, 336] on button "Select Date" at bounding box center [659, 330] width 114 height 20
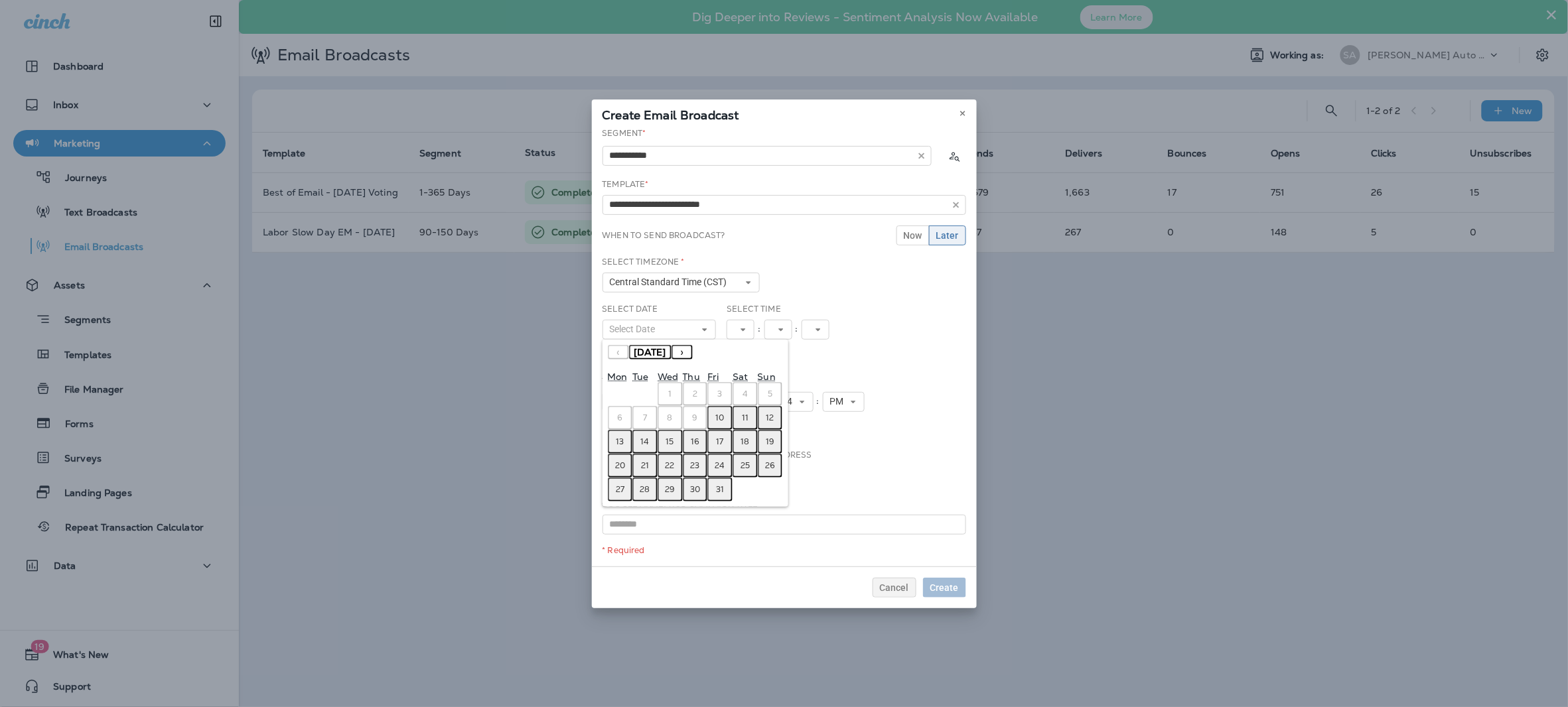
drag, startPoint x: 718, startPoint y: 412, endPoint x: 726, endPoint y: 403, distance: 12.0
click at [718, 413] on abbr "10" at bounding box center [720, 418] width 9 height 11
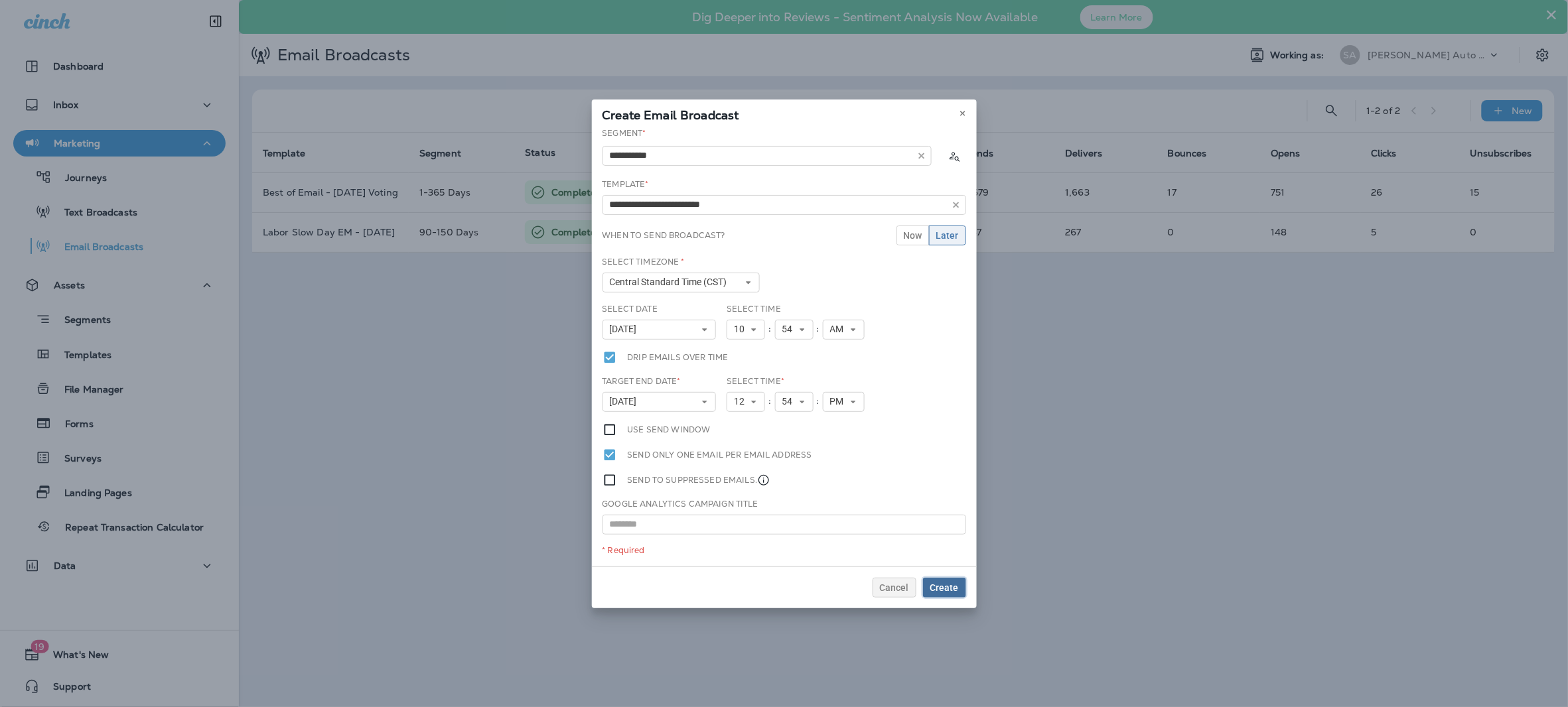
click at [954, 592] on span "Create" at bounding box center [944, 587] width 29 height 9
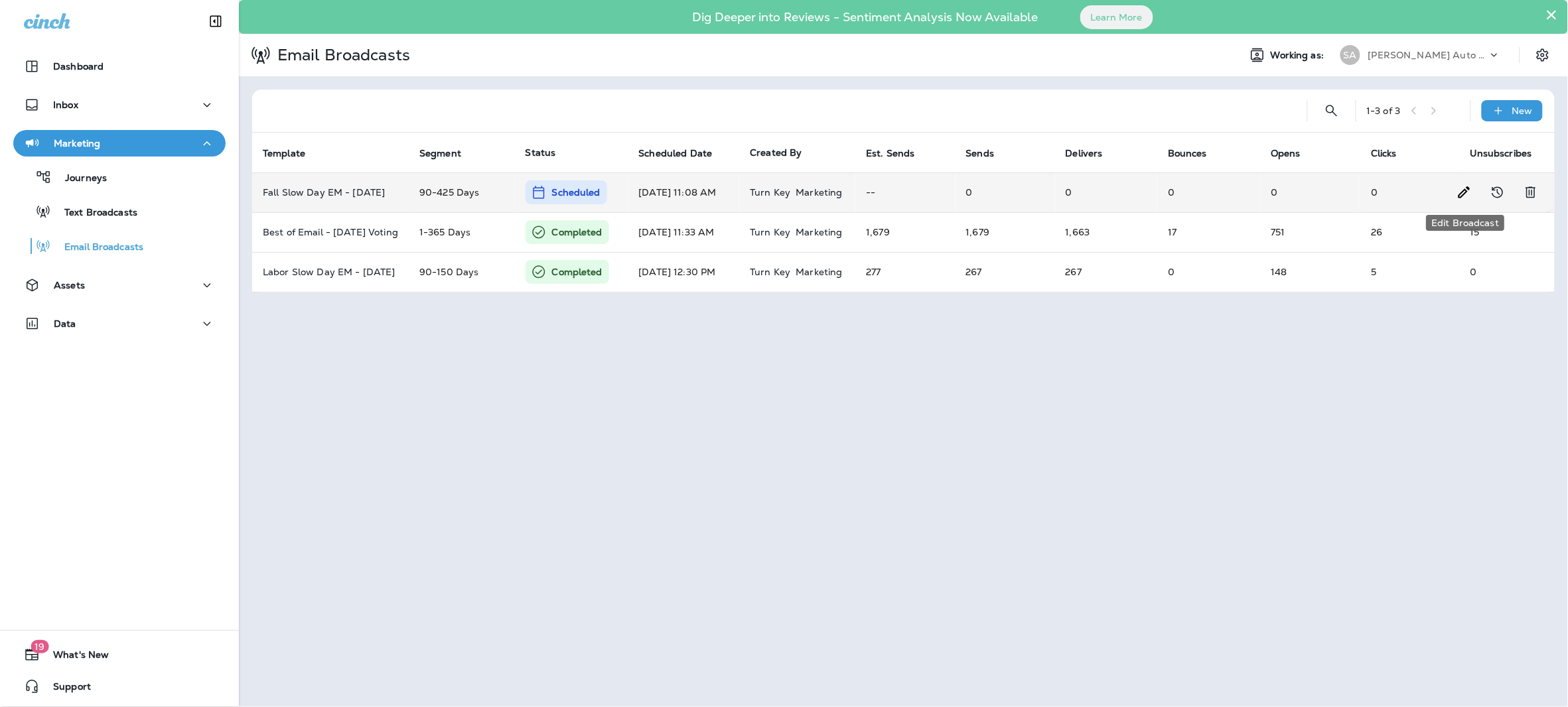
click at [1462, 190] on icon "Edit Broadcast" at bounding box center [1465, 192] width 16 height 16
type input "**********"
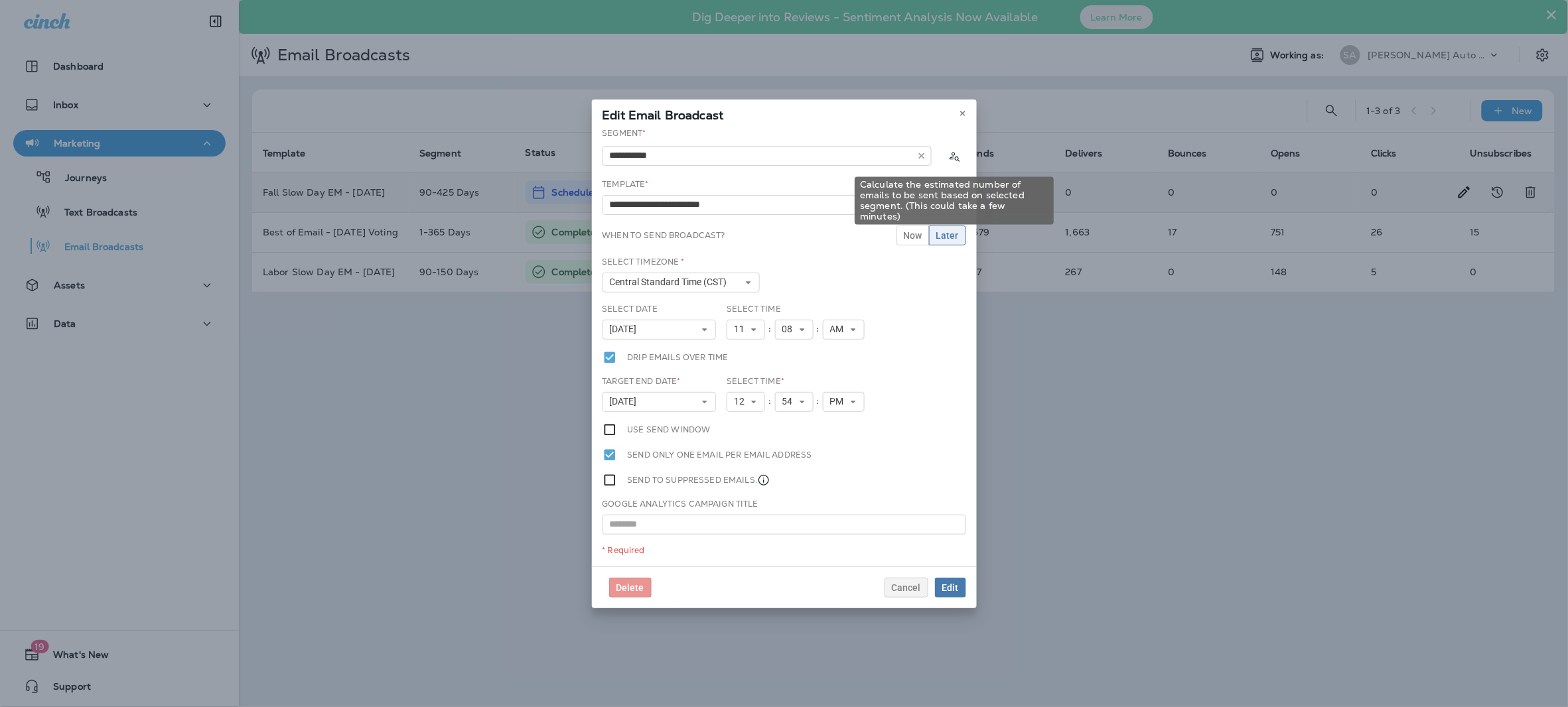
click at [959, 153] on icon "Calculate the estimated number of emails to be sent based on selected segment. …" at bounding box center [954, 155] width 13 height 13
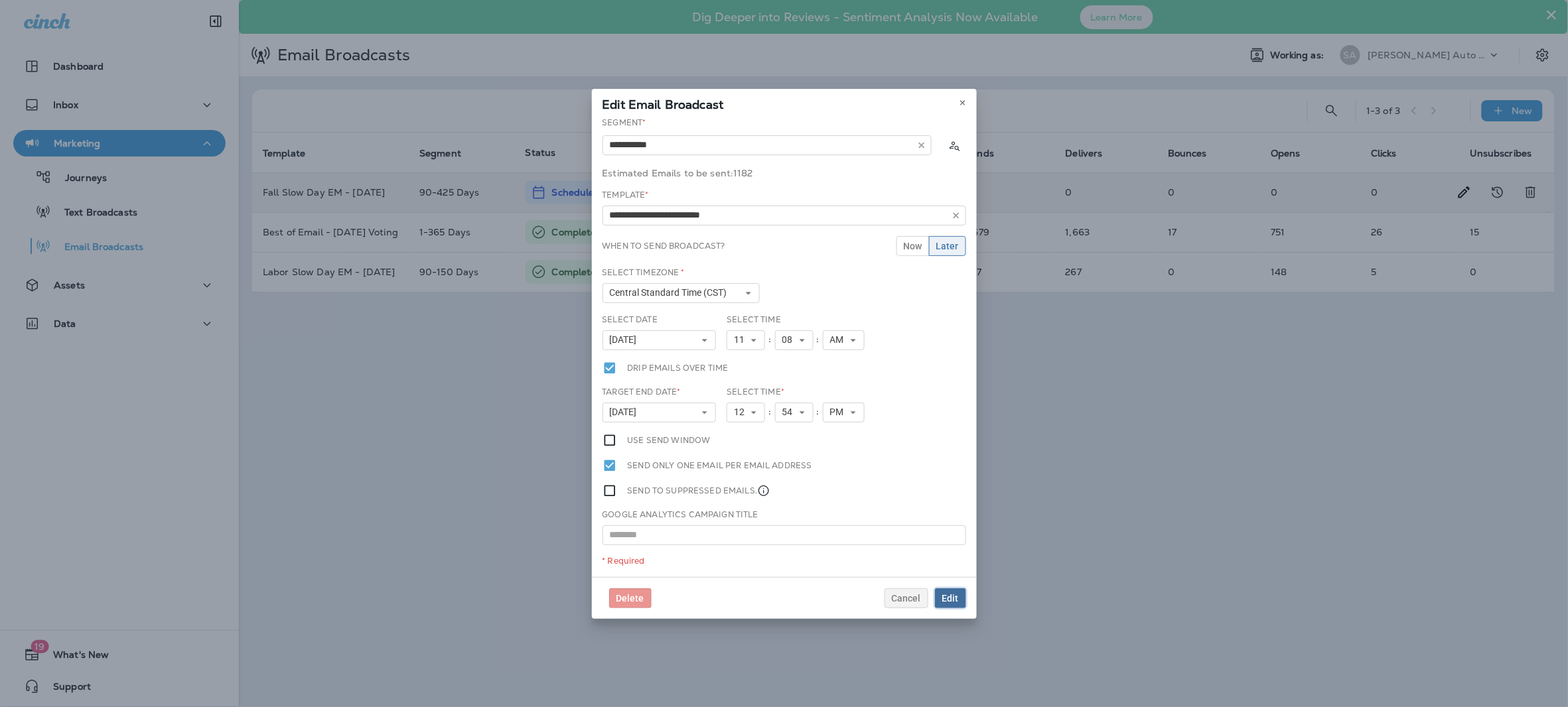
click at [958, 597] on span "Edit" at bounding box center [950, 598] width 17 height 9
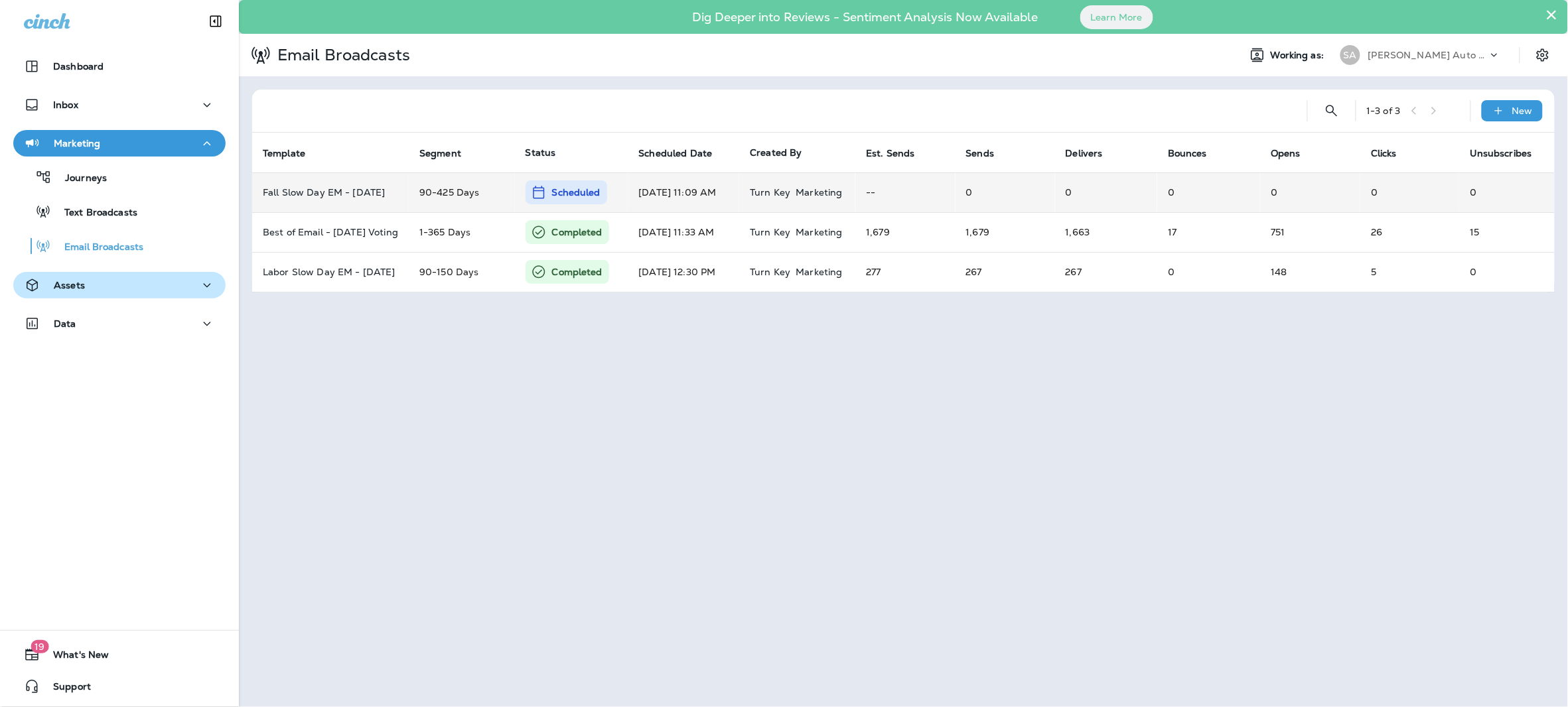
click at [120, 281] on div "Assets" at bounding box center [119, 285] width 191 height 17
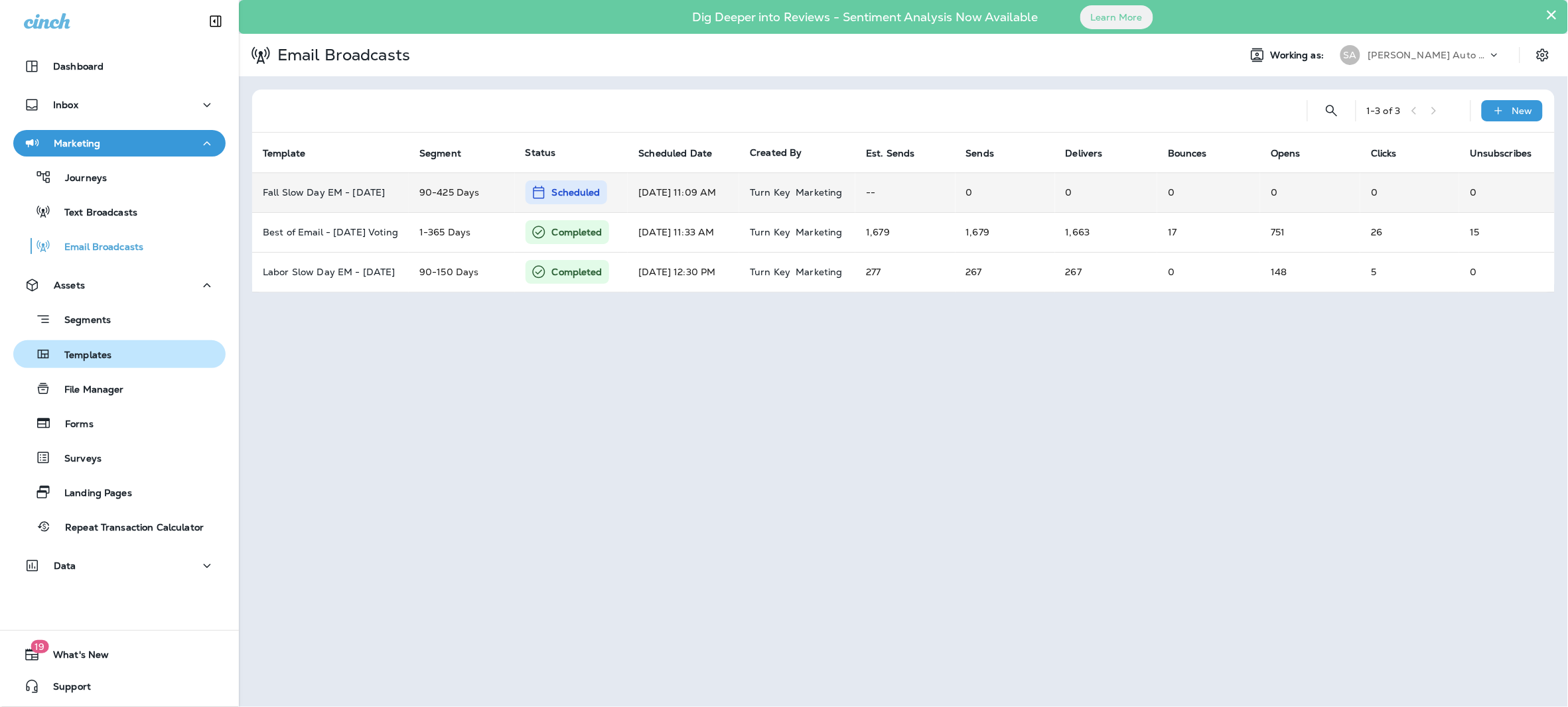
click at [97, 350] on p "Templates" at bounding box center [81, 355] width 60 height 13
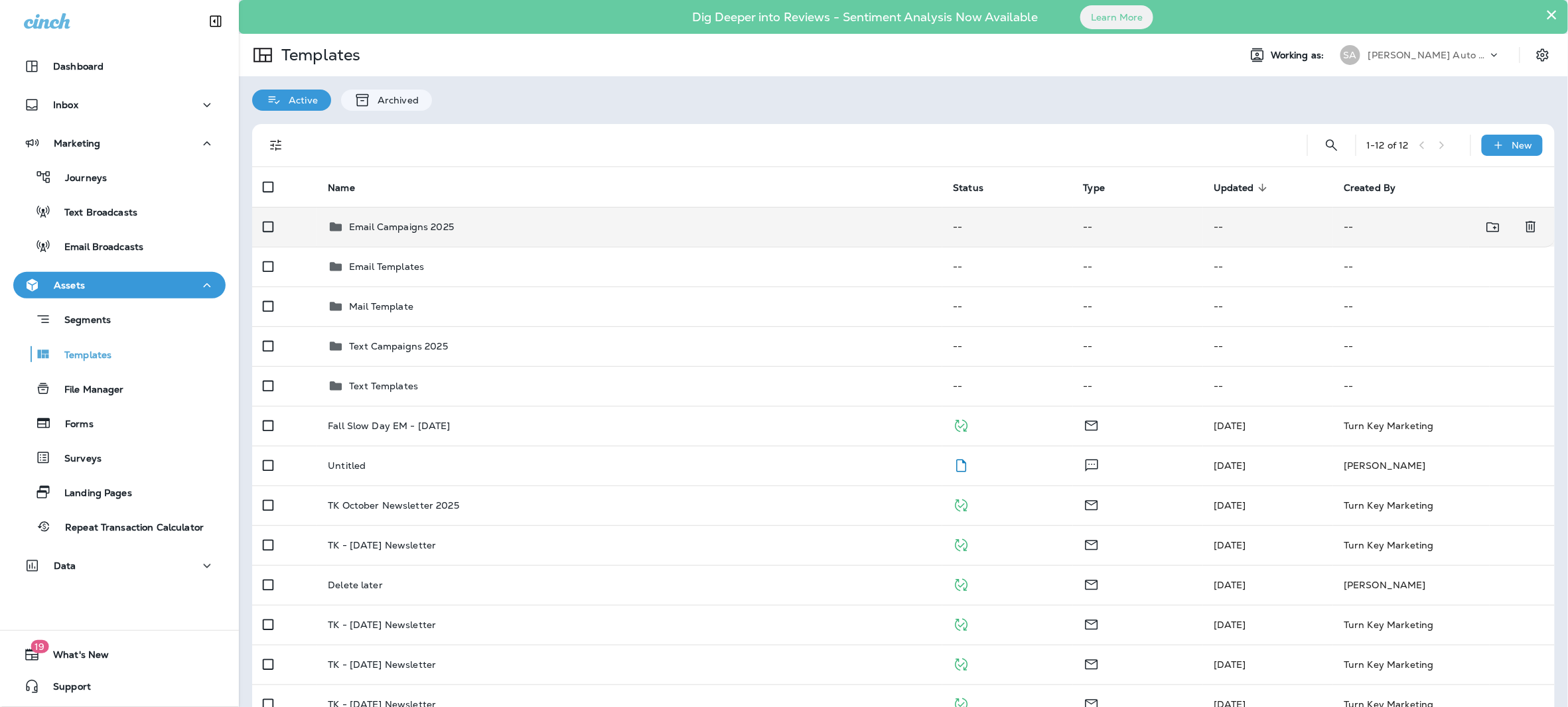
click at [393, 235] on div "Email Campaigns 2025" at bounding box center [401, 227] width 105 height 16
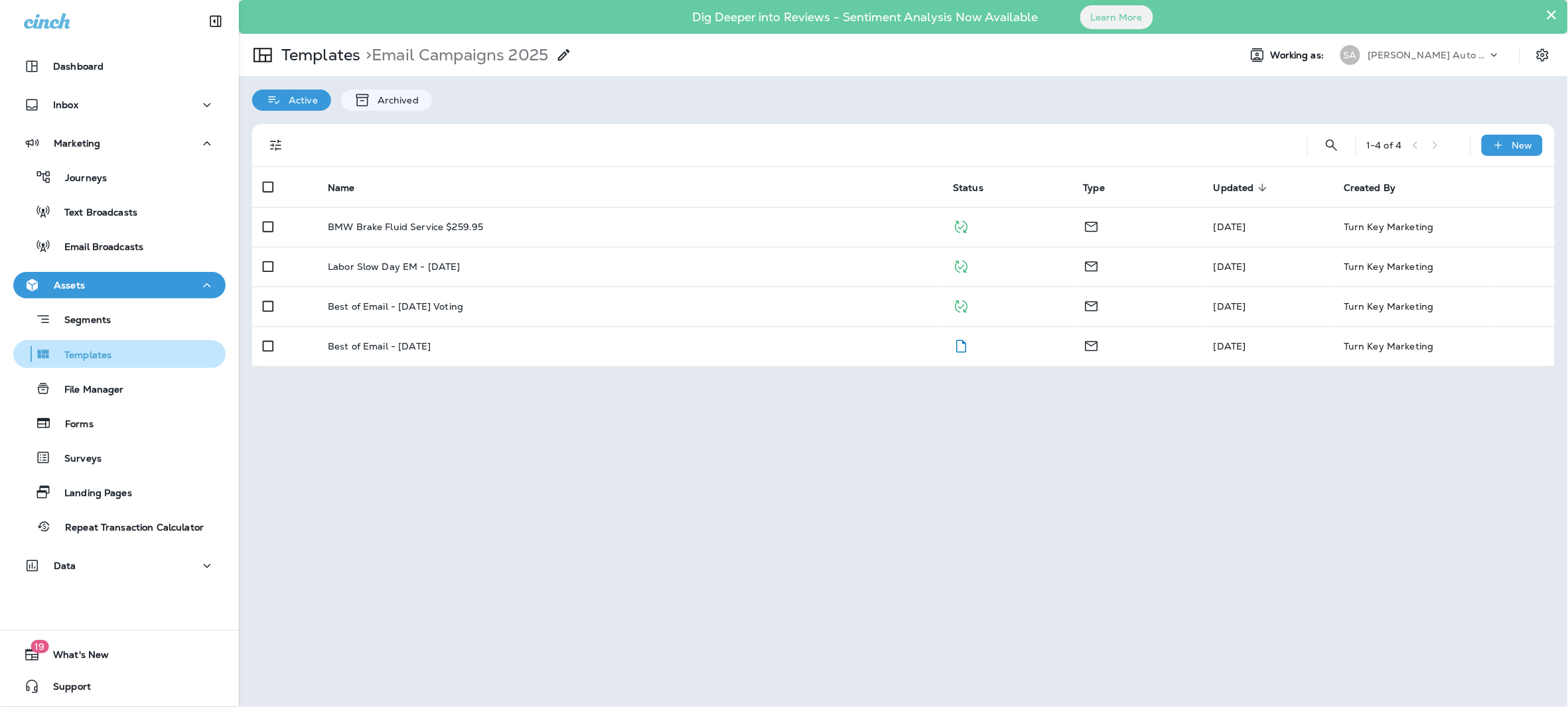
click at [106, 350] on p "Templates" at bounding box center [81, 355] width 60 height 13
click at [395, 97] on p "Archived" at bounding box center [395, 100] width 48 height 11
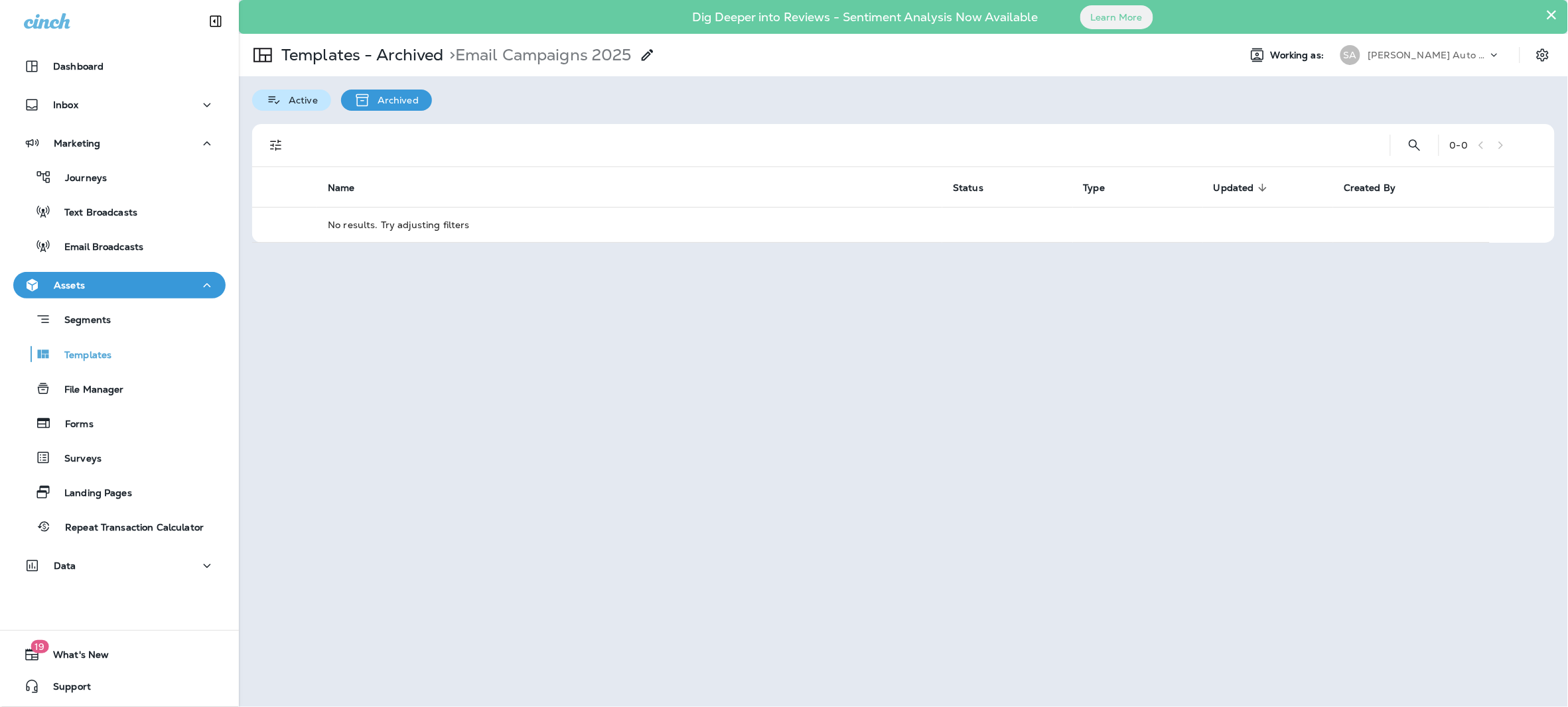
click at [312, 104] on p "Active" at bounding box center [300, 100] width 36 height 11
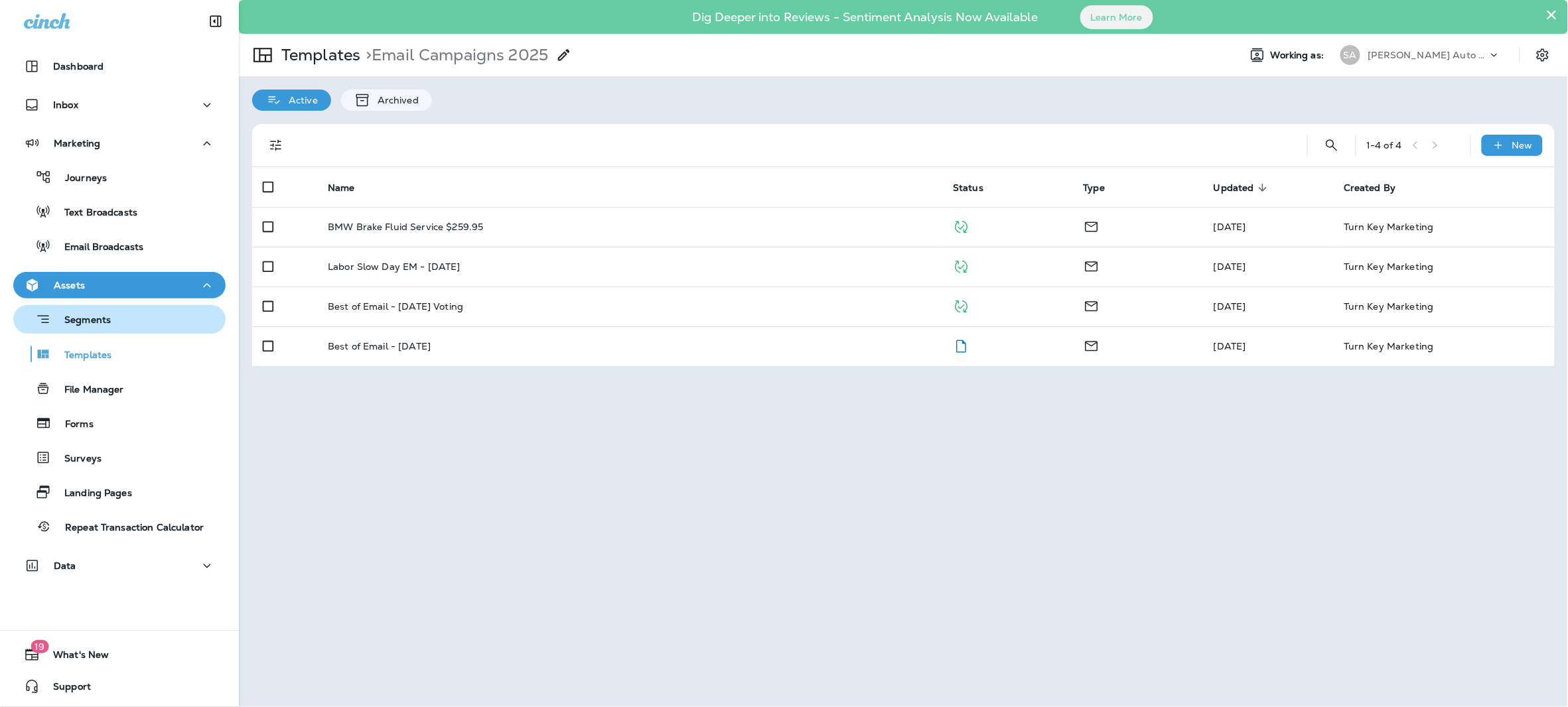
click at [97, 327] on p "Segments" at bounding box center [81, 321] width 59 height 13
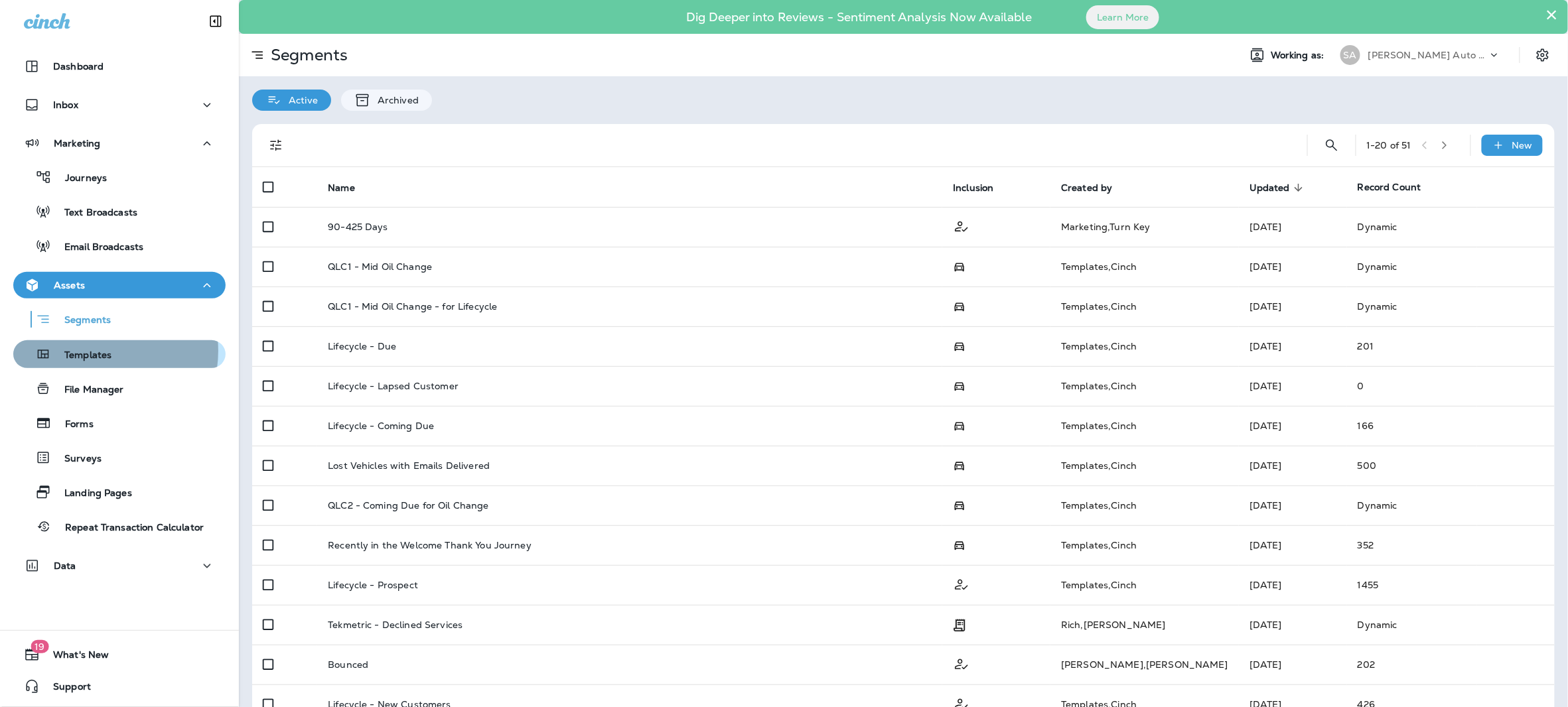
click at [94, 351] on p "Templates" at bounding box center [81, 355] width 60 height 13
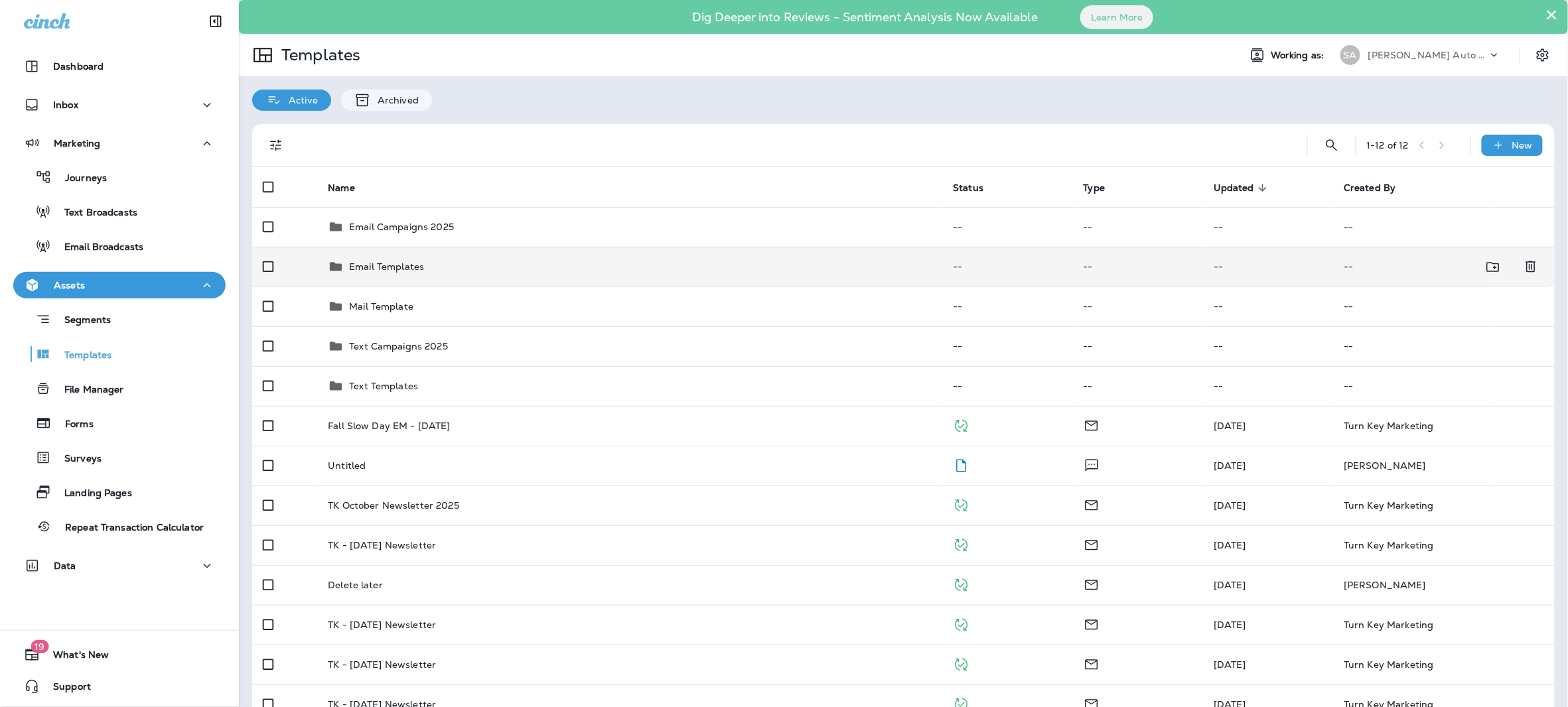
click at [466, 271] on div "Email Templates" at bounding box center [630, 266] width 604 height 16
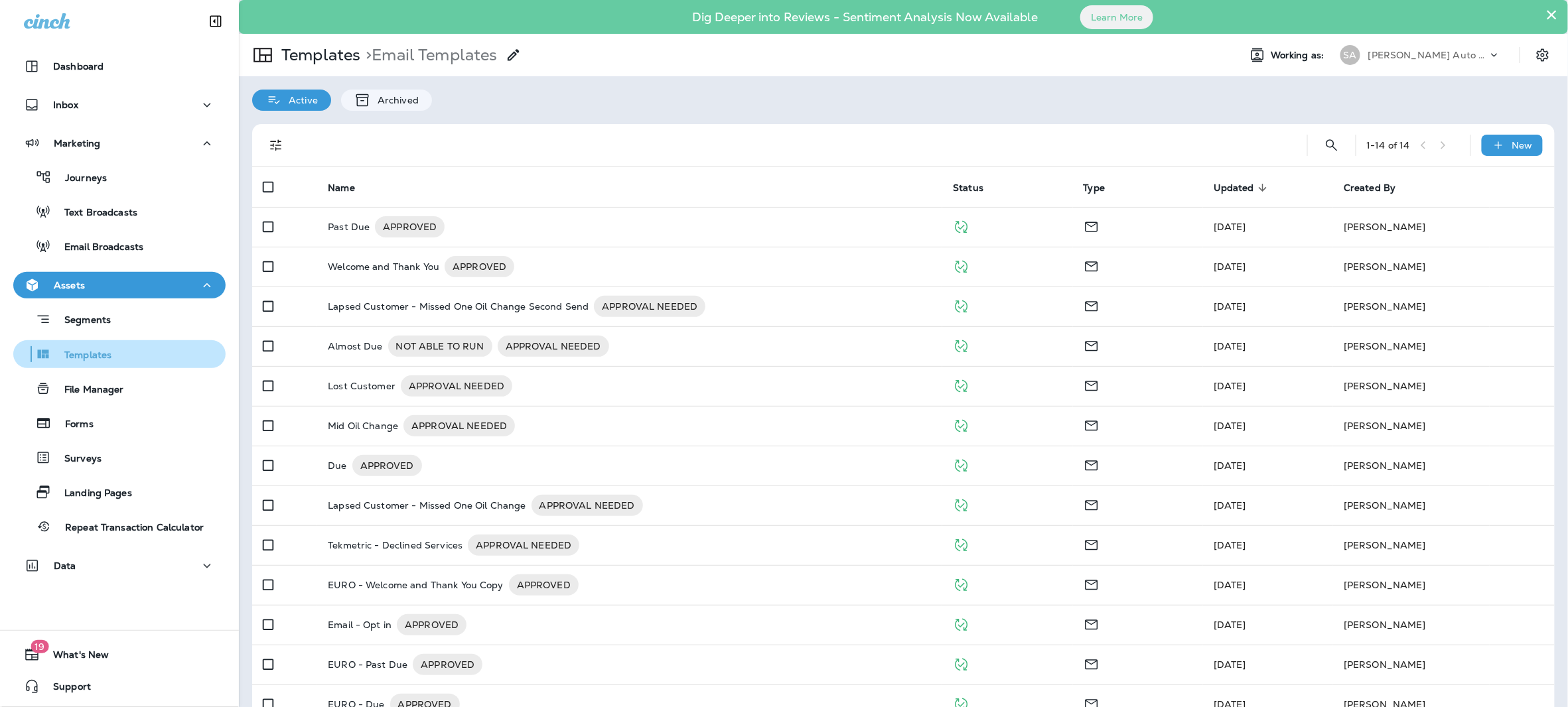
click at [109, 358] on p "Templates" at bounding box center [81, 355] width 60 height 13
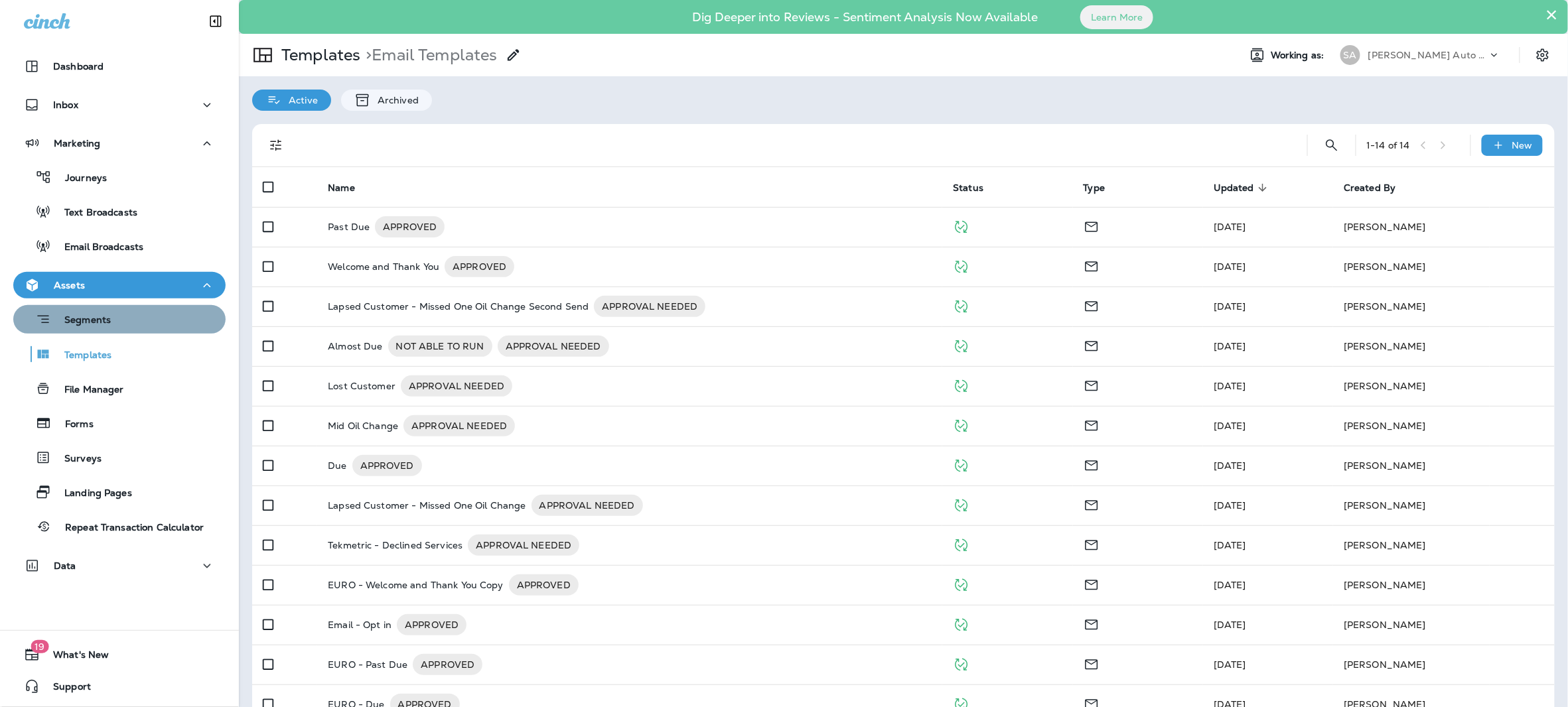
click at [121, 331] on button "Segments" at bounding box center [119, 319] width 212 height 29
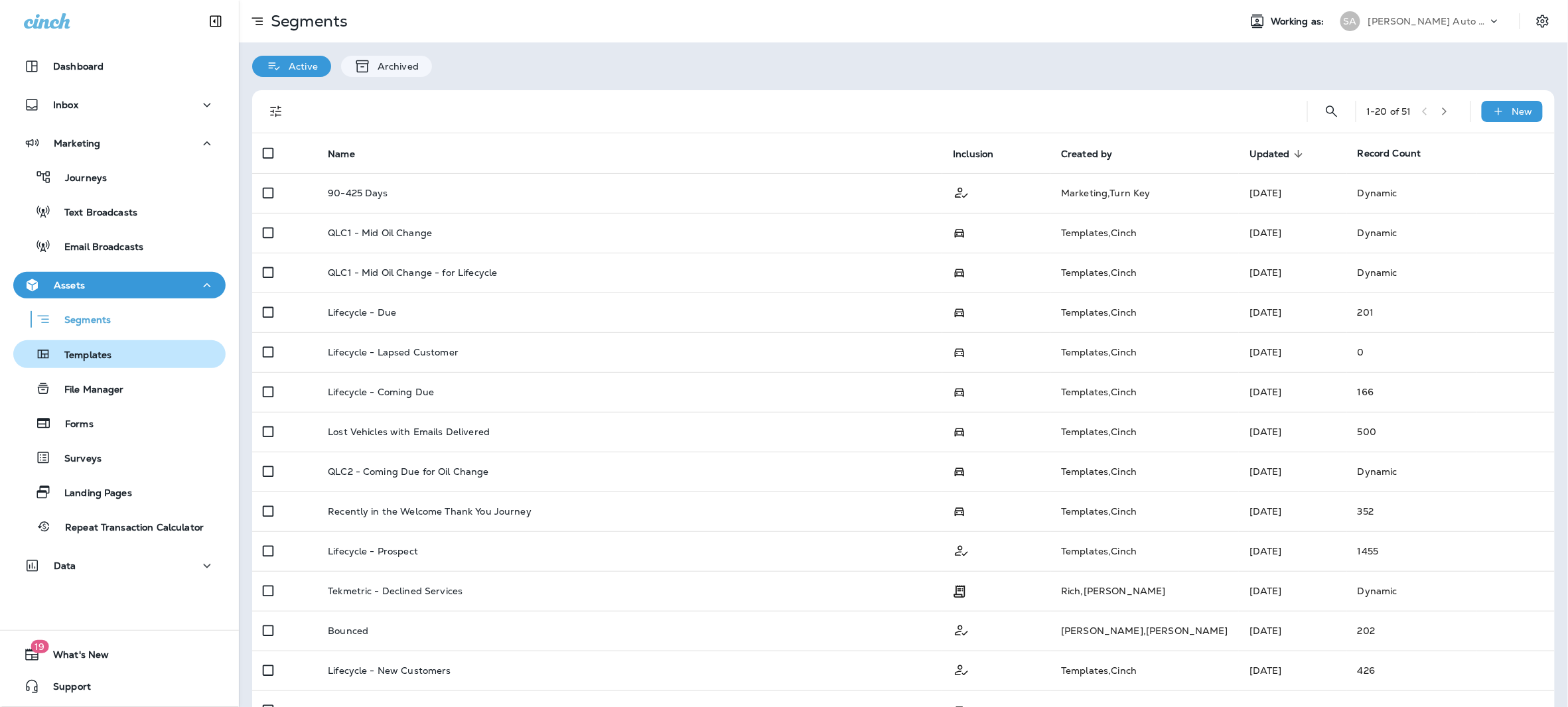
click at [114, 347] on div "Templates" at bounding box center [120, 354] width 202 height 20
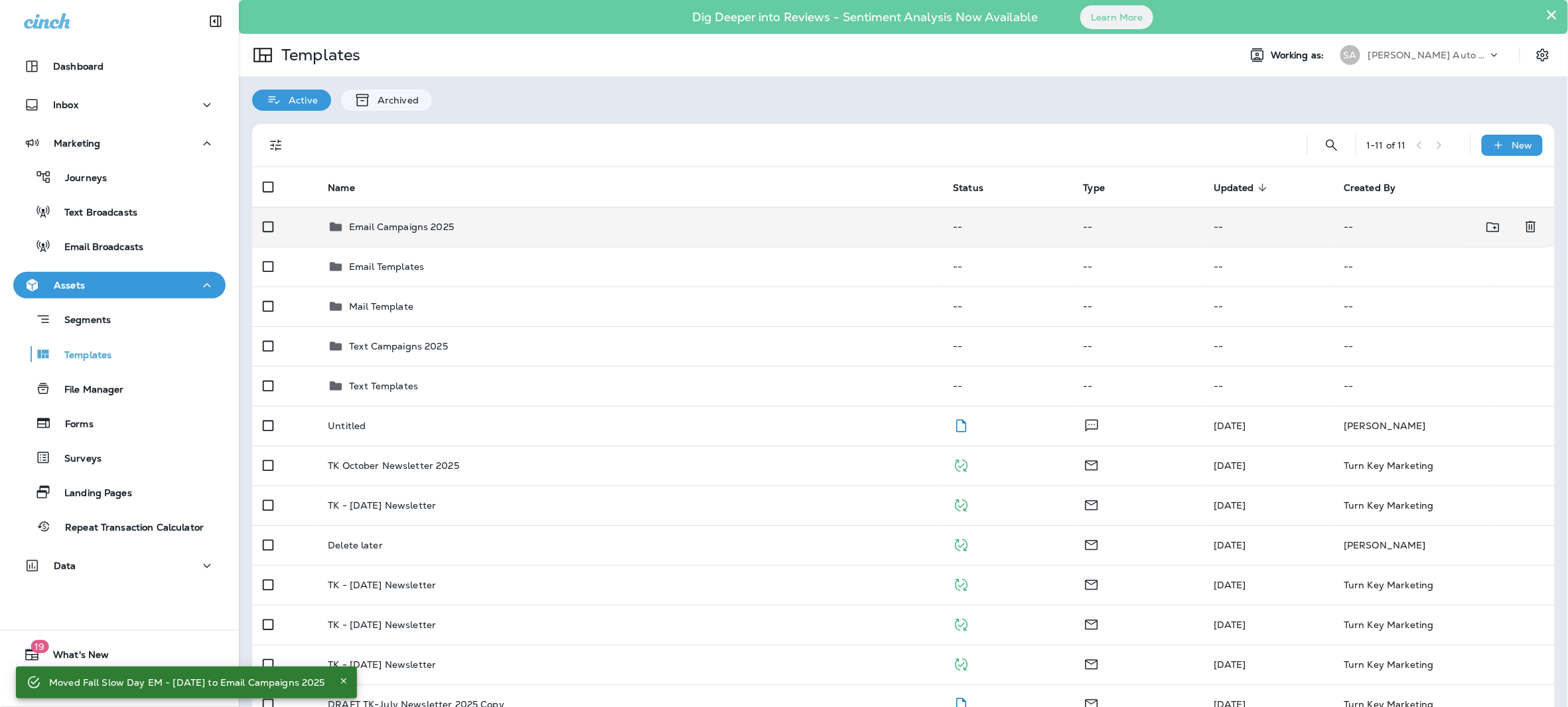
click at [469, 226] on div "Email Campaigns 2025" at bounding box center [630, 227] width 604 height 16
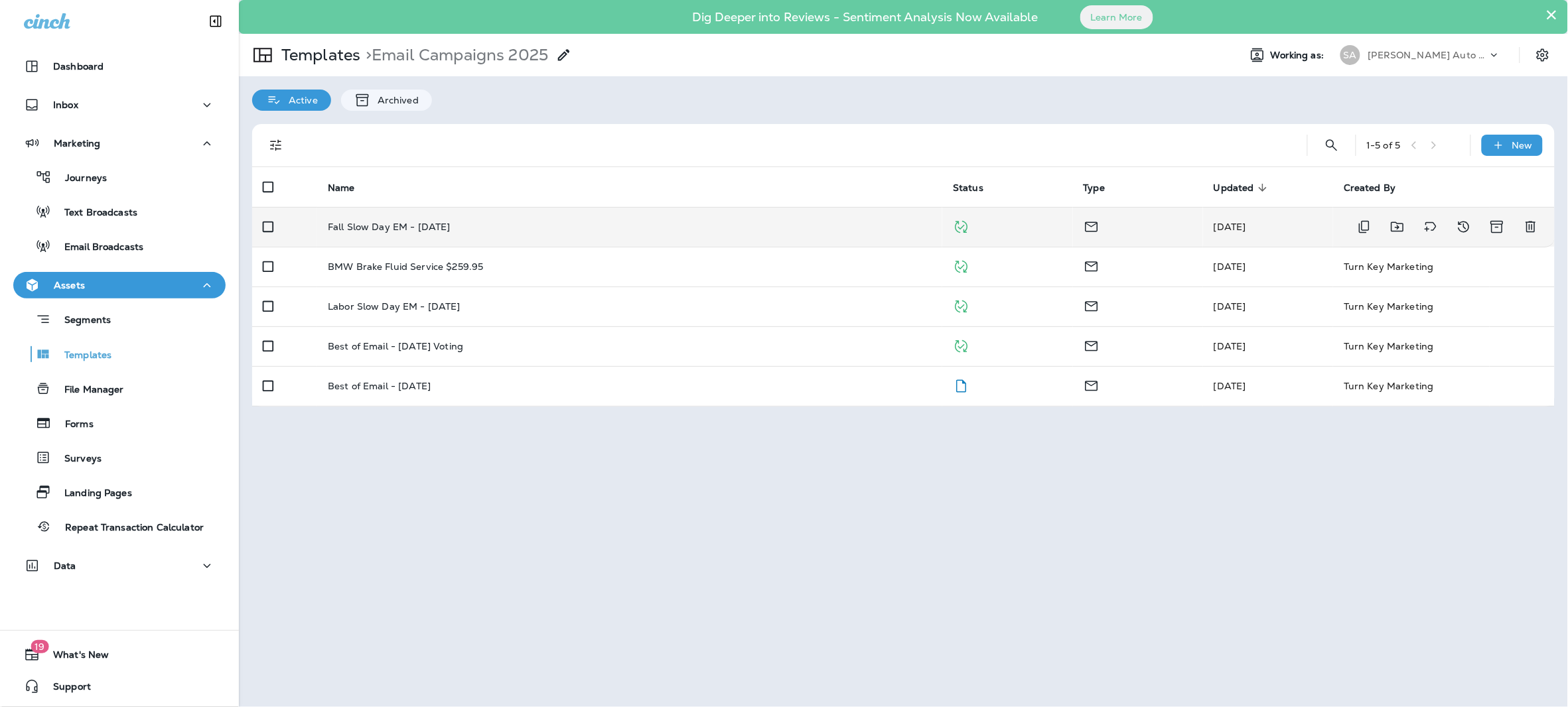
click at [391, 222] on p "Fall Slow Day EM - [DATE]" at bounding box center [389, 227] width 123 height 11
